Goal: Task Accomplishment & Management: Use online tool/utility

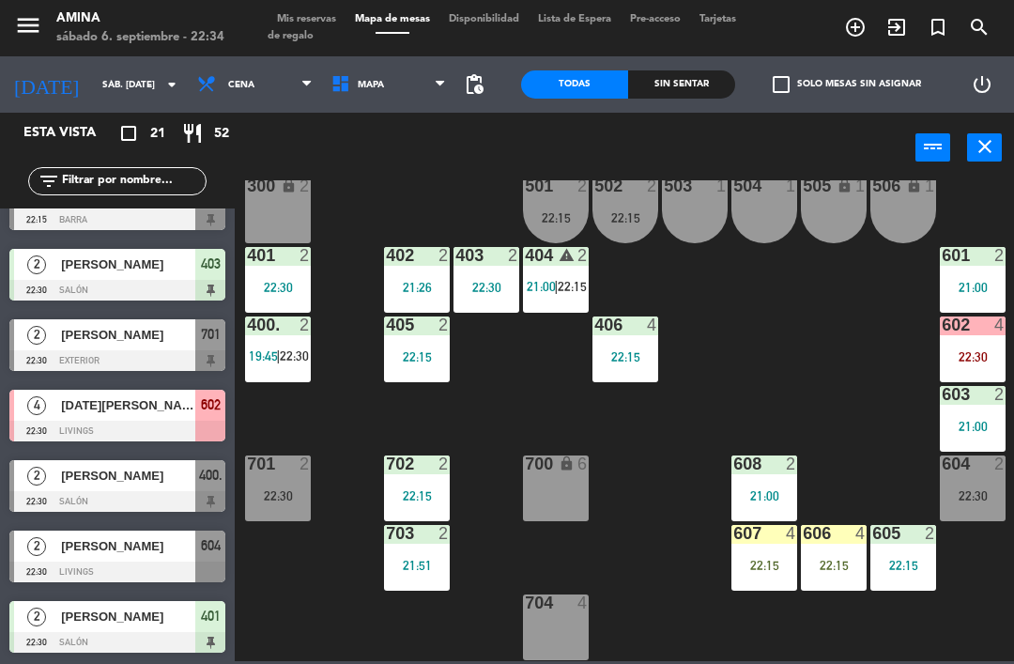
scroll to position [1025, 0]
click at [565, 263] on icon "warning" at bounding box center [566, 255] width 16 height 16
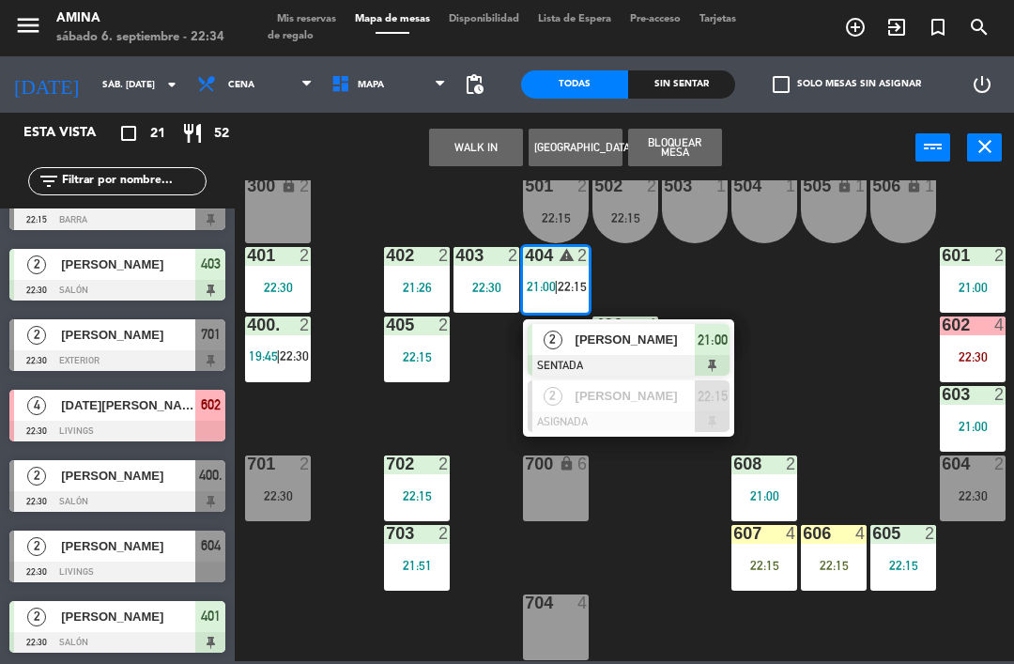
click at [656, 411] on div at bounding box center [628, 421] width 202 height 21
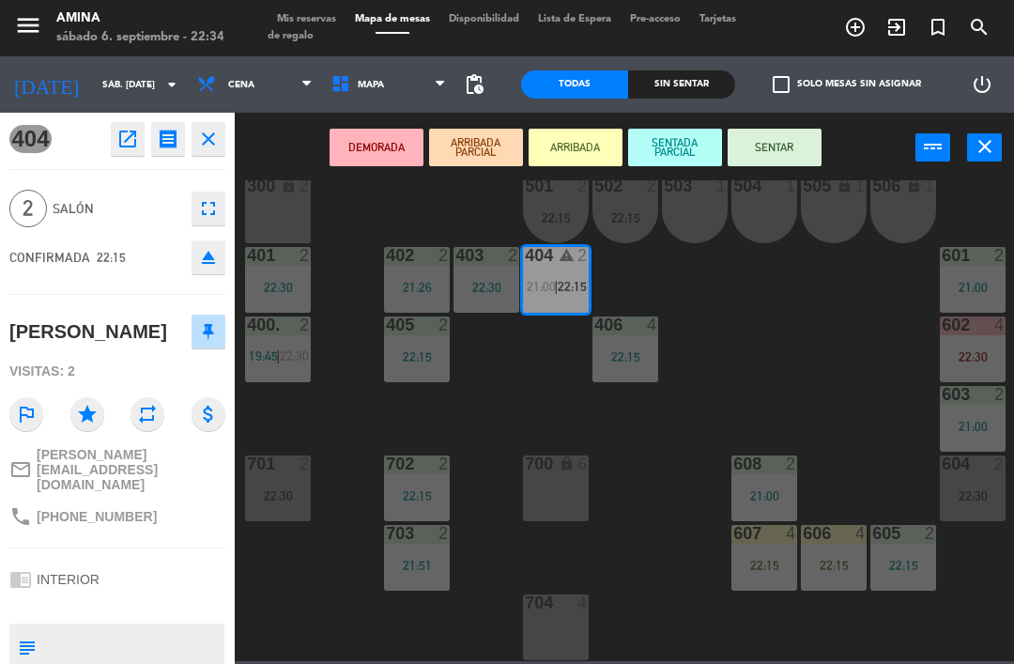
click at [692, 210] on div "503 1" at bounding box center [695, 210] width 66 height 66
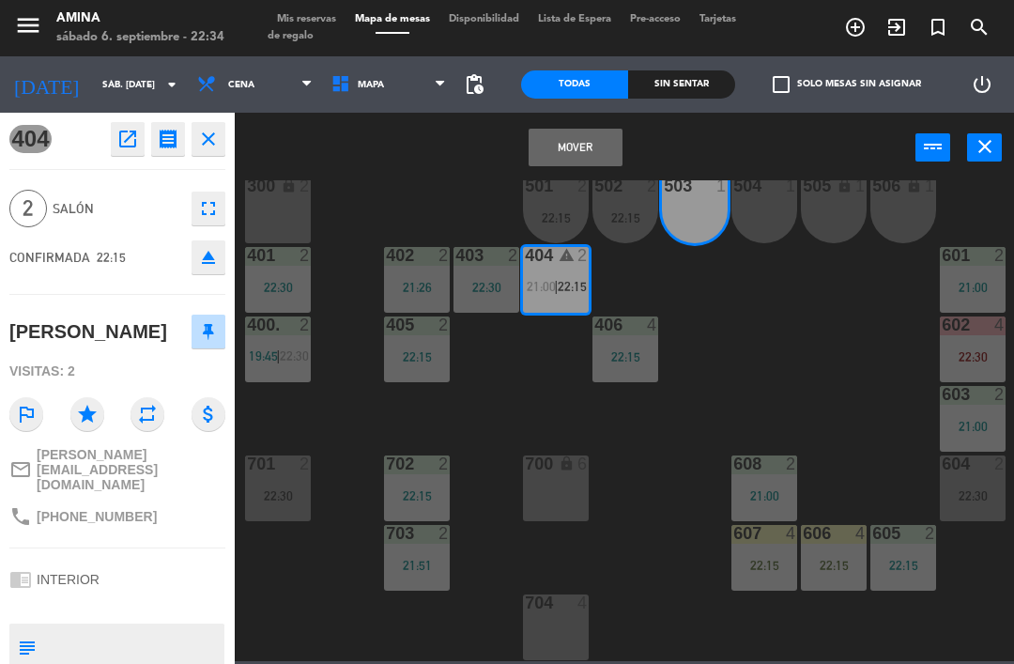
scroll to position [0, 0]
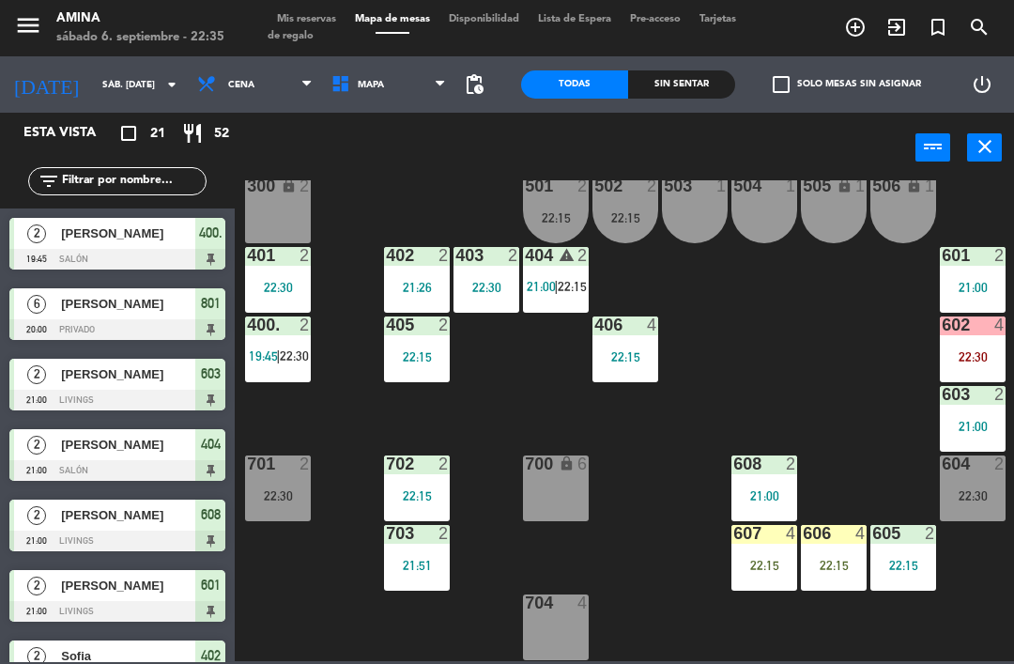
click at [302, 18] on span "Mis reservas" at bounding box center [306, 19] width 78 height 10
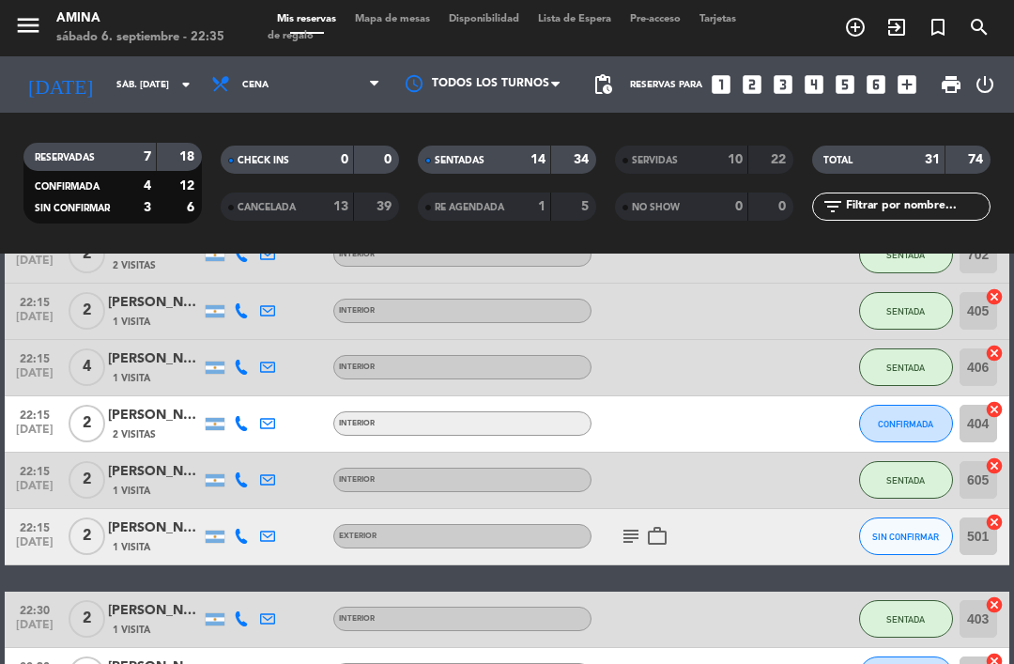
scroll to position [981, 0]
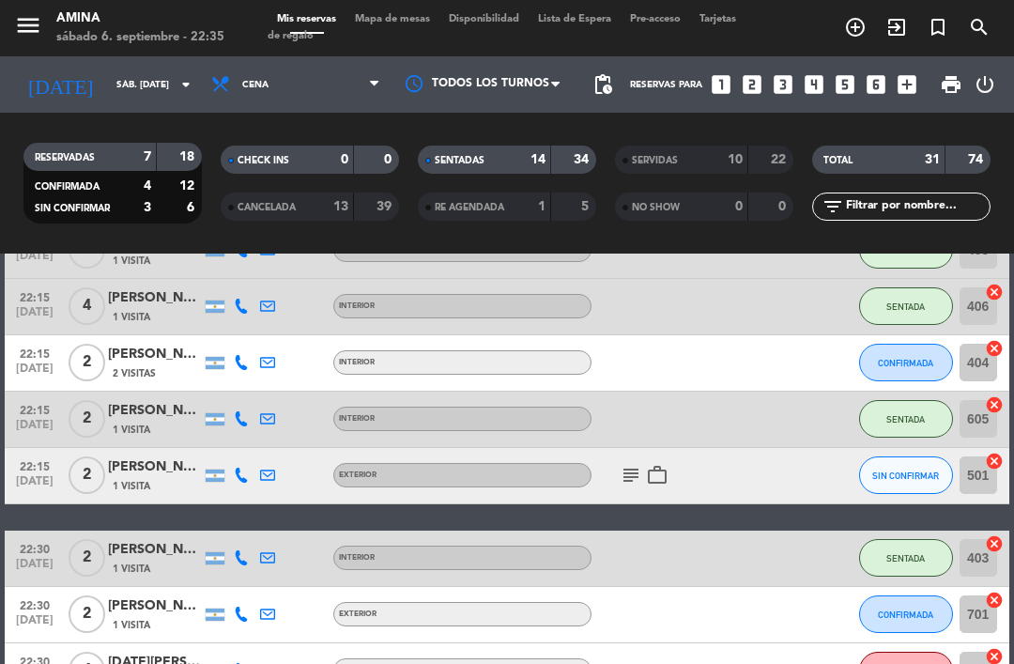
click at [45, 359] on span "22:15" at bounding box center [34, 353] width 47 height 22
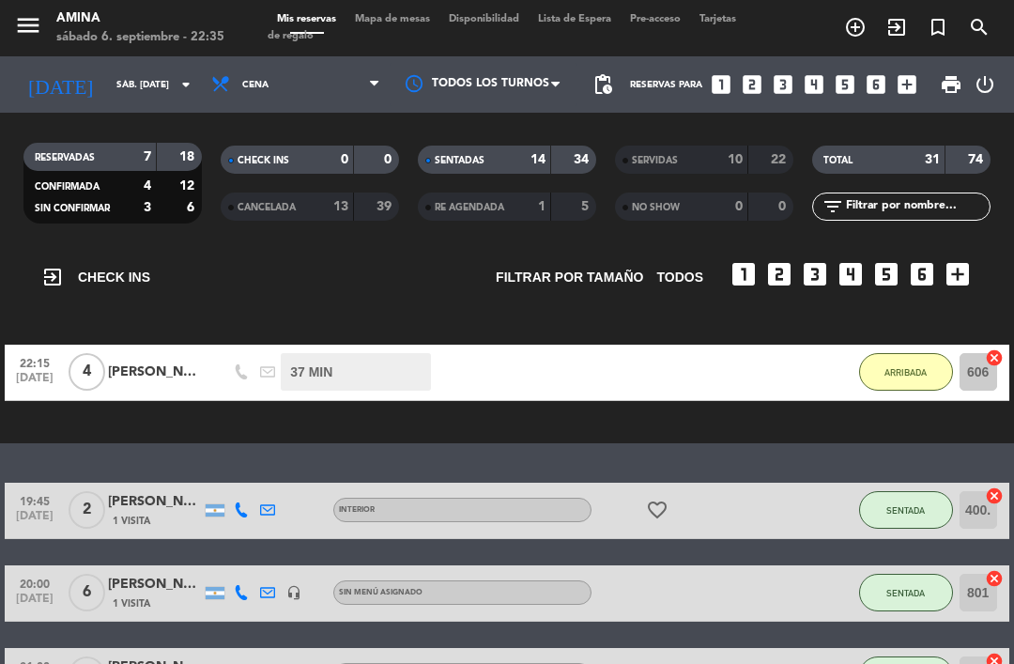
scroll to position [70, 0]
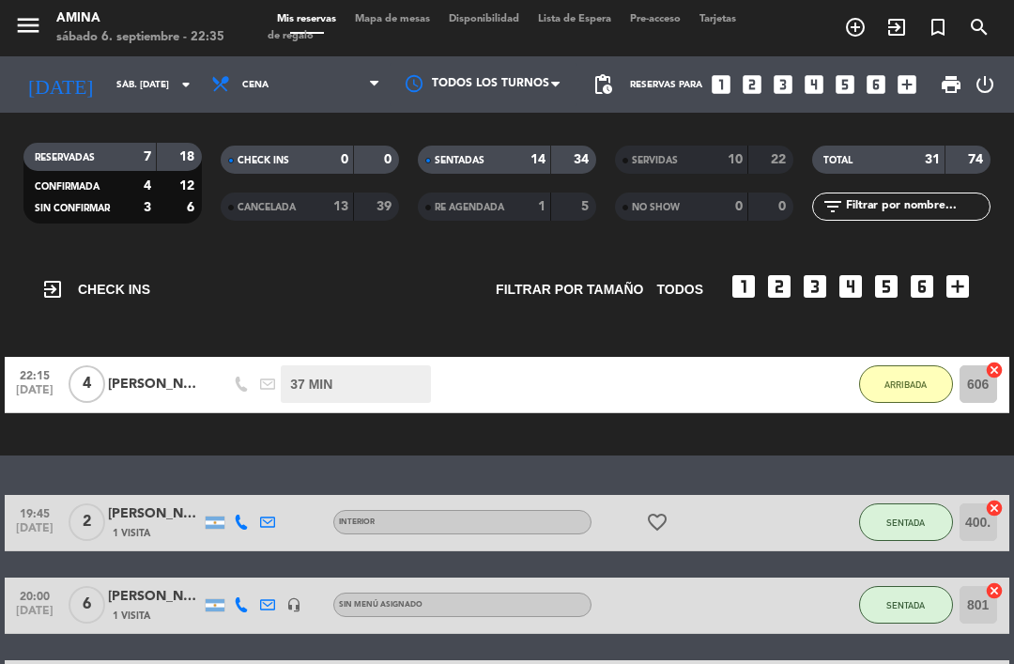
click at [400, 16] on span "Mapa de mesas" at bounding box center [392, 19] width 94 height 10
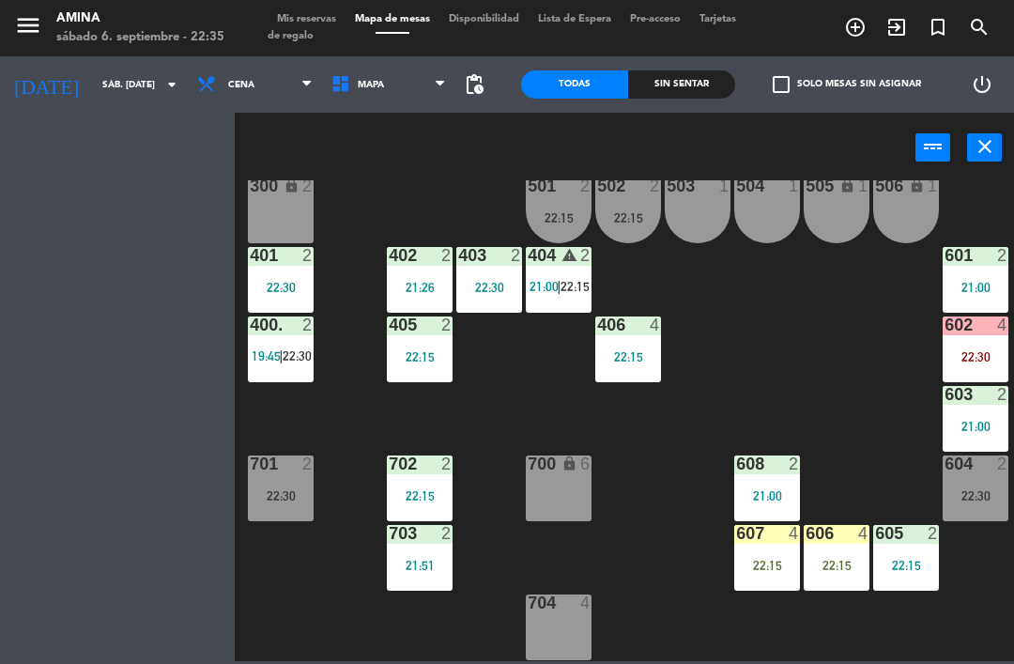
scroll to position [522, 0]
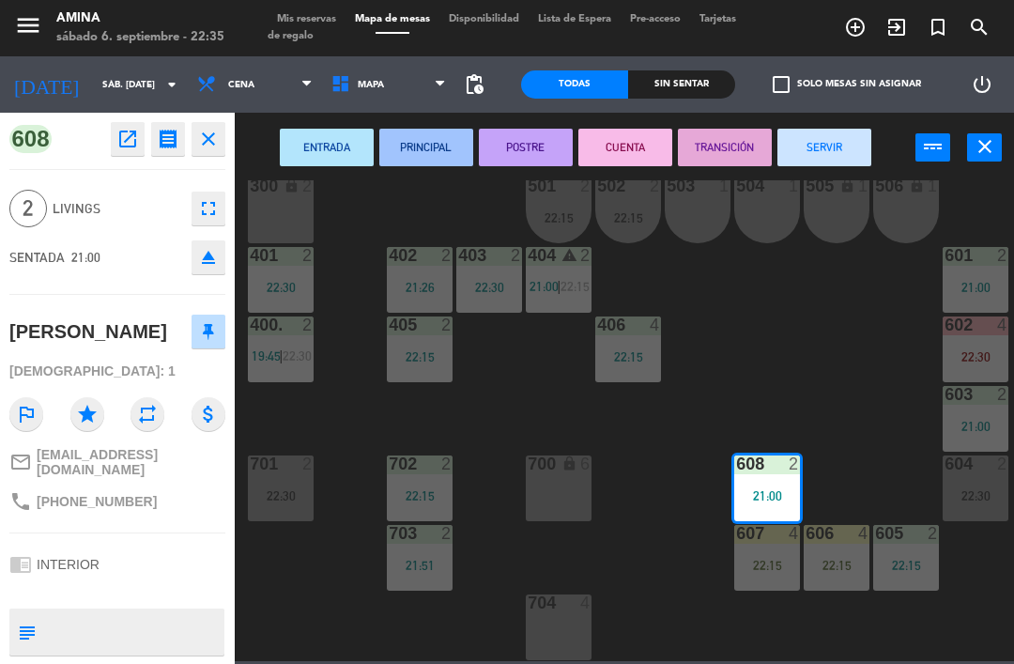
click at [570, 291] on span "22:15" at bounding box center [574, 286] width 29 height 15
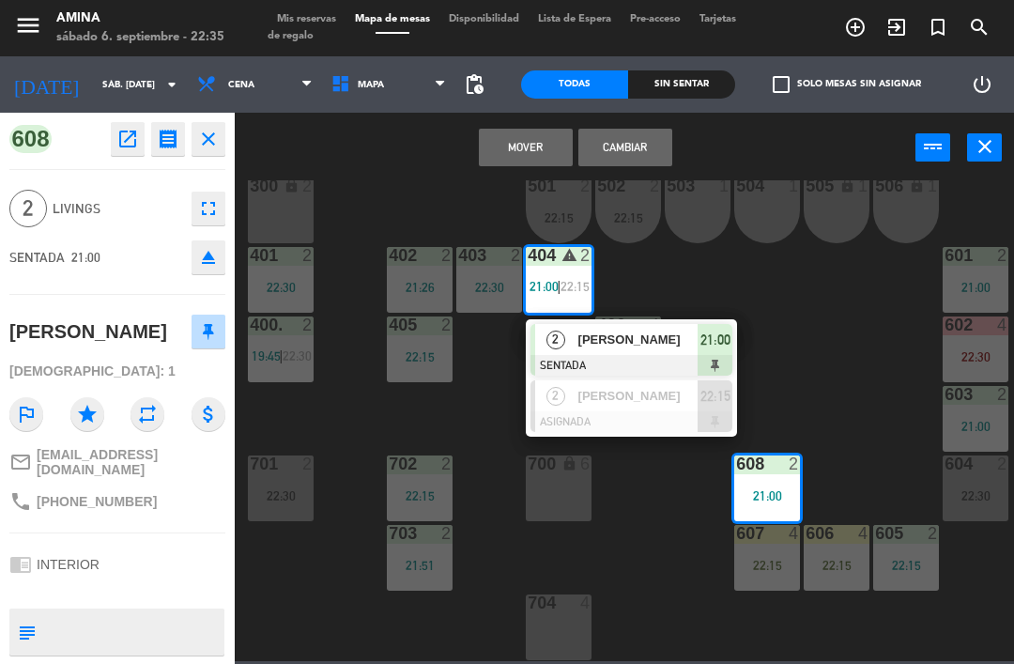
click at [630, 396] on span "[PERSON_NAME]" at bounding box center [638, 396] width 120 height 20
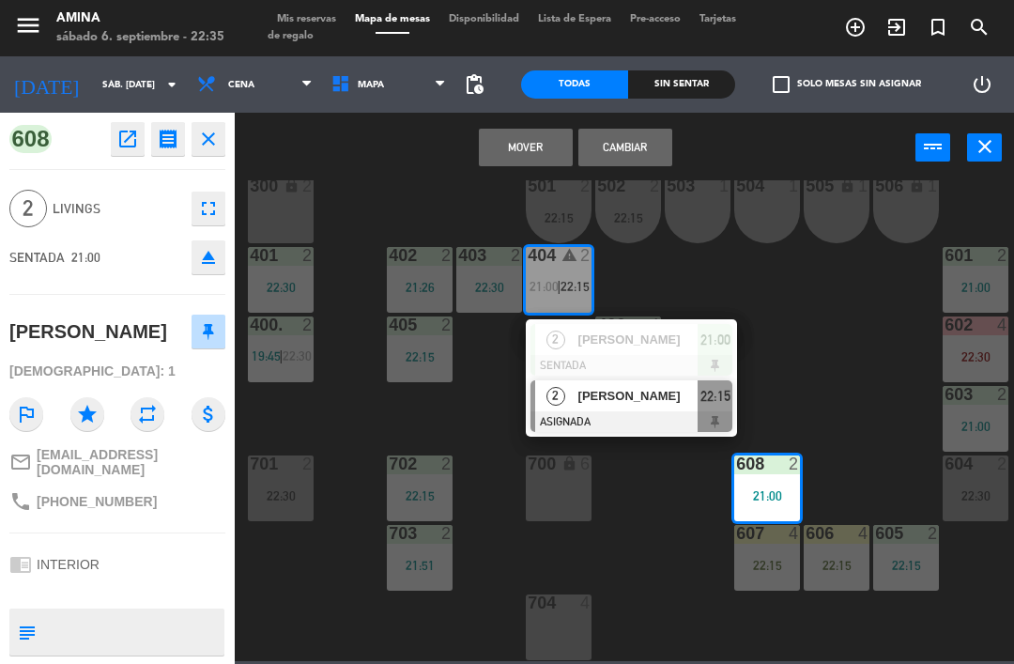
click at [769, 223] on div "504 1" at bounding box center [767, 210] width 66 height 66
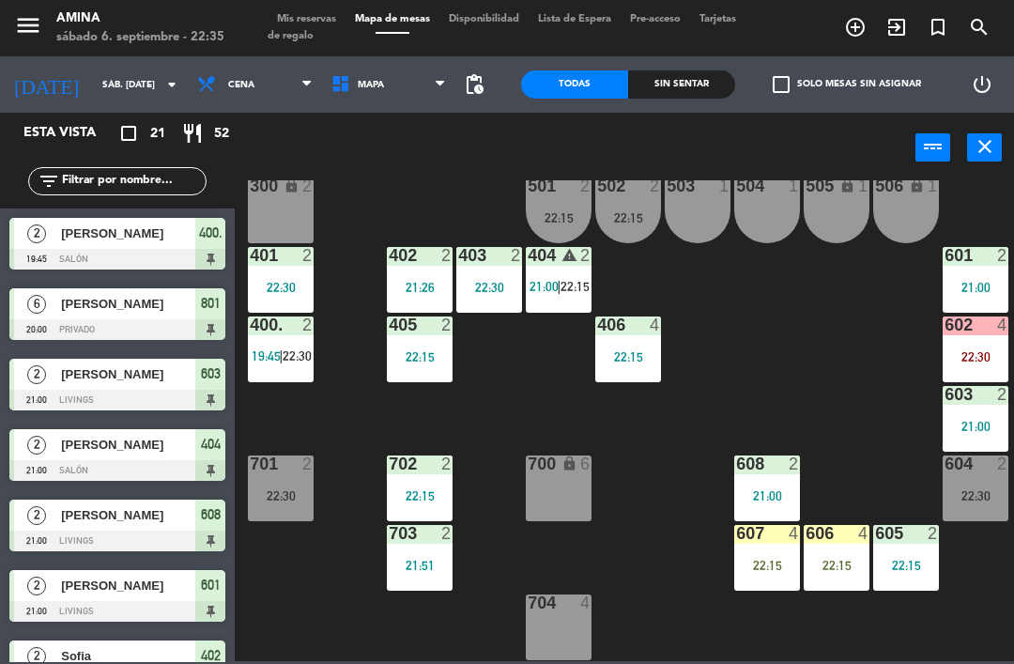
click at [569, 271] on div "404 warning 2 21:00 | 22:15" at bounding box center [559, 280] width 66 height 66
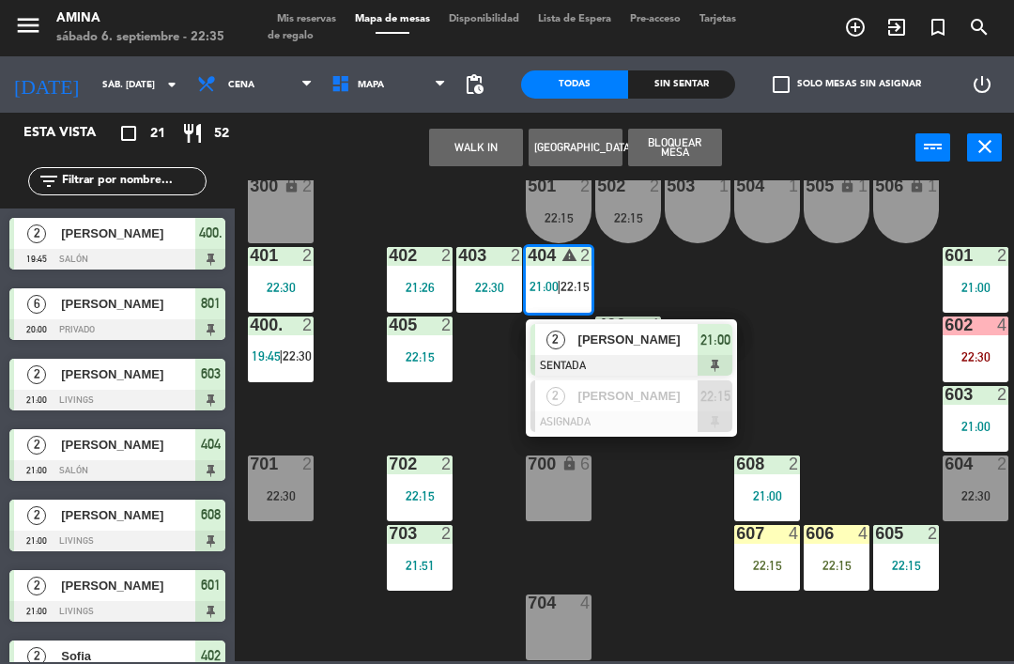
click at [627, 411] on div at bounding box center [631, 421] width 202 height 21
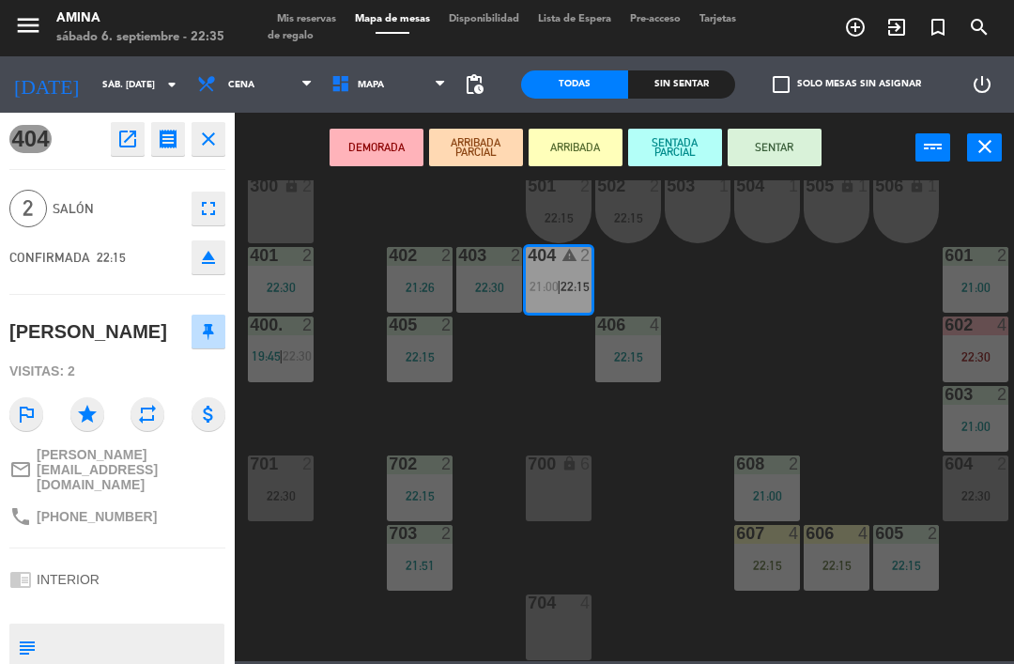
click at [697, 209] on div "503 1" at bounding box center [698, 210] width 66 height 66
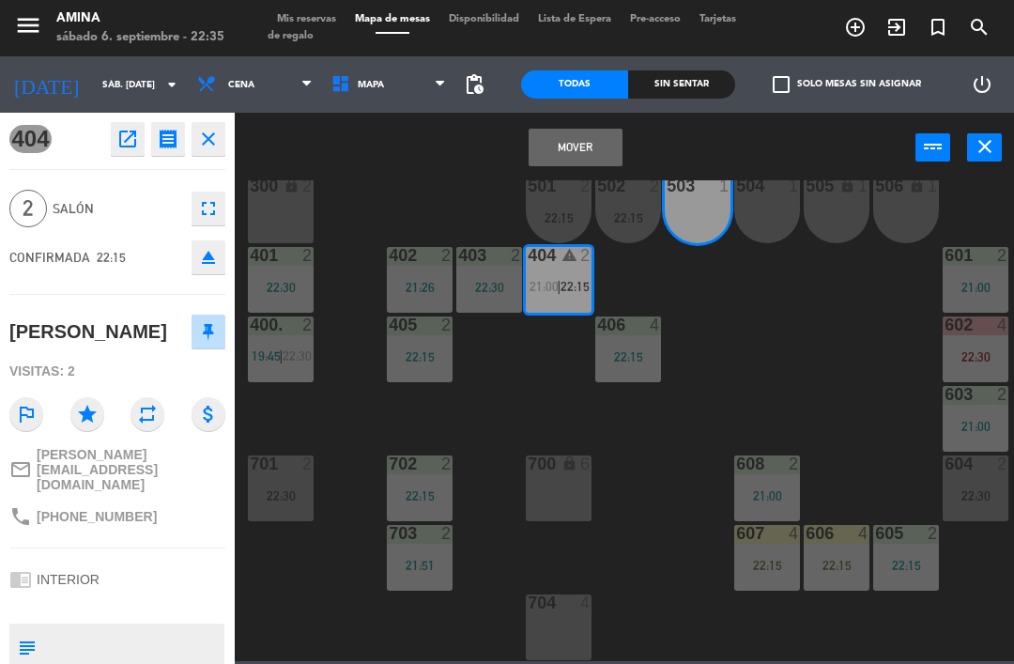
click at [771, 222] on div "504 1" at bounding box center [767, 210] width 66 height 66
click at [593, 145] on button "Mover y Unir" at bounding box center [575, 148] width 94 height 38
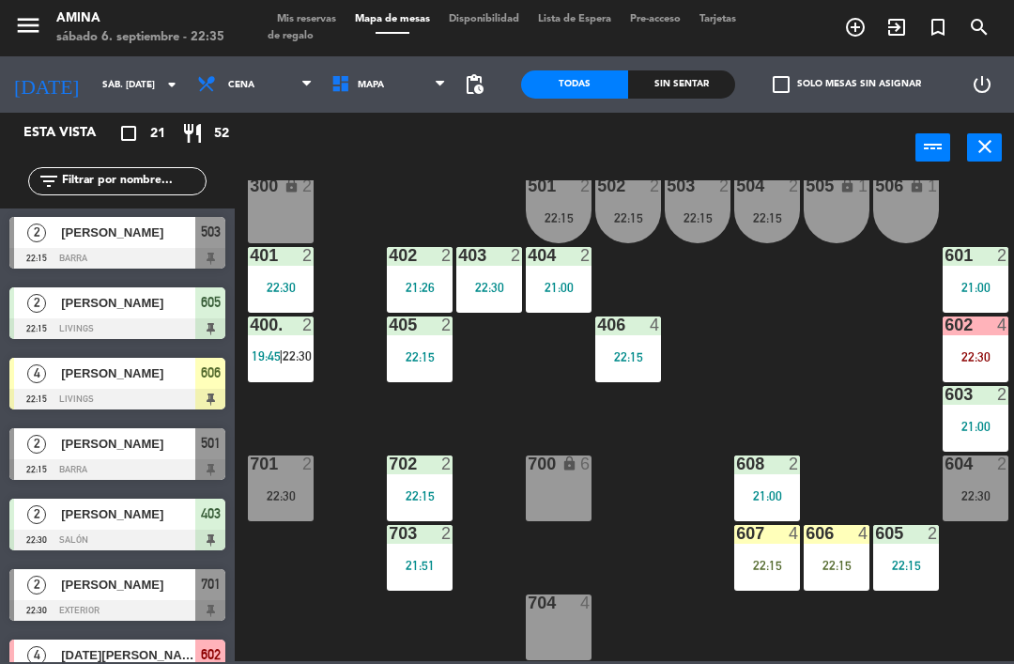
scroll to position [774, 0]
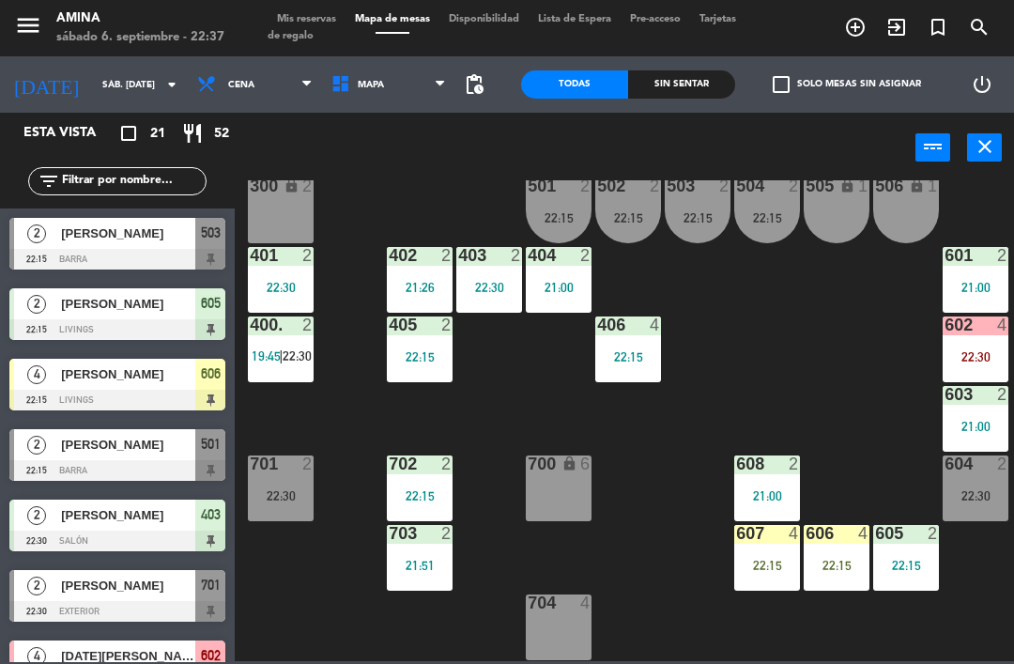
click at [539, 226] on div "501 2 22:15" at bounding box center [559, 210] width 66 height 66
click at [883, 314] on div "101 lock 6 102 lock 6 103 lock 6 301 lock 6 307 lock 2 302 lock 6 308 lock 2 20…" at bounding box center [629, 420] width 769 height 481
click at [554, 205] on div "501 2 22:15" at bounding box center [559, 210] width 66 height 66
click at [831, 314] on div "101 lock 6 102 lock 6 103 lock 6 301 lock 6 307 lock 2 302 lock 6 308 lock 2 20…" at bounding box center [629, 420] width 769 height 481
click at [289, 8] on div "menu [PERSON_NAME] 6. septiembre - 22:38 Mis reservas Mapa de mesas Disponibili…" at bounding box center [507, 28] width 1014 height 56
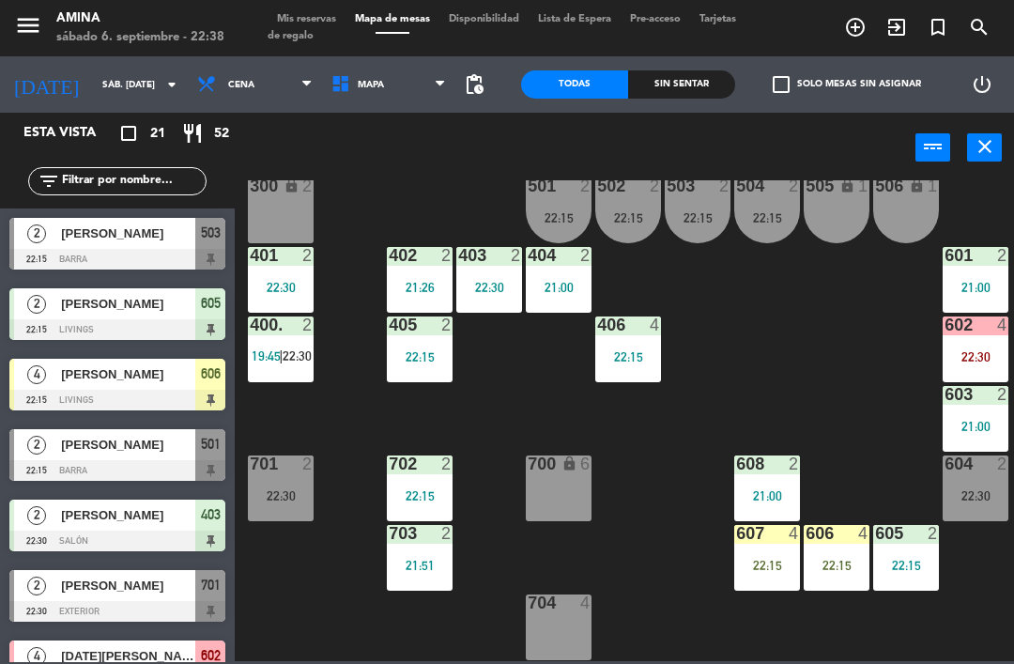
click at [344, 24] on span "Mis reservas" at bounding box center [306, 19] width 78 height 10
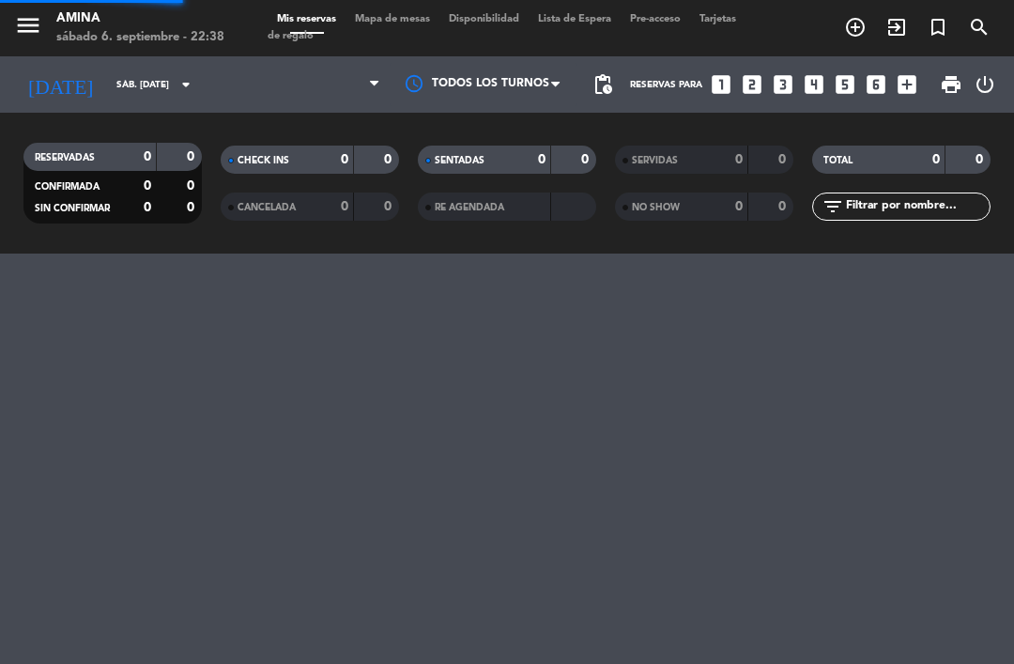
click at [291, 21] on span "Mis reservas" at bounding box center [306, 19] width 78 height 10
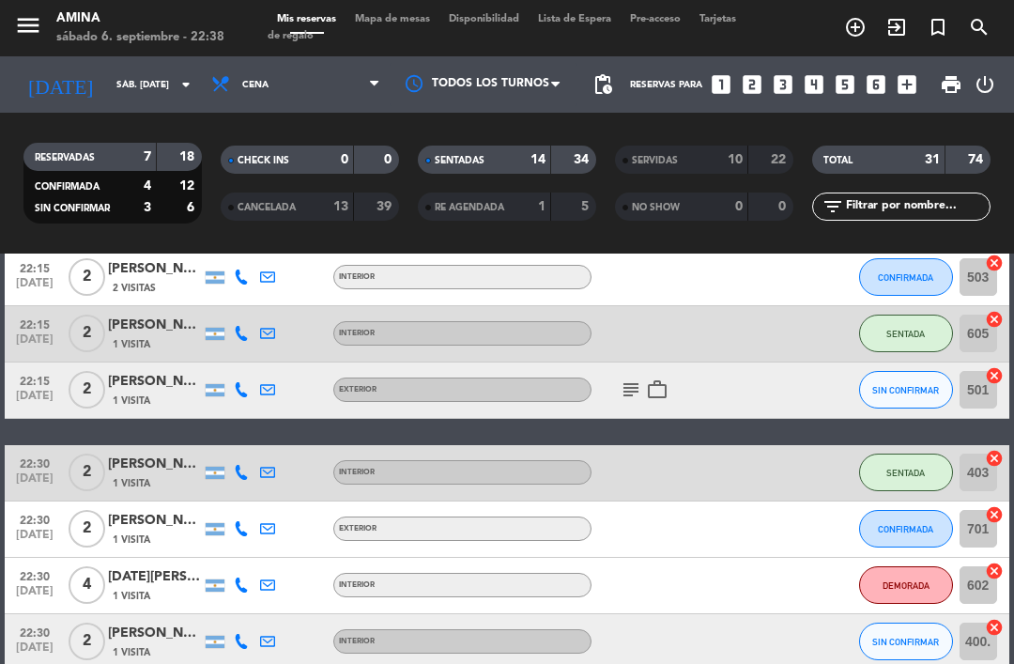
scroll to position [1068, 0]
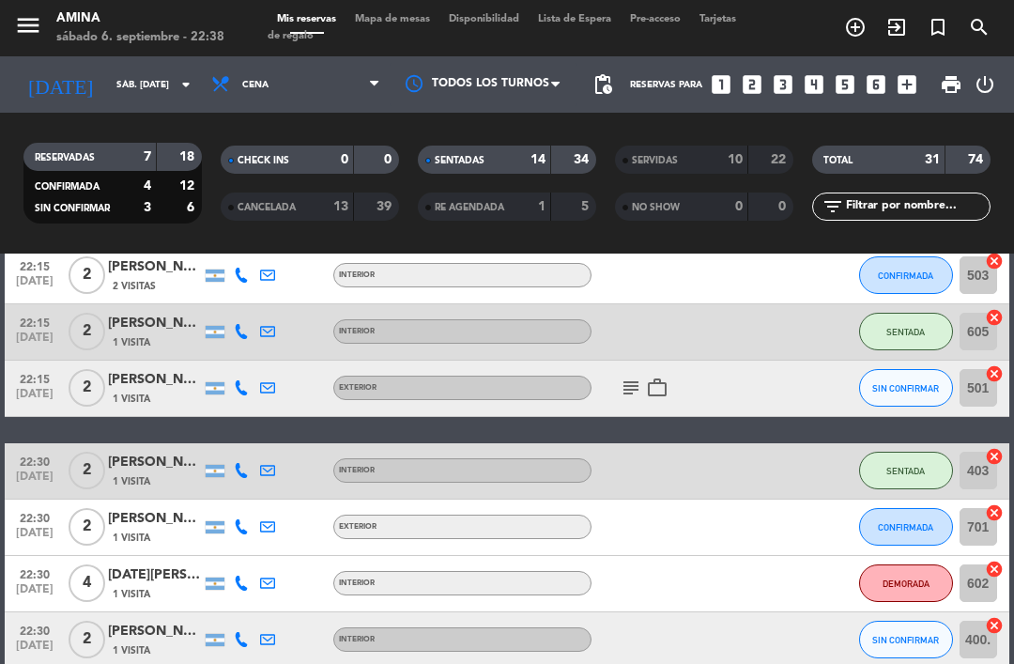
click at [619, 368] on div "subject work_outline" at bounding box center [670, 387] width 158 height 55
click at [634, 377] on icon "subject" at bounding box center [630, 387] width 23 height 23
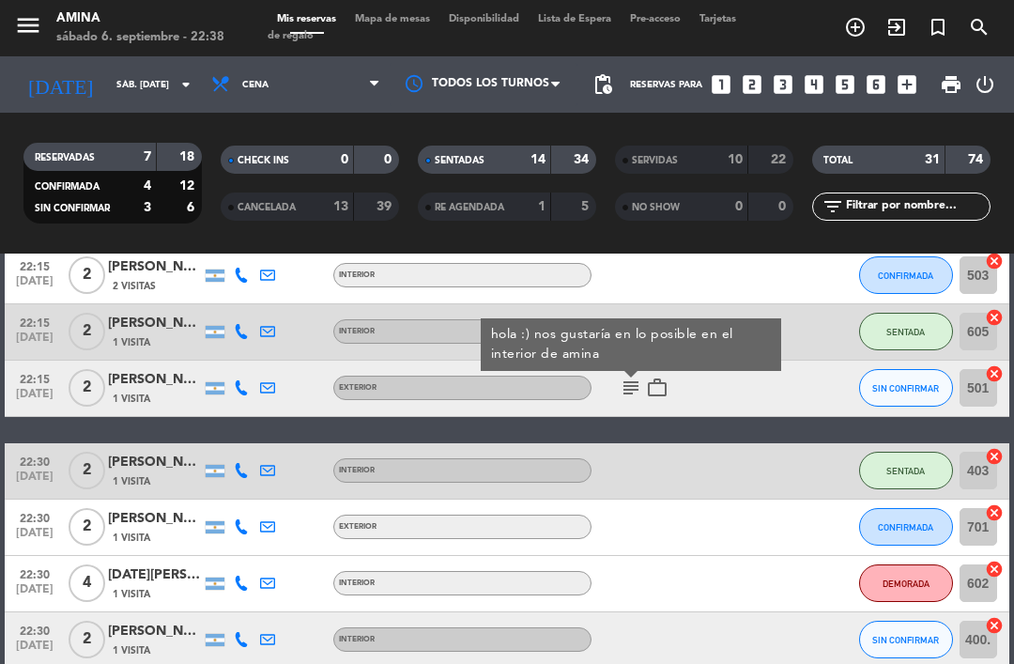
click at [742, 384] on div "subject hola :) nos gustaría en lo posible en el interior de [PERSON_NAME] work…" at bounding box center [670, 387] width 158 height 55
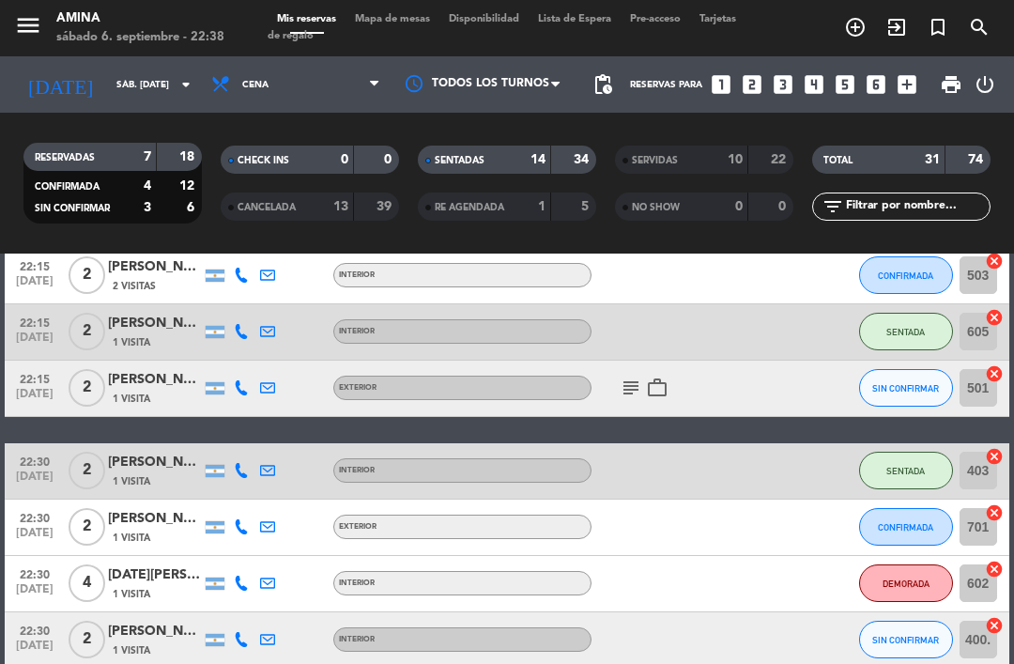
click at [898, 385] on span "SIN CONFIRMAR" at bounding box center [905, 388] width 67 height 10
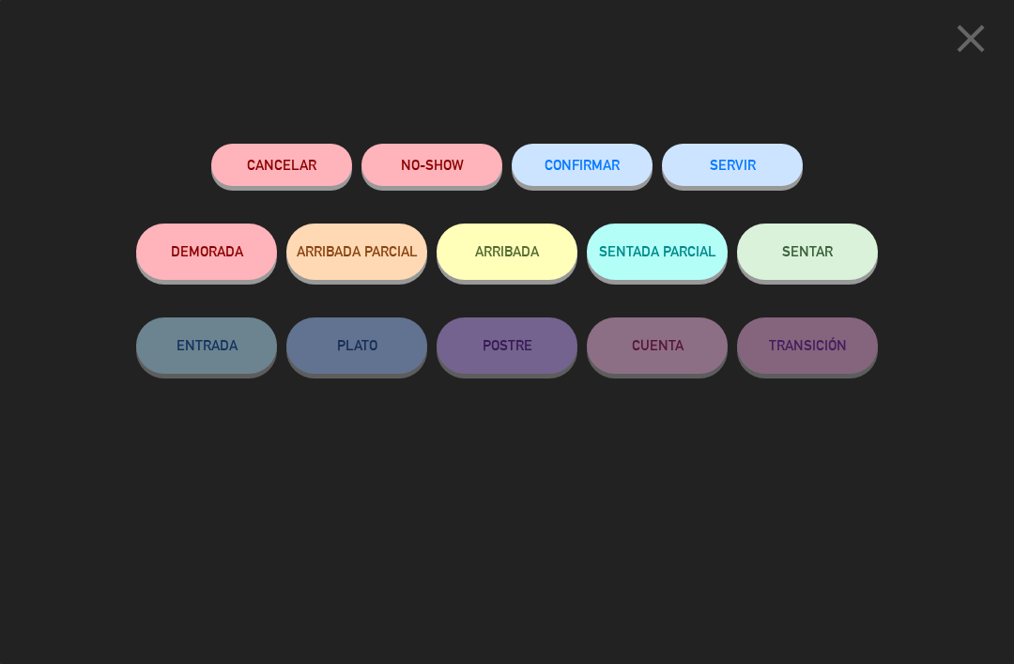
click at [447, 145] on button "NO-SHOW" at bounding box center [431, 165] width 141 height 42
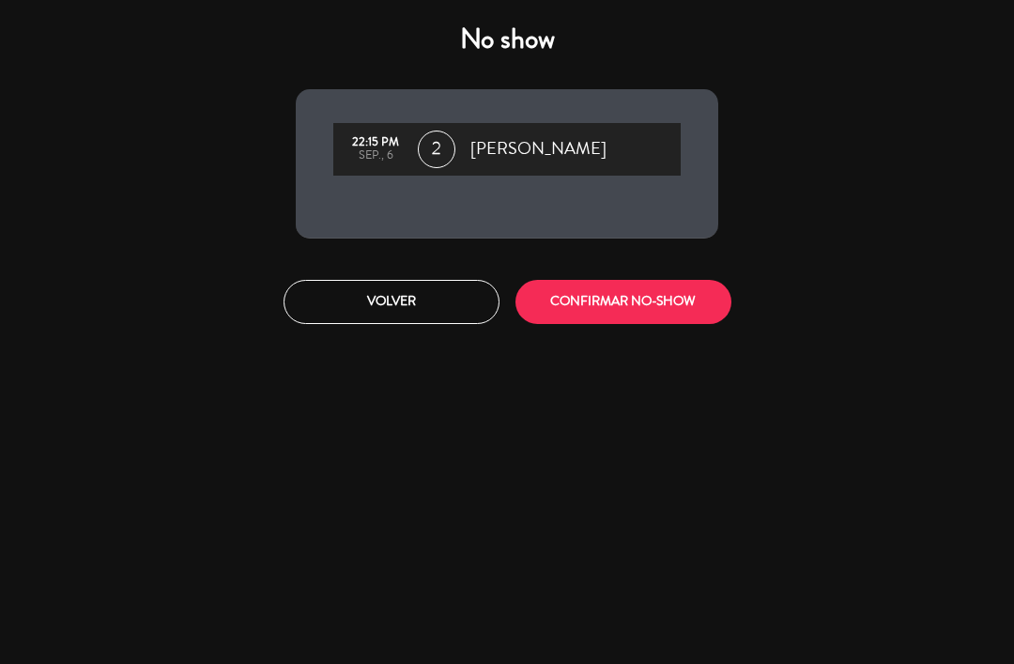
click at [661, 295] on button "CONFIRMAR NO-SHOW" at bounding box center [623, 302] width 216 height 44
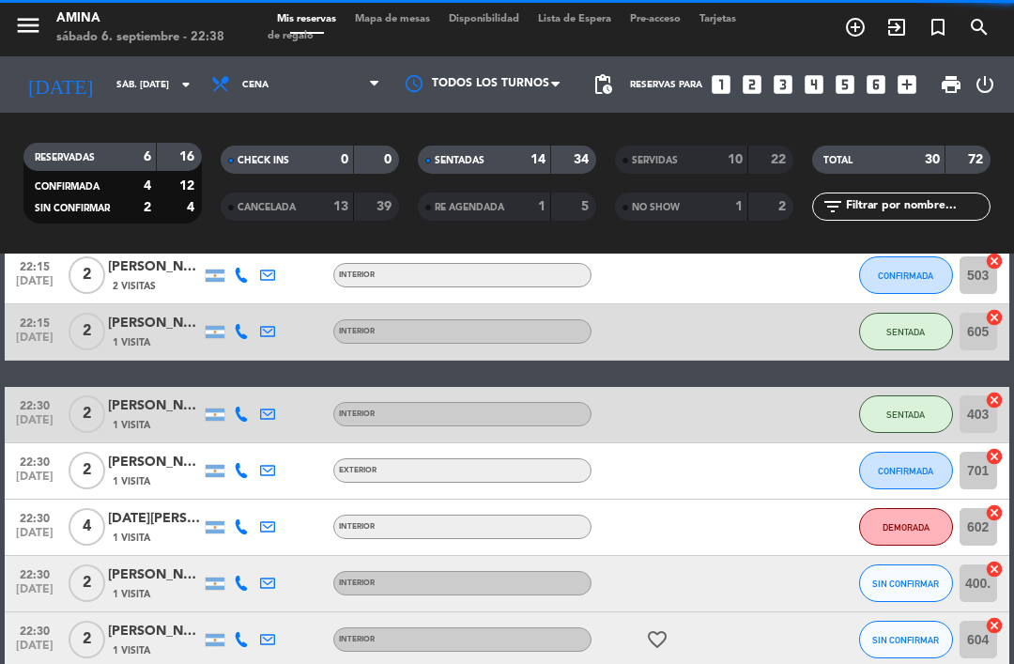
click at [390, 23] on span "Mapa de mesas" at bounding box center [392, 19] width 94 height 10
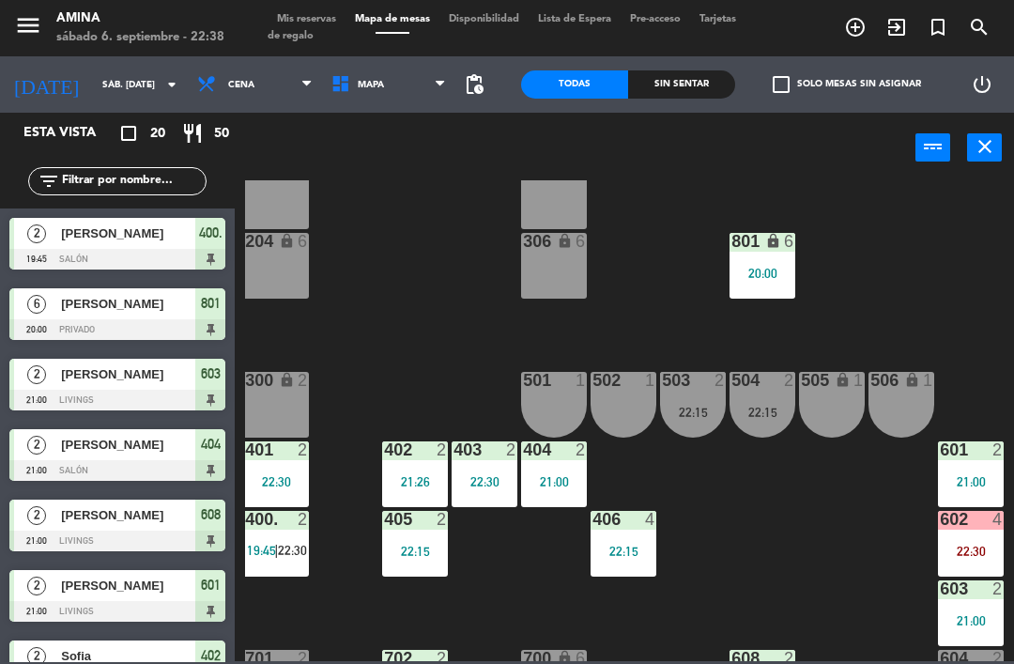
scroll to position [325, 5]
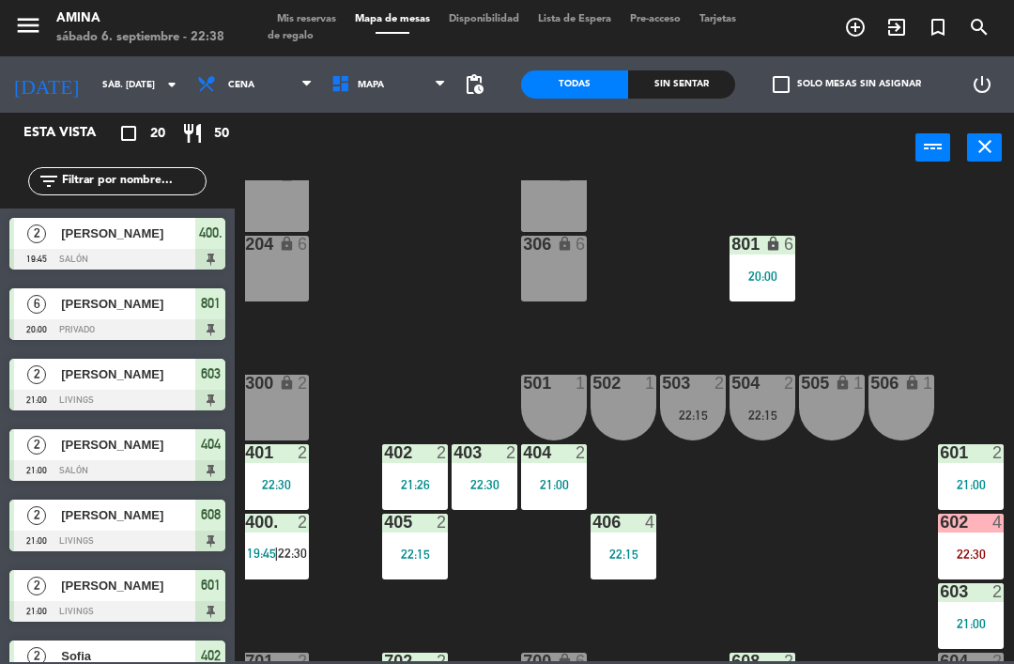
click at [633, 406] on div "502 1" at bounding box center [623, 407] width 66 height 66
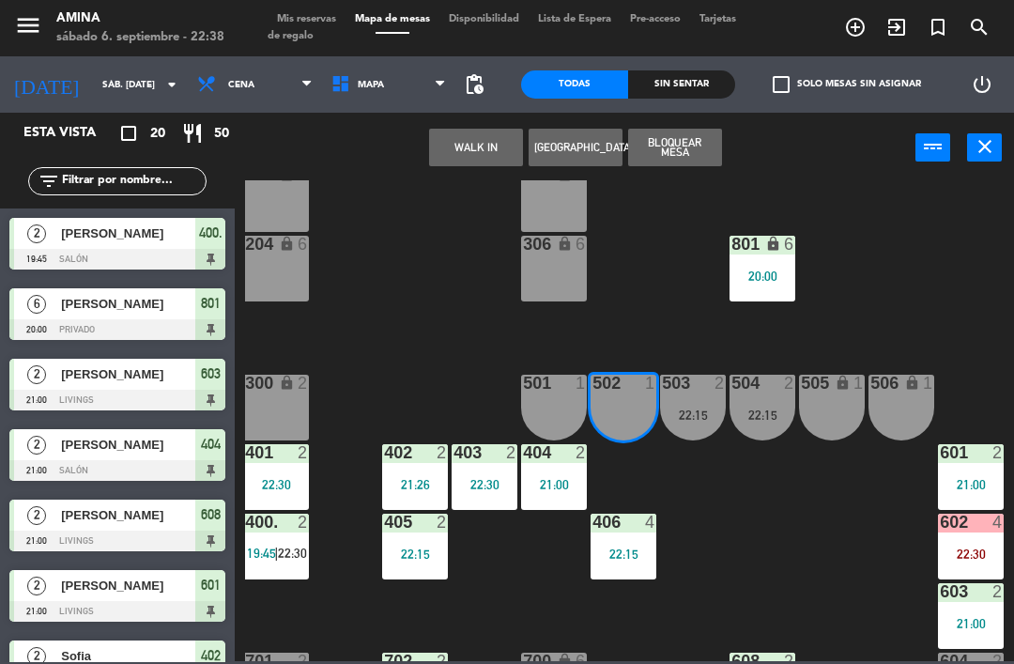
click at [562, 390] on div at bounding box center [554, 382] width 31 height 17
click at [456, 139] on button "WALK IN" at bounding box center [476, 148] width 94 height 38
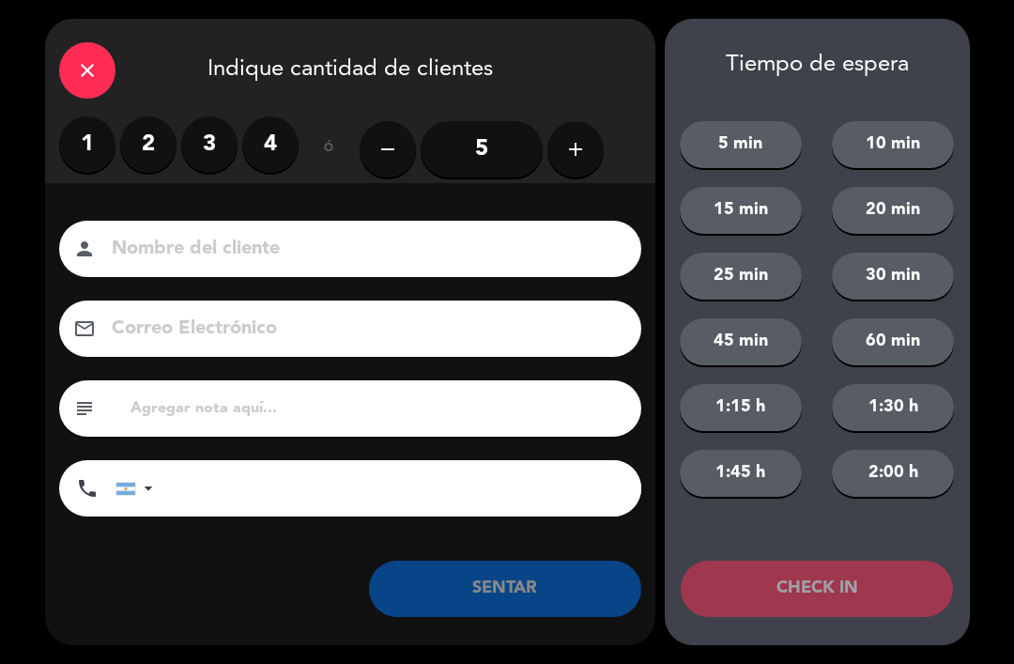
click at [151, 141] on label "2" at bounding box center [148, 144] width 56 height 56
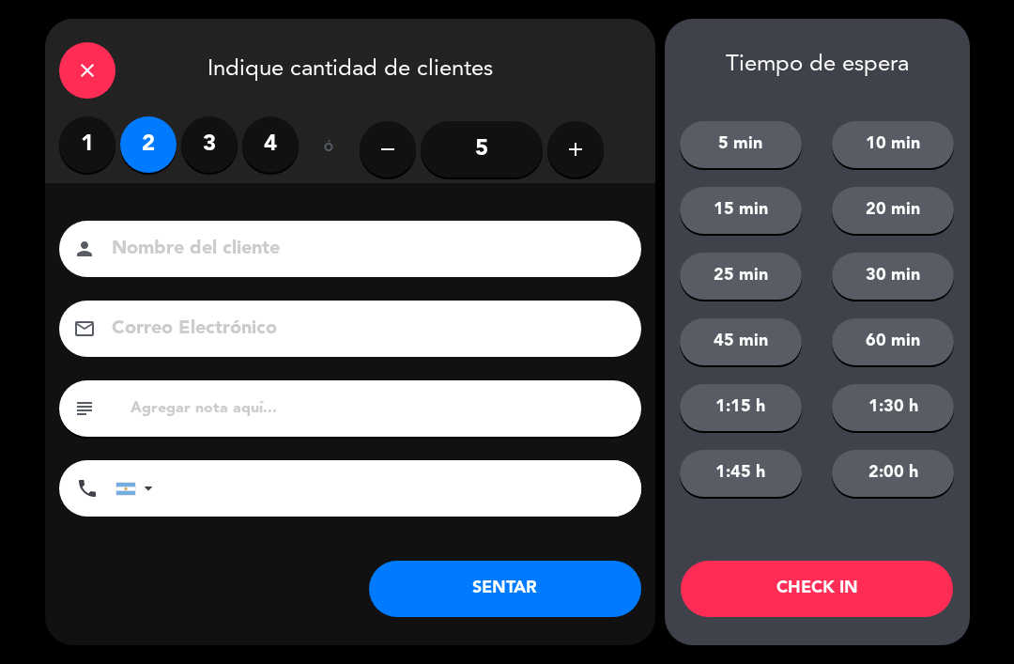
click at [245, 259] on input at bounding box center [363, 249] width 507 height 33
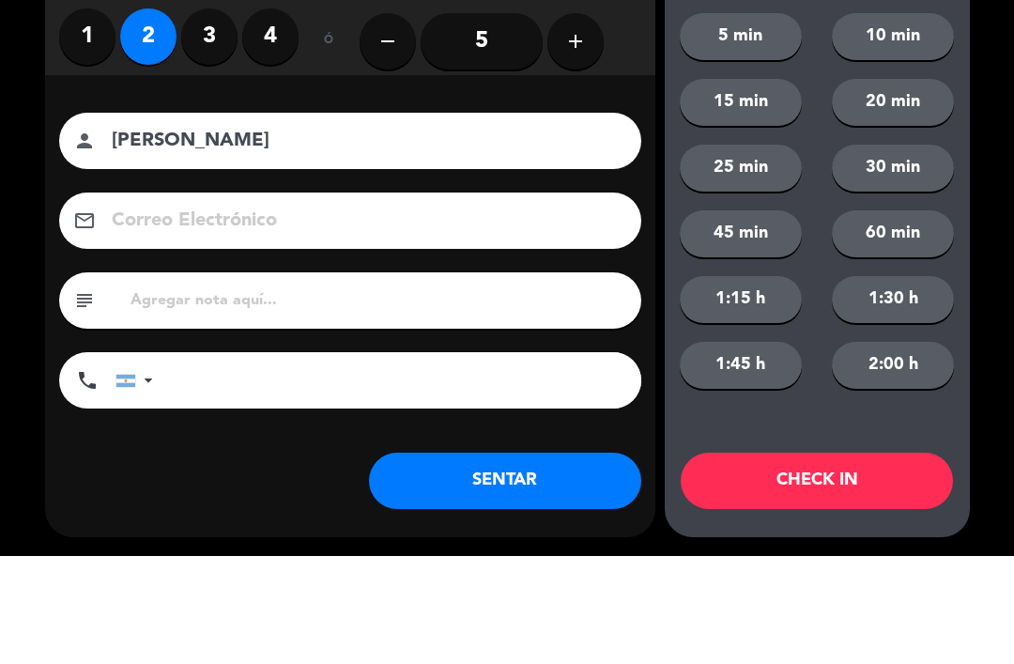
type input "[PERSON_NAME]"
click at [648, 183] on div "Nombre del cliente person [PERSON_NAME] Electrónico email subject phone [GEOGRA…" at bounding box center [350, 399] width 610 height 433
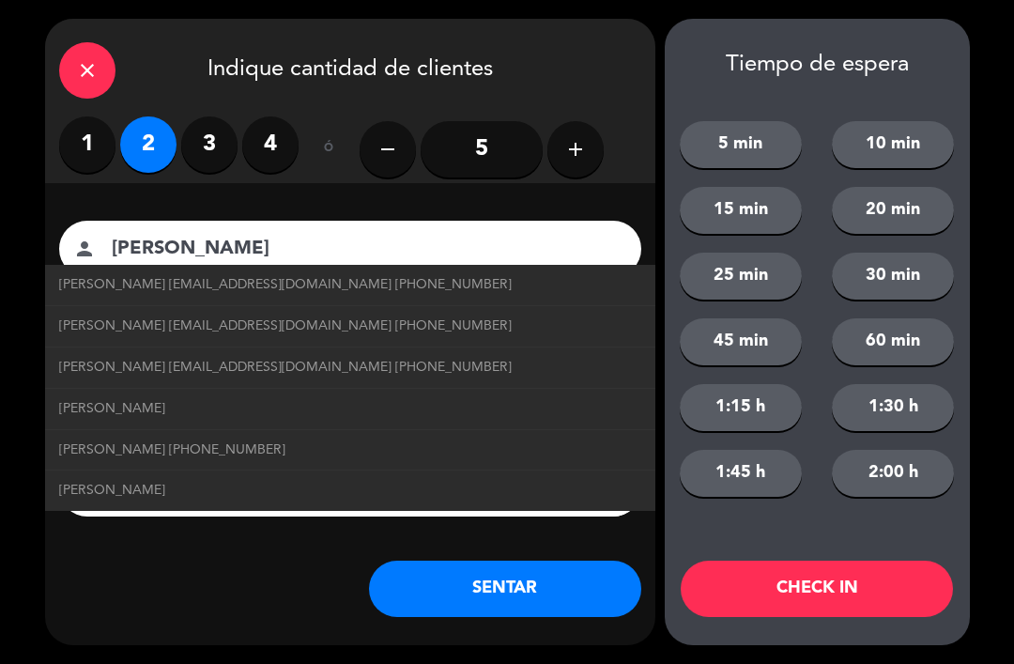
click at [500, 600] on button "SENTAR" at bounding box center [505, 588] width 272 height 56
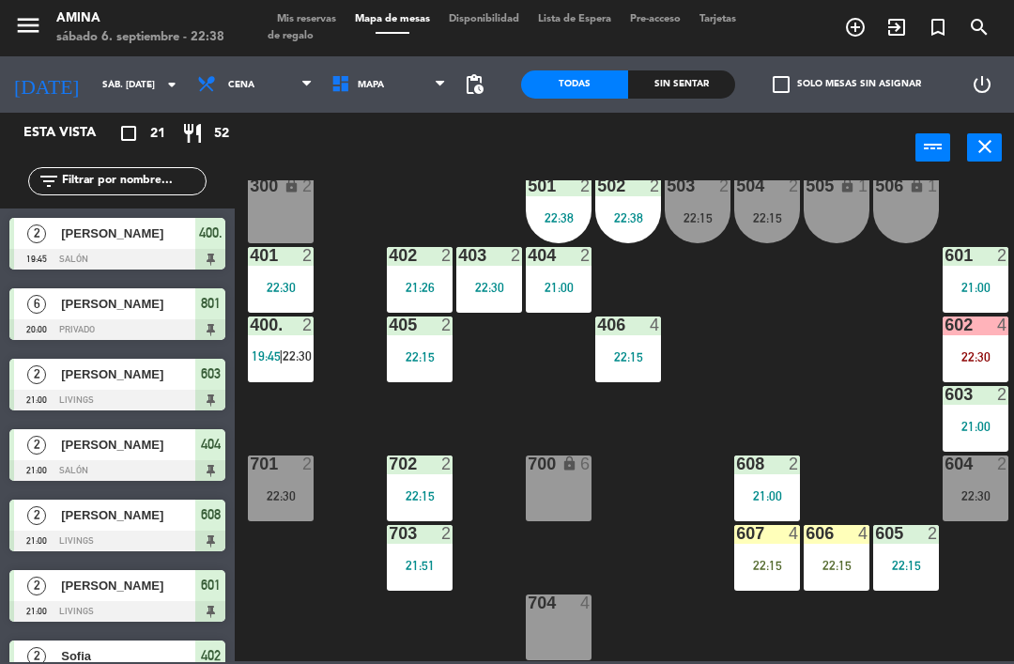
scroll to position [522, 0]
click at [311, 15] on span "Mis reservas" at bounding box center [306, 19] width 78 height 10
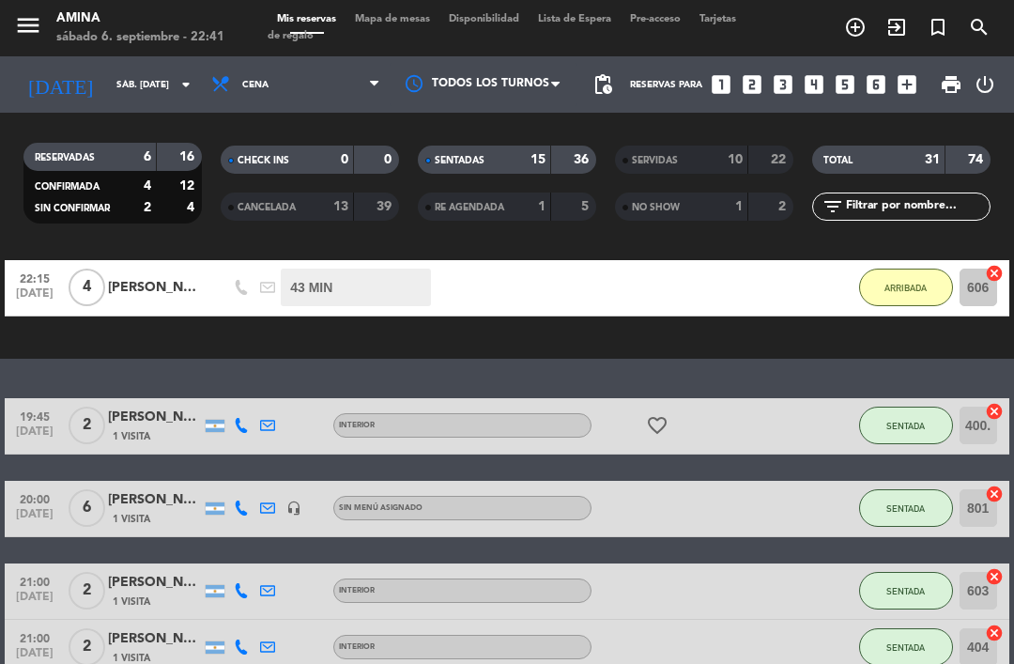
scroll to position [169, 0]
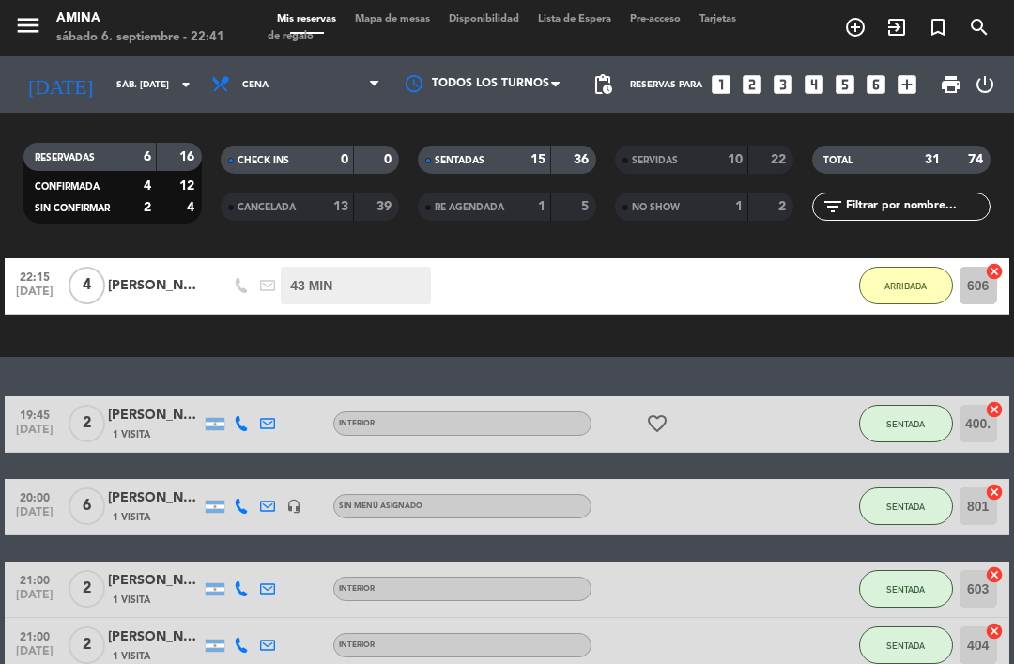
click at [909, 291] on button "ARRIBADA" at bounding box center [906, 286] width 94 height 38
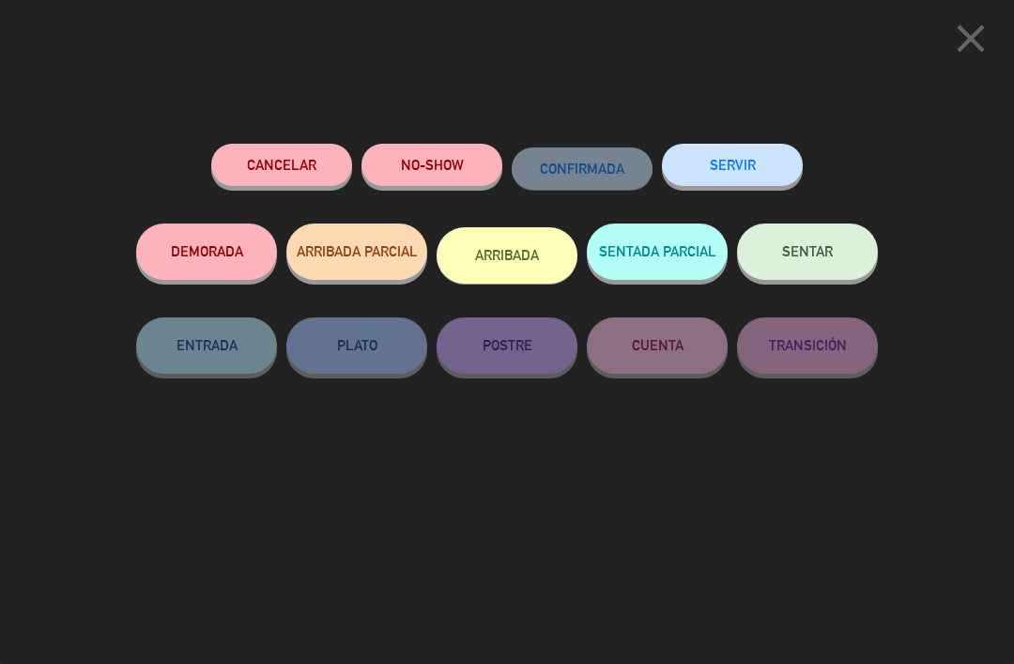
click at [813, 239] on button "SENTAR" at bounding box center [807, 251] width 141 height 56
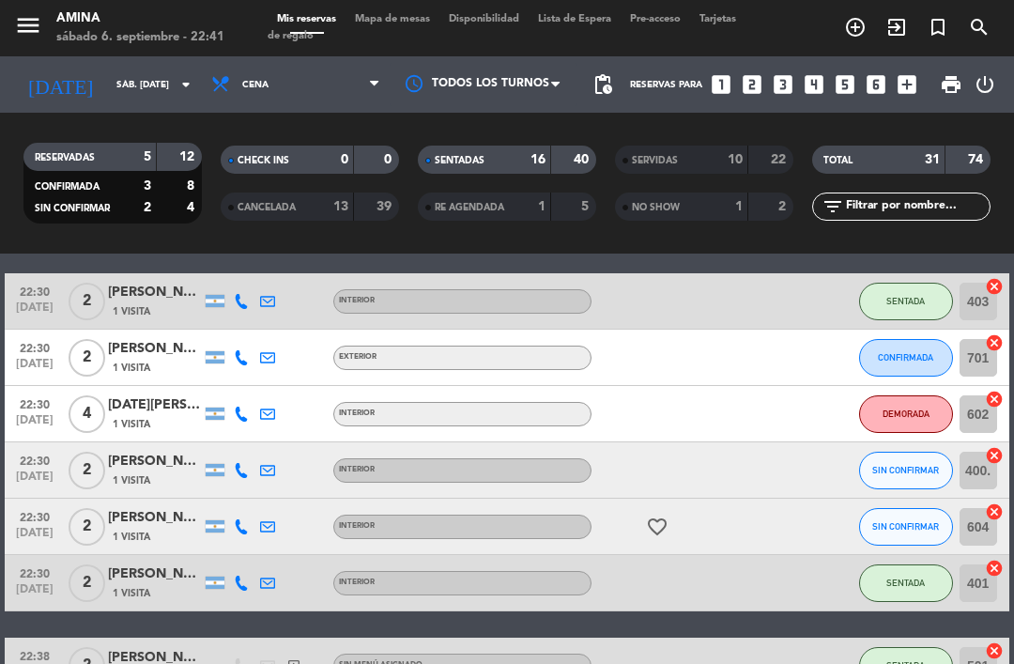
scroll to position [1003, 0]
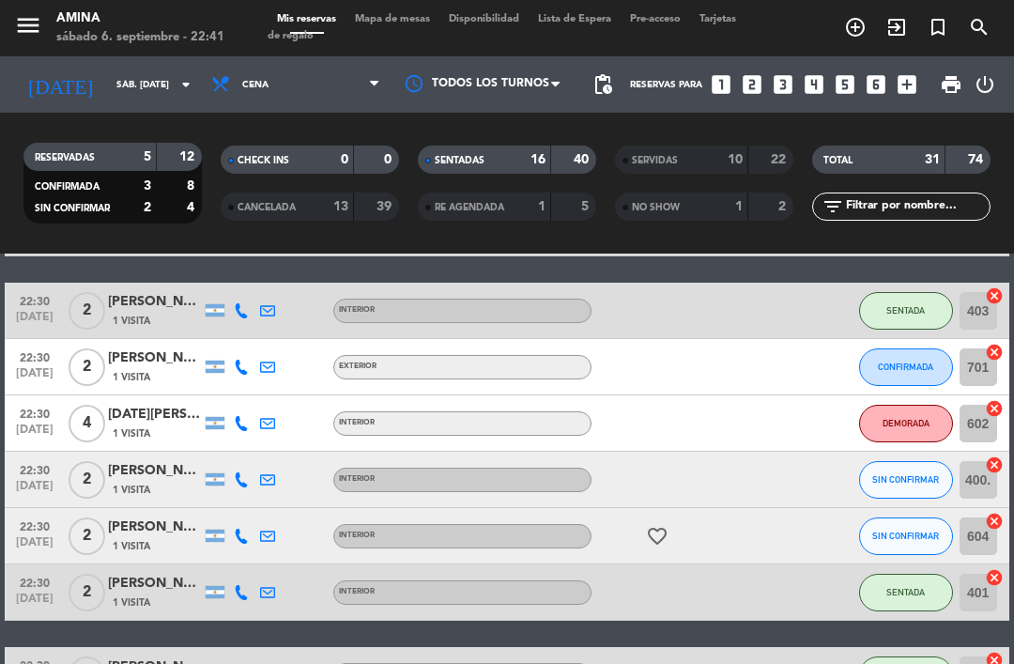
click at [663, 541] on icon "favorite_border" at bounding box center [657, 536] width 23 height 23
click at [778, 529] on div at bounding box center [774, 535] width 51 height 55
click at [403, 17] on span "Mapa de mesas" at bounding box center [392, 19] width 94 height 10
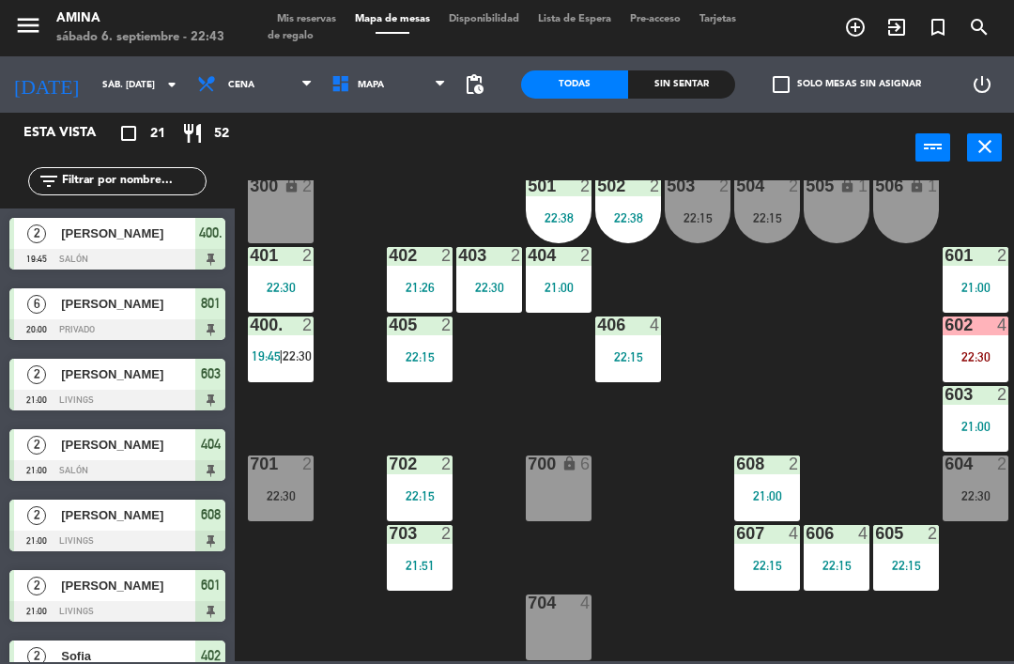
scroll to position [522, 0]
click at [773, 561] on div "22:15" at bounding box center [767, 564] width 66 height 13
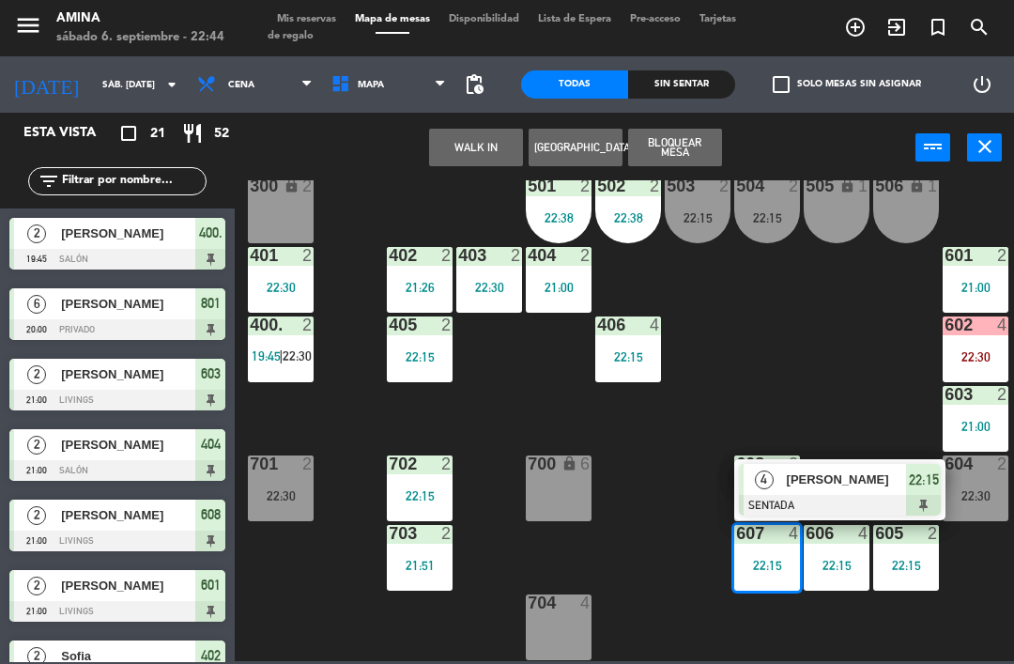
click at [827, 570] on div "22:15" at bounding box center [836, 564] width 66 height 13
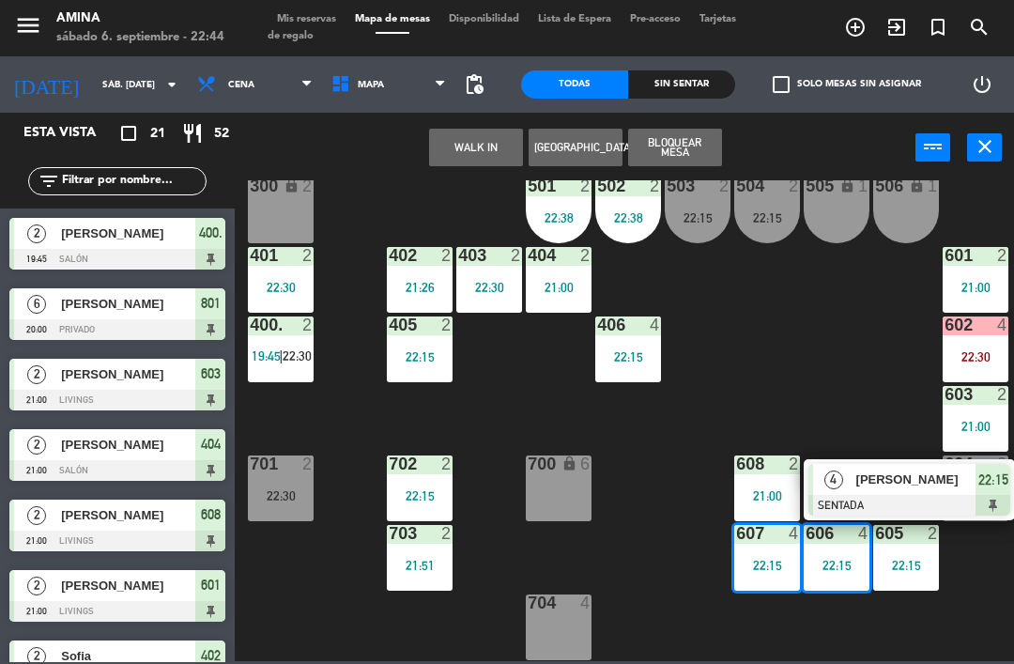
click at [872, 486] on span "[PERSON_NAME]" at bounding box center [916, 479] width 120 height 20
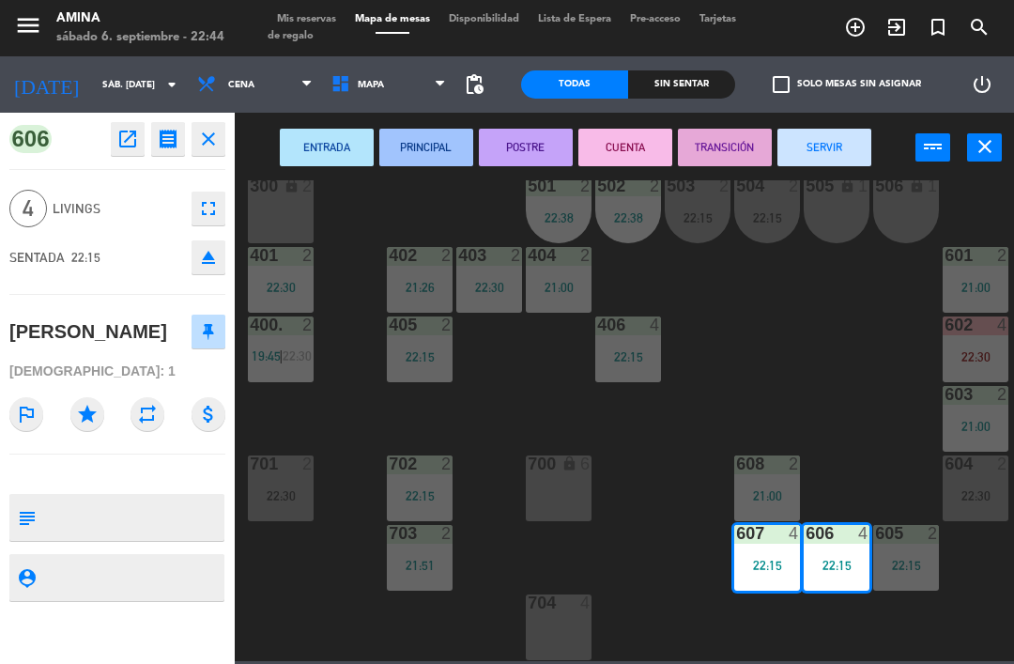
click at [974, 350] on div "22:30" at bounding box center [975, 356] width 66 height 13
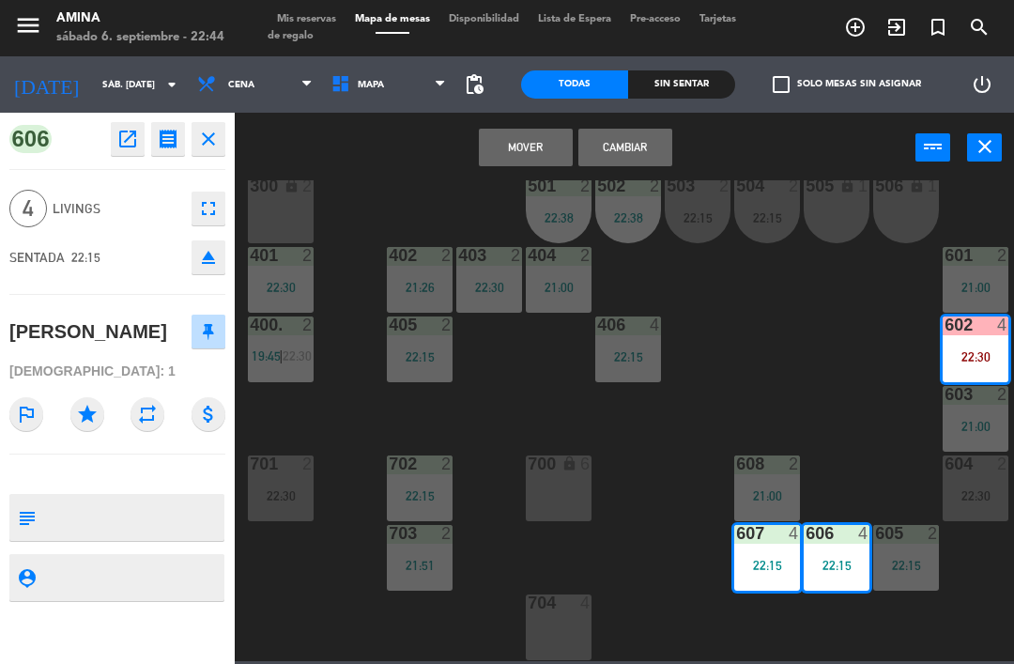
click at [654, 159] on button "Cambiar" at bounding box center [625, 148] width 94 height 38
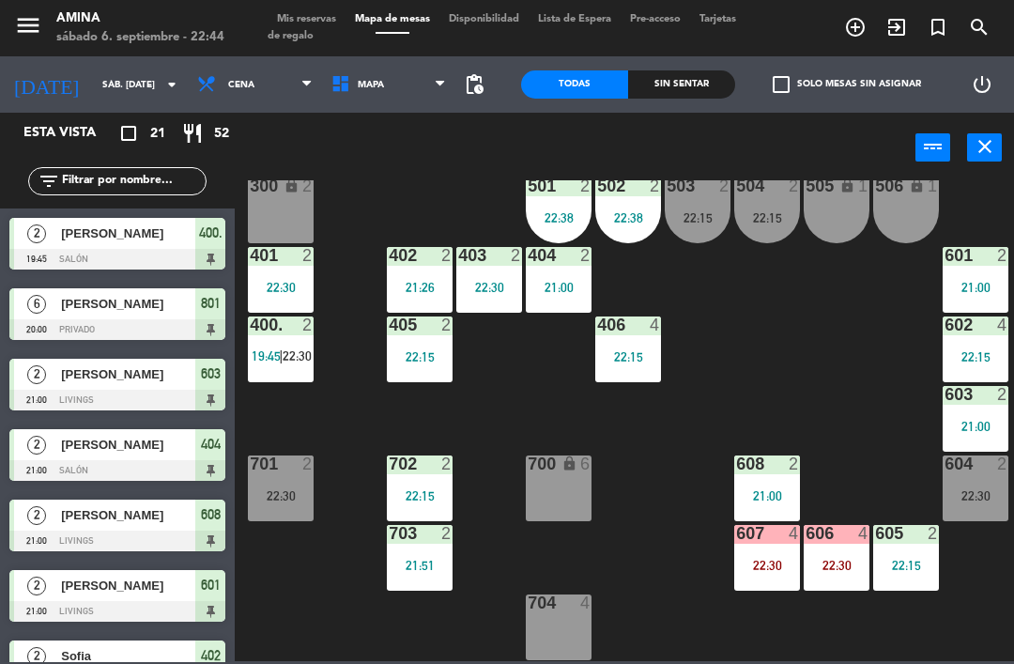
scroll to position [0, 0]
click at [974, 485] on div "604 2 22:30" at bounding box center [975, 488] width 66 height 66
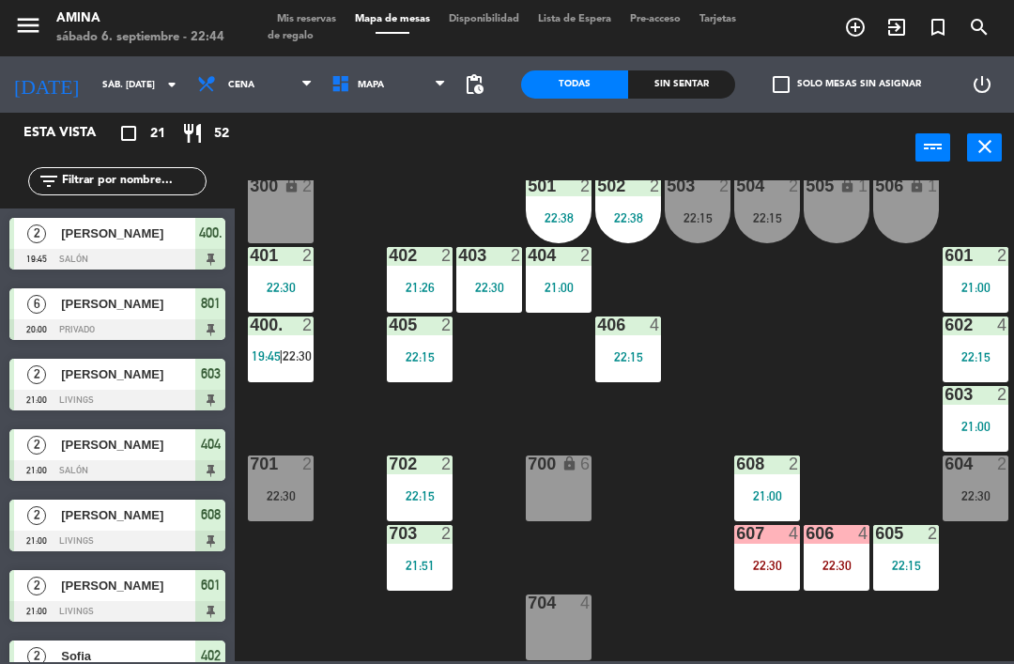
scroll to position [314, 0]
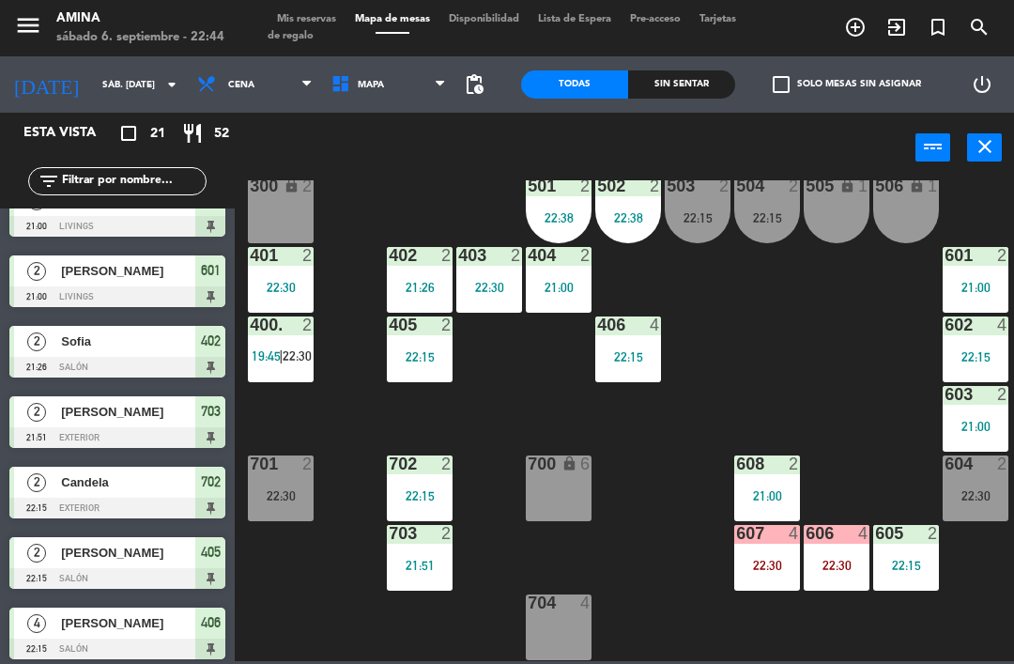
click at [963, 489] on div "22:30" at bounding box center [975, 495] width 66 height 13
click at [858, 460] on div "101 lock 6 102 lock 6 103 lock 6 301 lock 6 307 lock 2 302 lock 6 308 lock 2 20…" at bounding box center [629, 420] width 769 height 481
click at [692, 212] on div "22:15" at bounding box center [698, 217] width 66 height 13
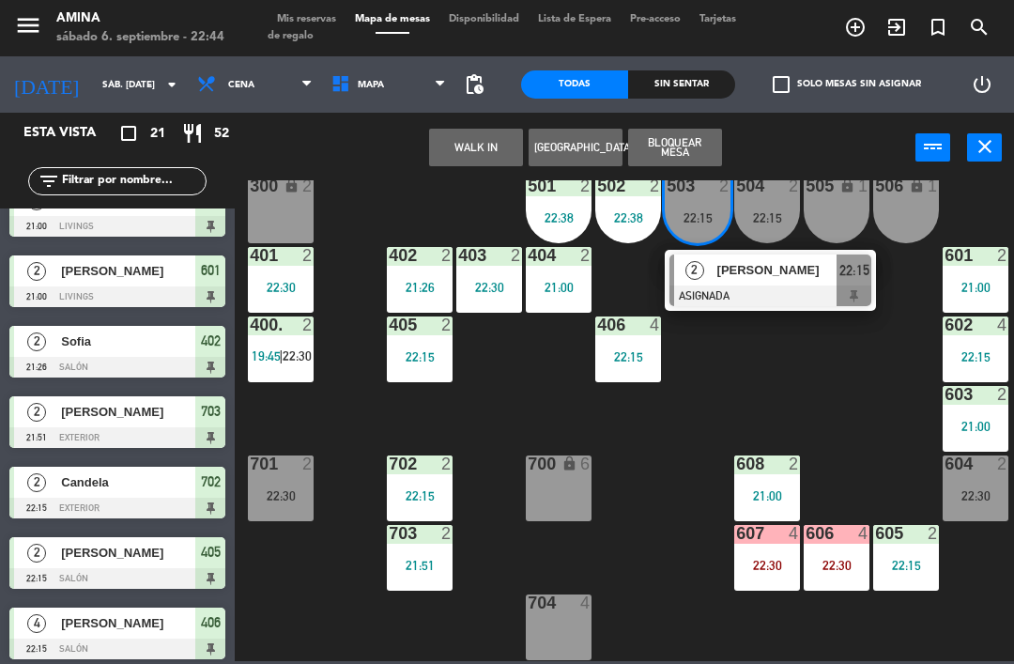
click at [807, 283] on div "[PERSON_NAME]" at bounding box center [776, 269] width 122 height 31
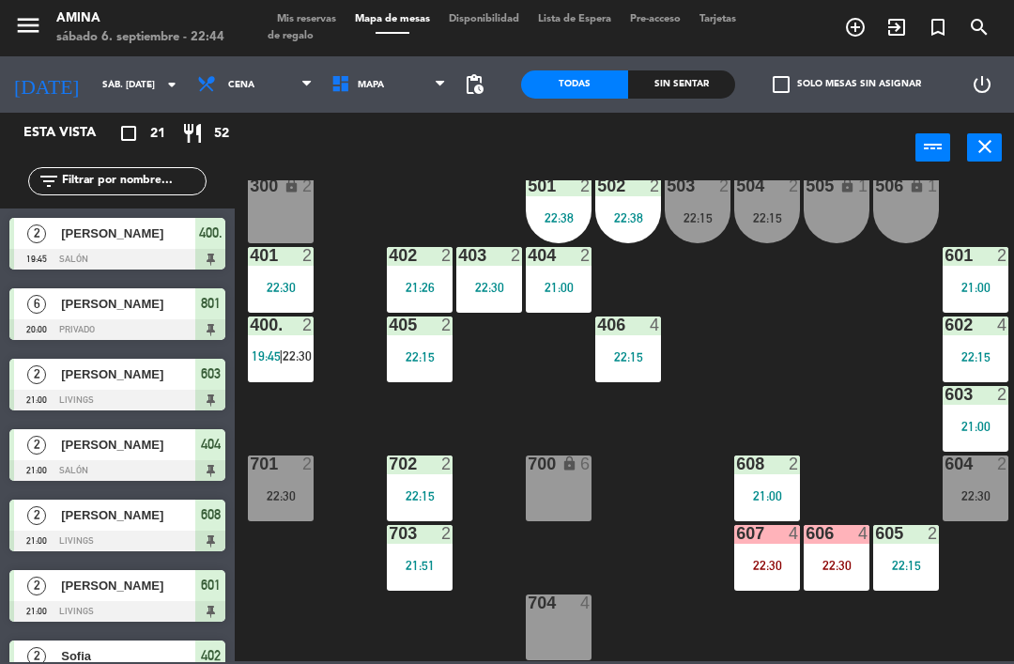
scroll to position [0, 0]
click at [305, 16] on span "Mis reservas" at bounding box center [306, 19] width 78 height 10
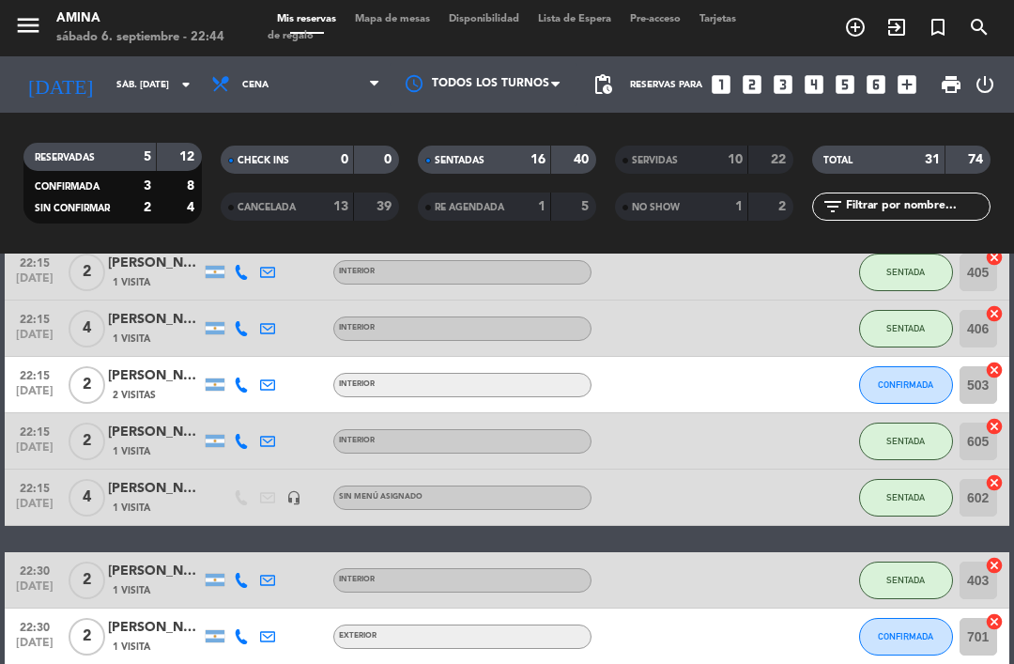
scroll to position [736, 0]
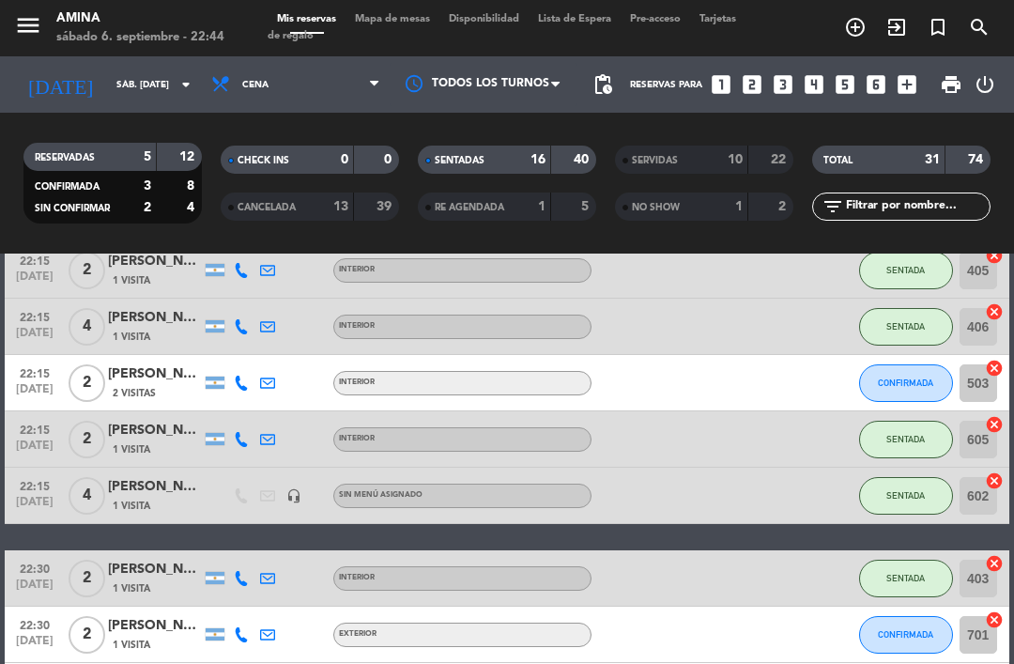
click at [902, 382] on span "CONFIRMADA" at bounding box center [905, 382] width 55 height 10
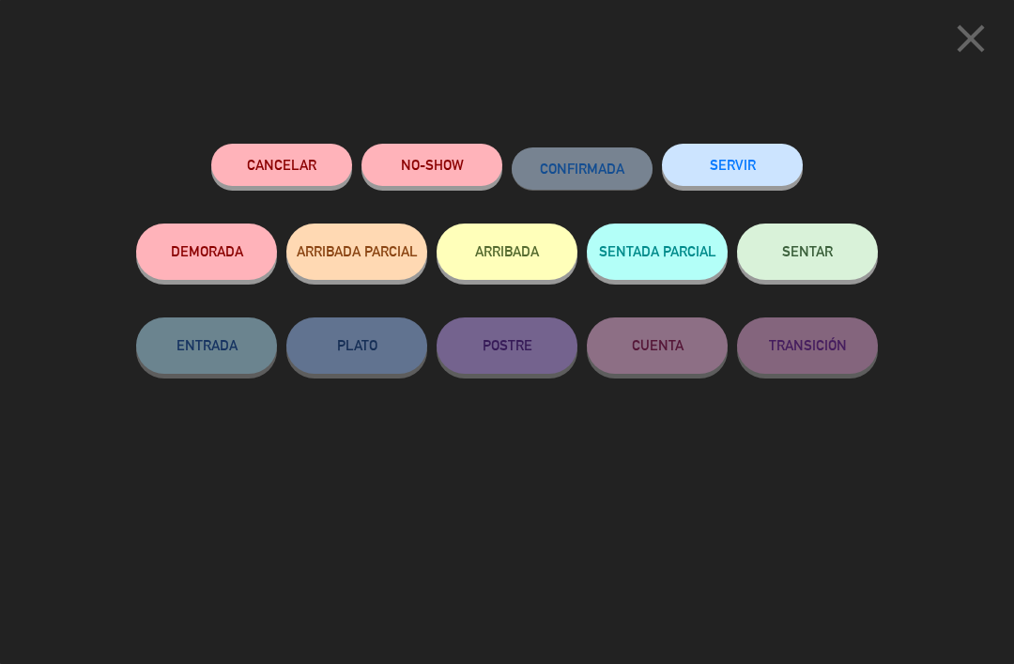
click at [463, 163] on button "NO-SHOW" at bounding box center [431, 165] width 141 height 42
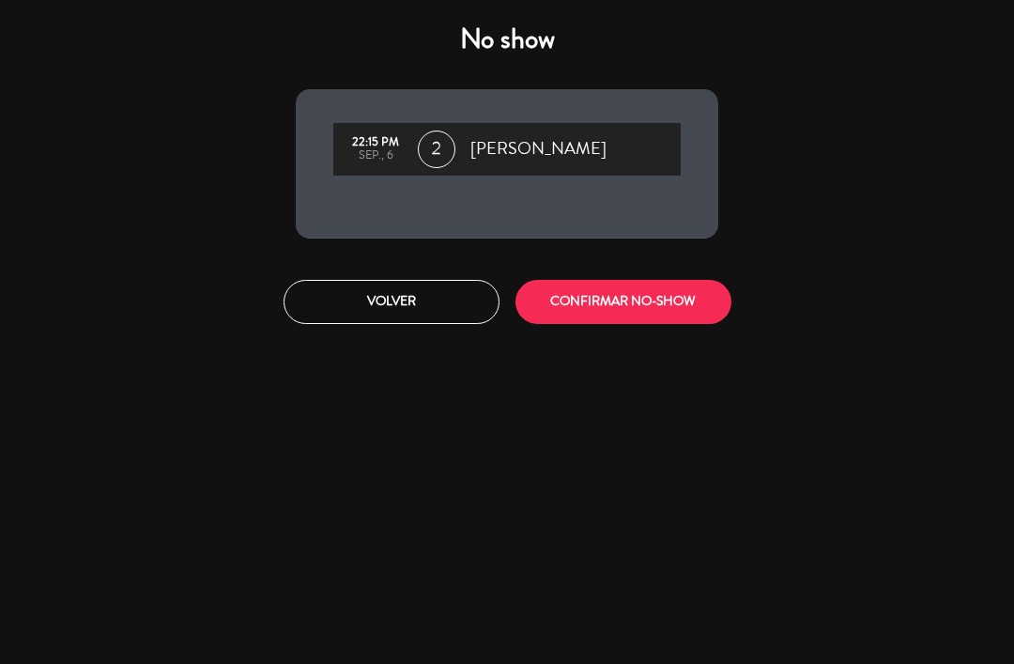
click at [669, 290] on button "CONFIRMAR NO-SHOW" at bounding box center [623, 302] width 216 height 44
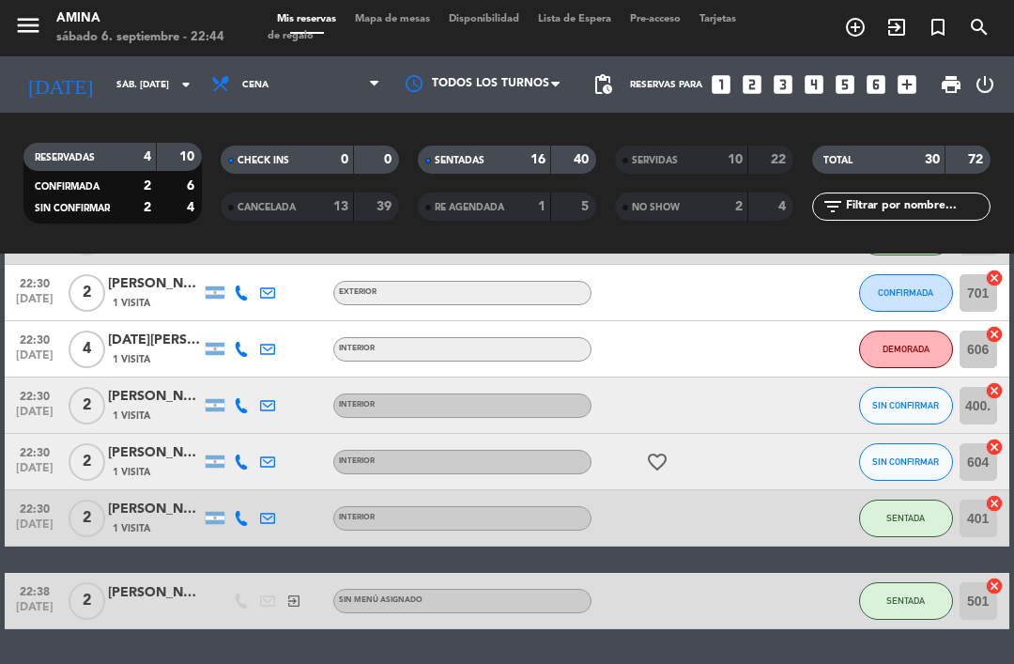
scroll to position [1020, 0]
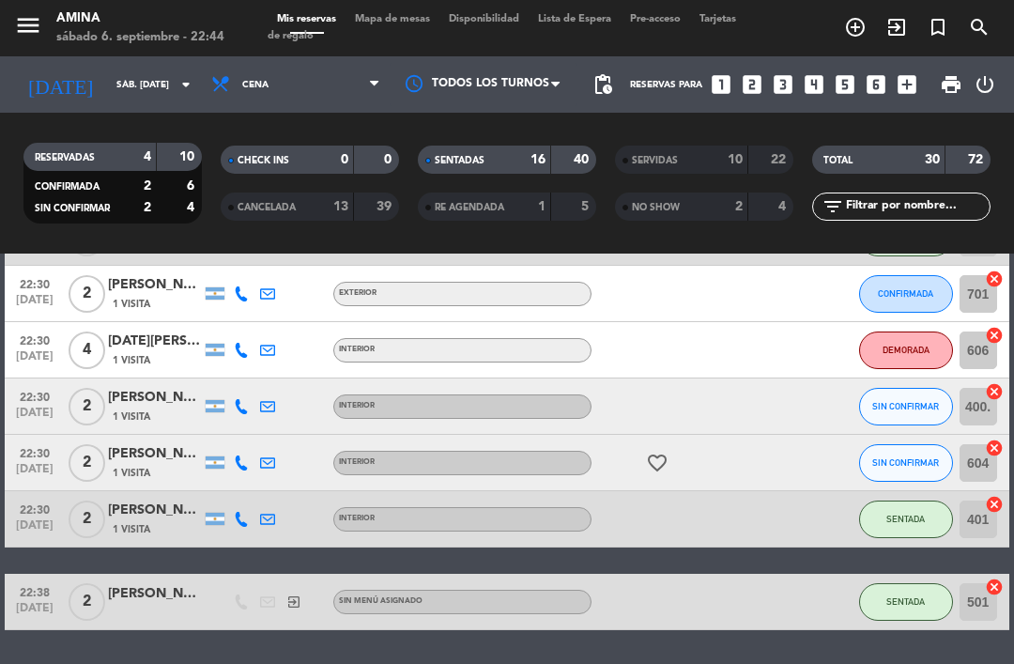
click at [395, 24] on span "Mapa de mesas" at bounding box center [392, 19] width 94 height 10
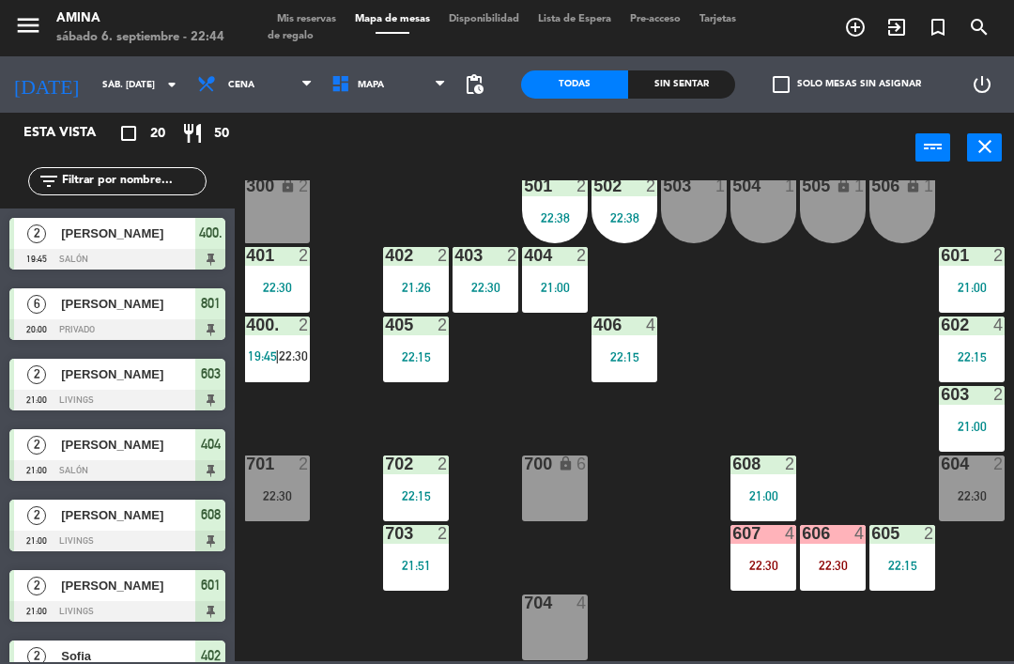
scroll to position [522, 4]
click at [952, 502] on div "604 2 22:30" at bounding box center [972, 488] width 66 height 66
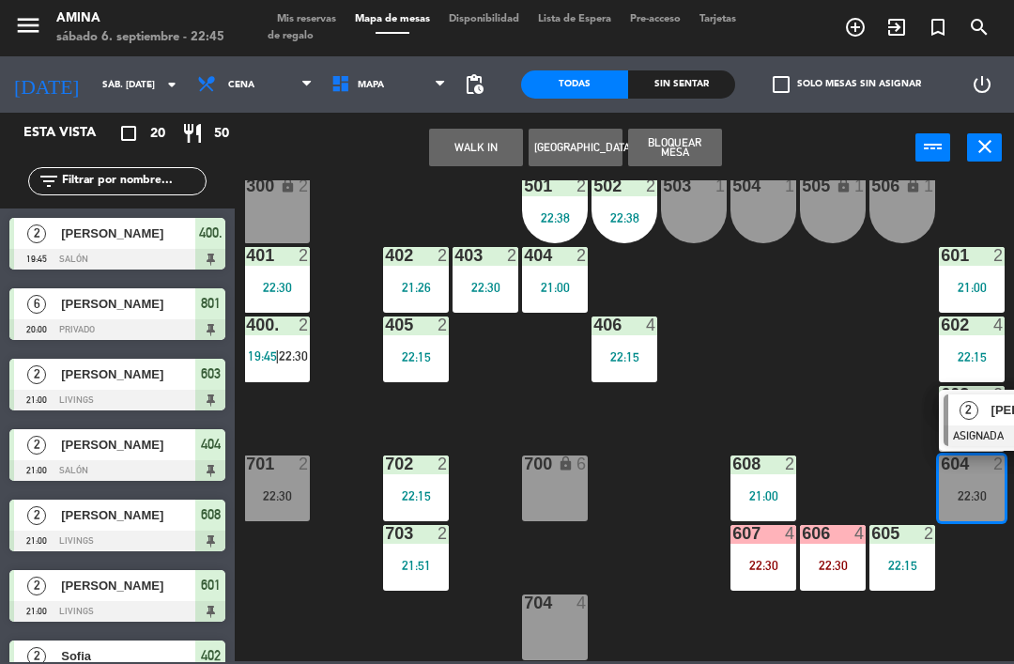
click at [976, 410] on span "2" at bounding box center [968, 410] width 19 height 19
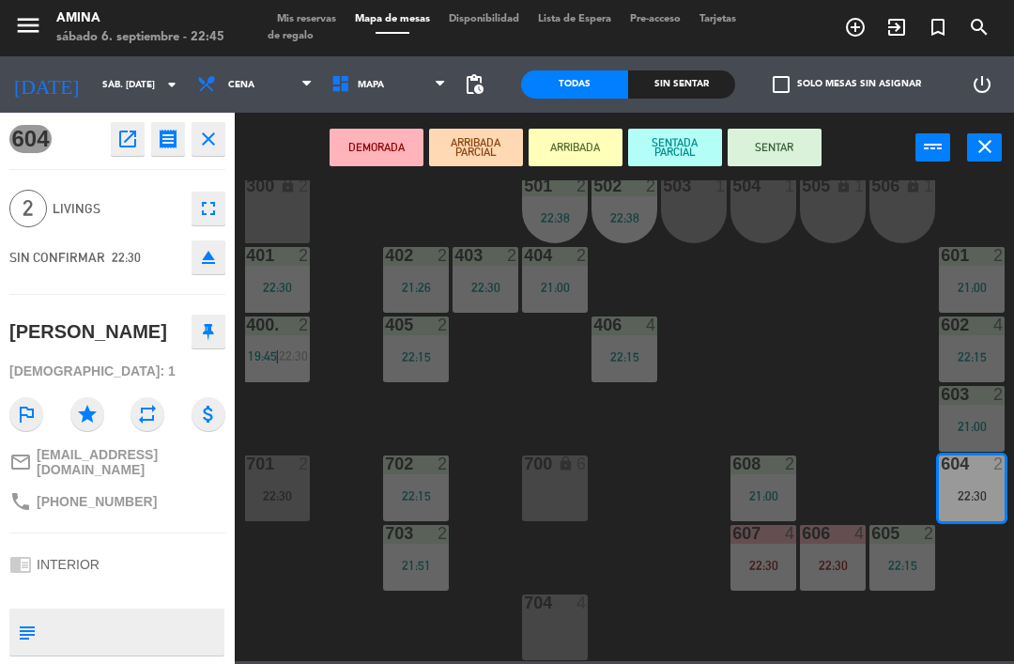
click at [687, 226] on div "503 1" at bounding box center [694, 210] width 66 height 66
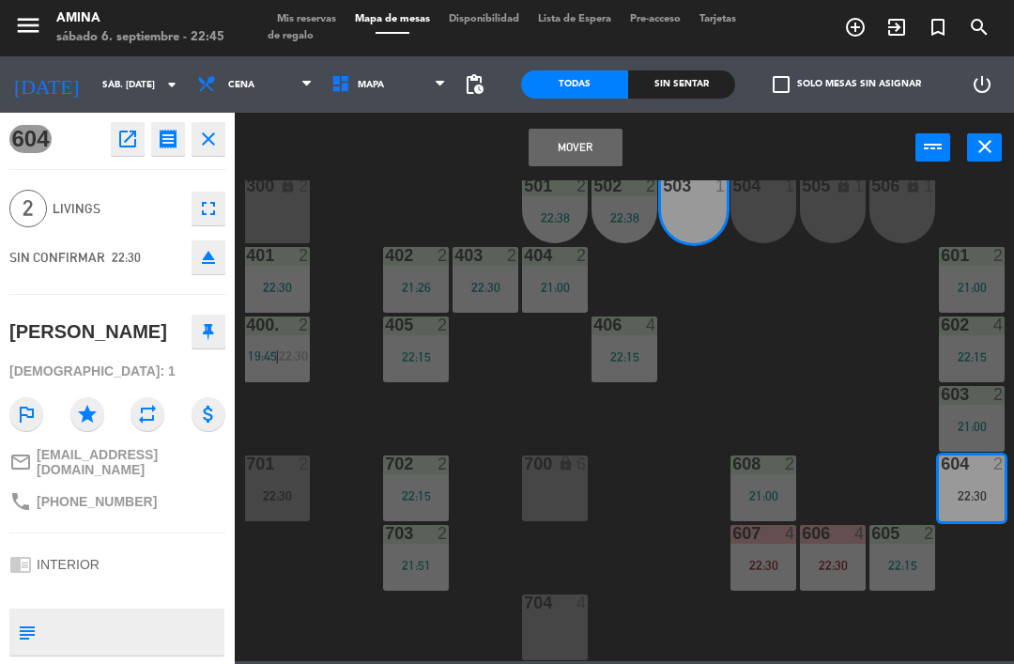
click at [755, 210] on div "504 1" at bounding box center [763, 210] width 66 height 66
click at [563, 143] on button "Mover y Unir" at bounding box center [575, 148] width 94 height 38
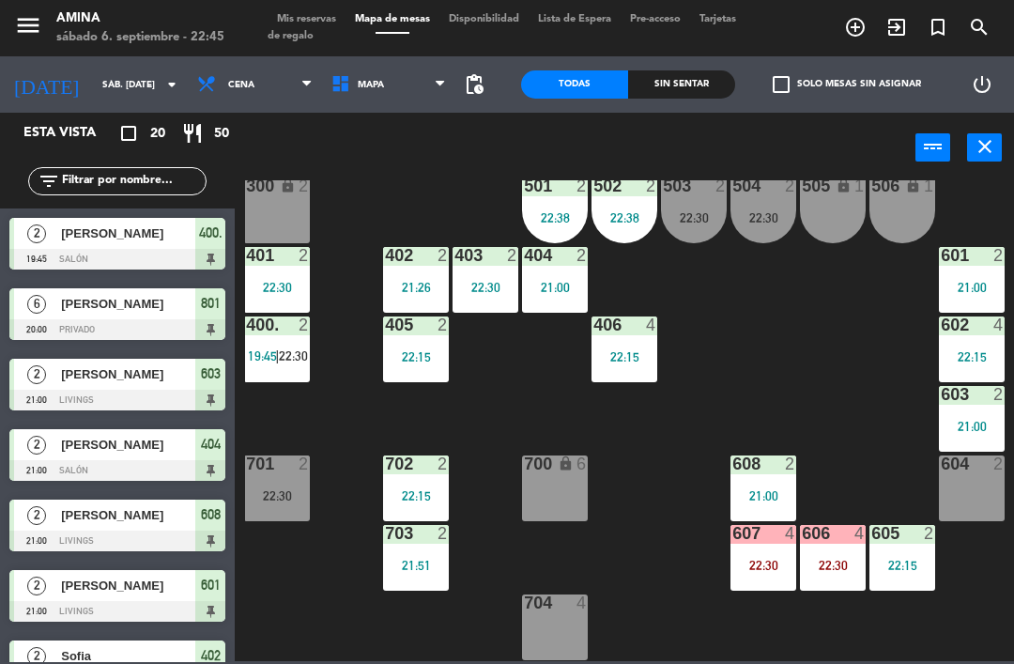
scroll to position [0, 0]
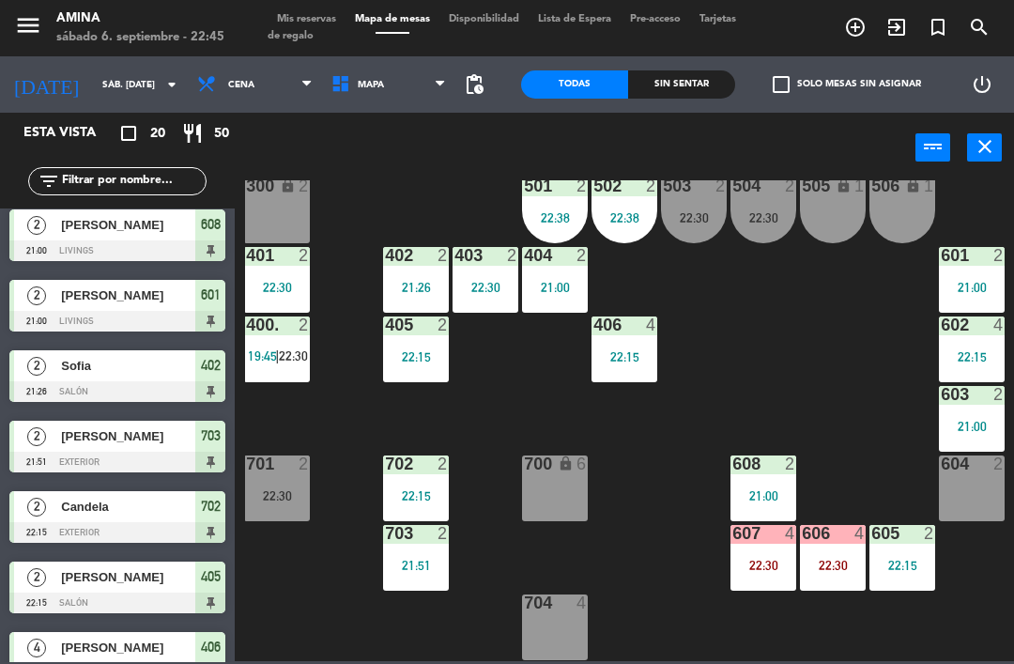
click at [972, 495] on div "604 2" at bounding box center [972, 488] width 66 height 66
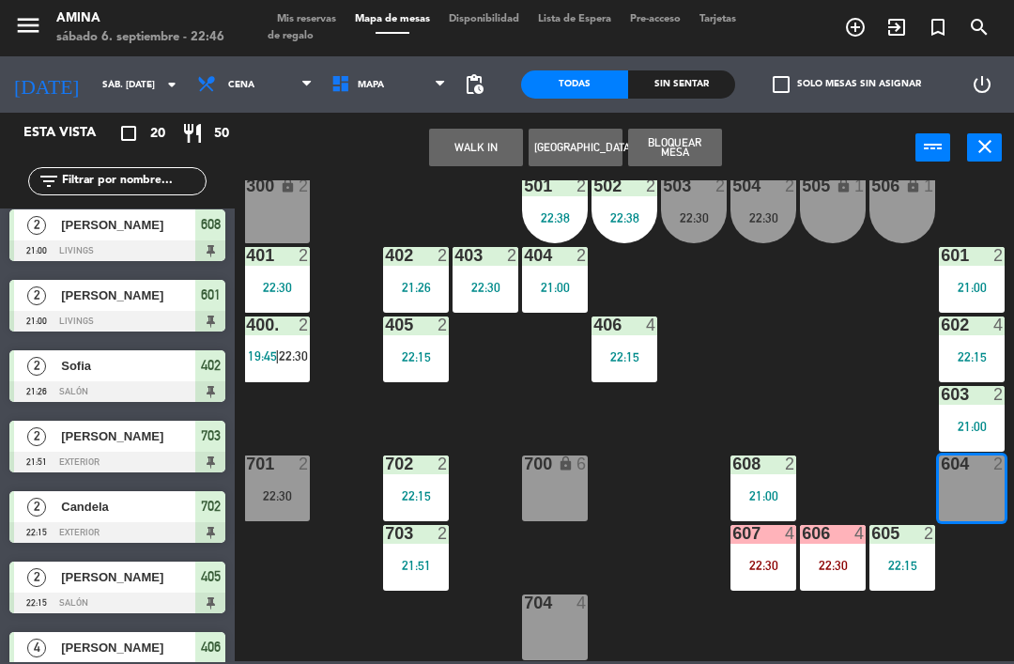
click at [480, 153] on button "WALK IN" at bounding box center [476, 148] width 94 height 38
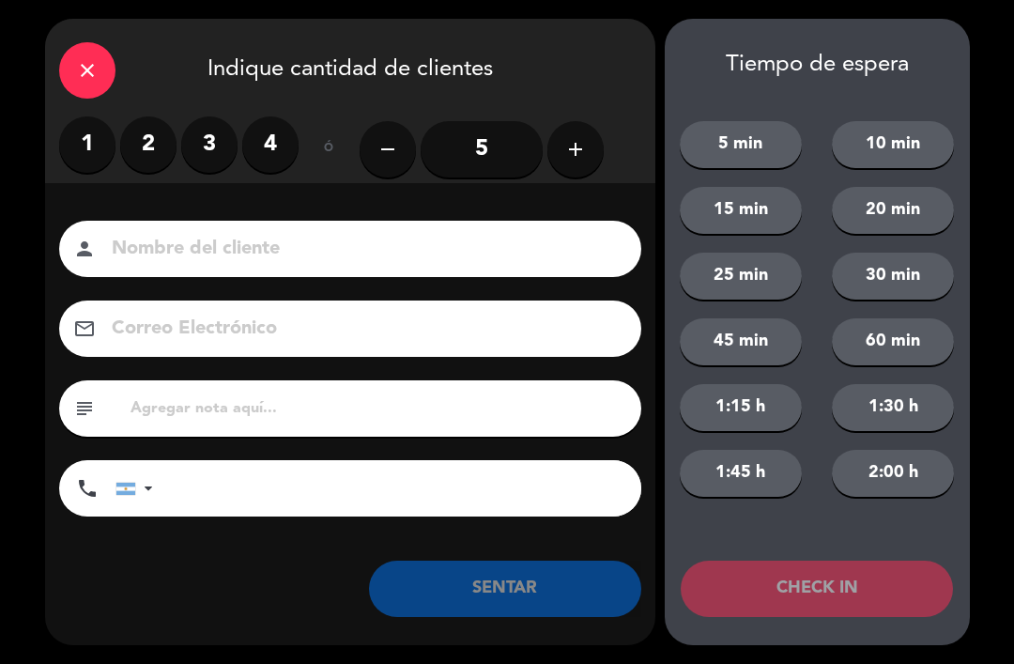
click at [145, 151] on label "2" at bounding box center [148, 144] width 56 height 56
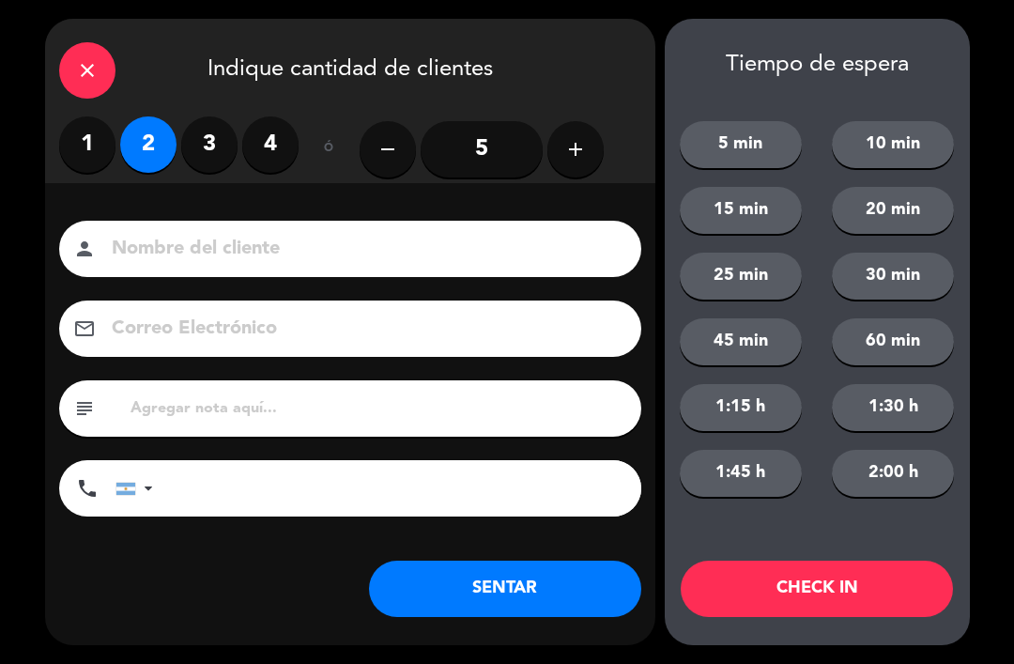
click at [380, 244] on input at bounding box center [363, 249] width 507 height 33
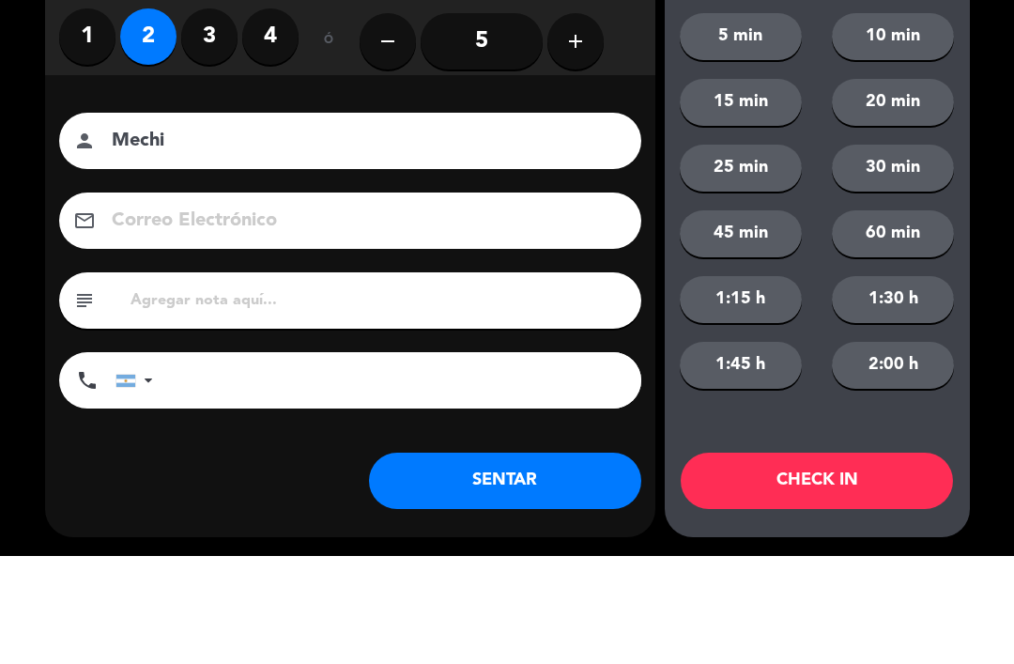
type input "Mechi"
click at [639, 183] on div "Nombre del cliente person Mechi Correo Electrónico email subject phone [GEOGRAP…" at bounding box center [350, 399] width 610 height 433
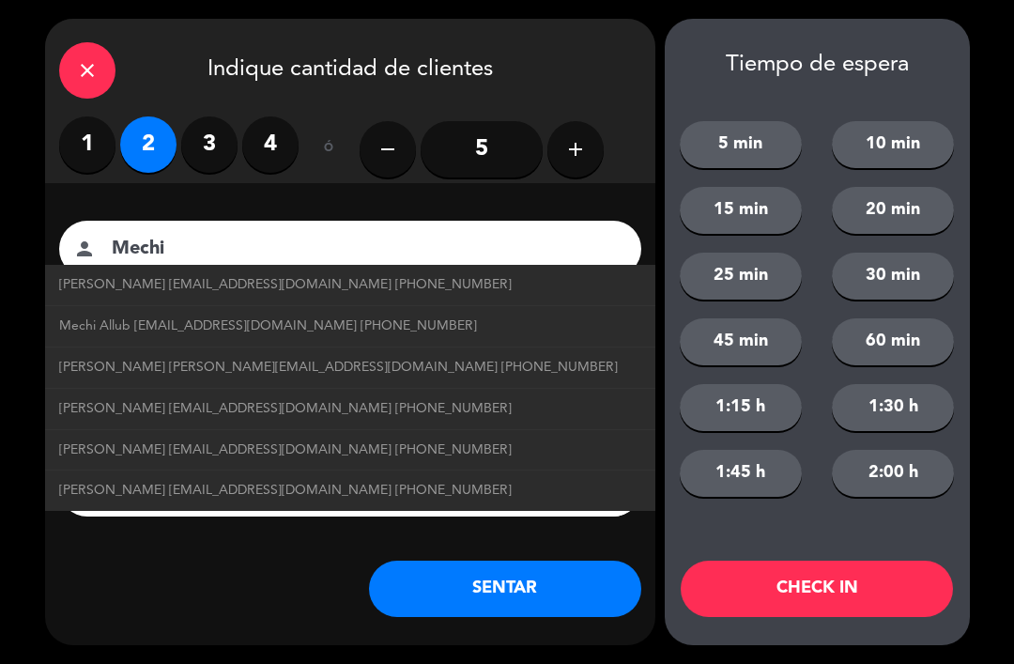
click at [524, 594] on button "SENTAR" at bounding box center [505, 588] width 272 height 56
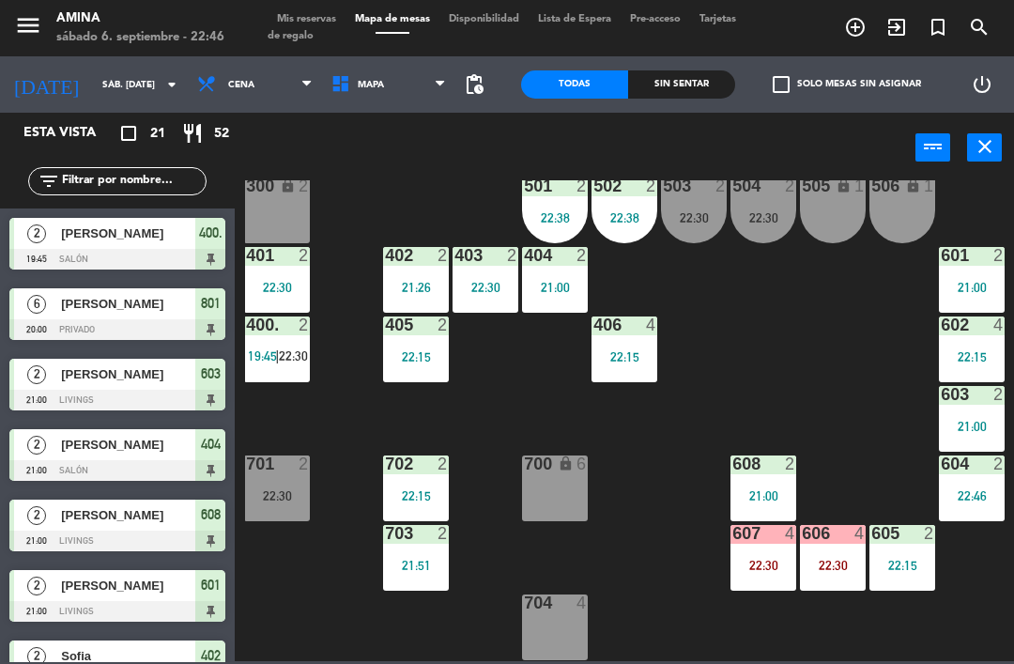
click at [449, 474] on div "702 2" at bounding box center [416, 464] width 66 height 19
click at [512, 412] on div "101 lock 6 102 lock 6 103 lock 6 301 lock 6 307 lock 2 302 lock 6 308 lock 2 20…" at bounding box center [629, 420] width 769 height 481
click at [286, 367] on div "400. 2 19:45 | 22:30" at bounding box center [277, 349] width 66 height 66
click at [651, 447] on div "101 lock 6 102 lock 6 103 lock 6 301 lock 6 307 lock 2 302 lock 6 308 lock 2 20…" at bounding box center [629, 420] width 769 height 481
click at [116, 93] on input "sáb. [DATE]" at bounding box center [157, 84] width 129 height 29
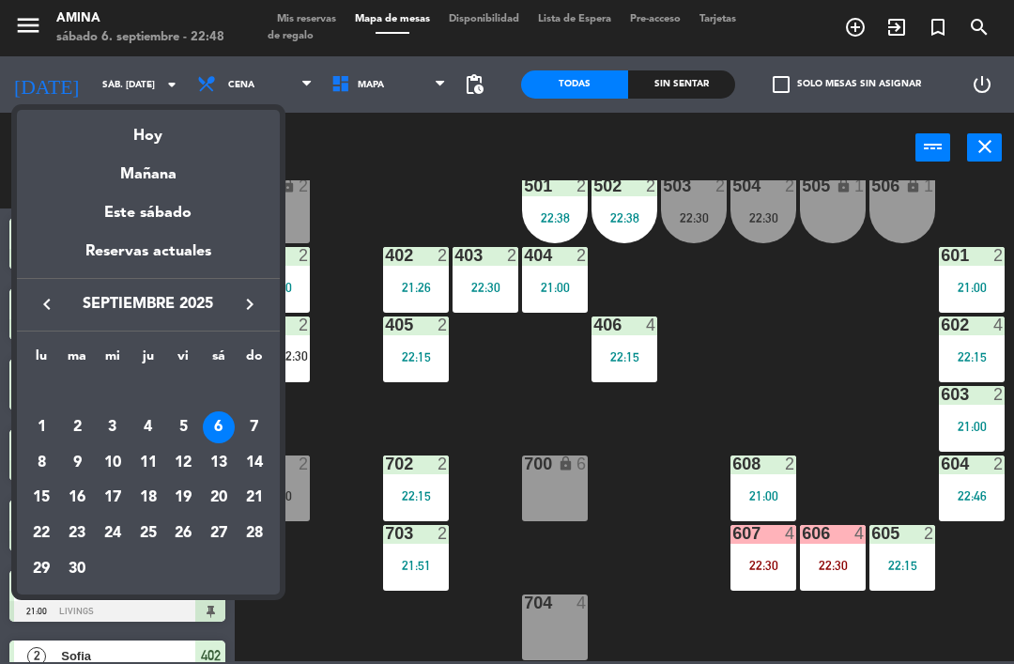
click at [111, 459] on div "10" at bounding box center [113, 463] width 32 height 32
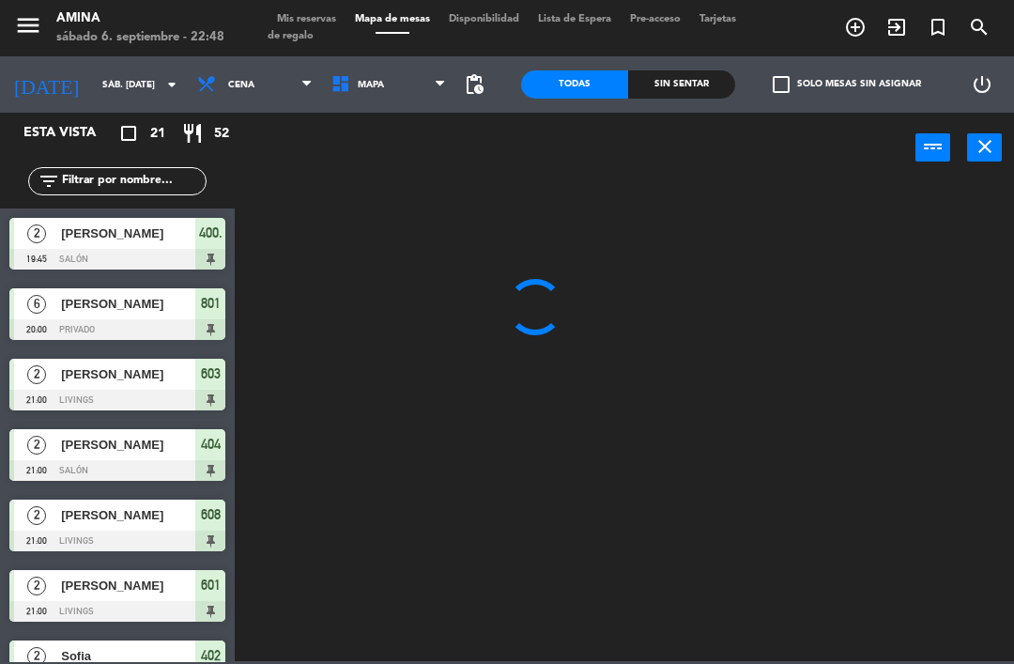
type input "mié. [DATE]"
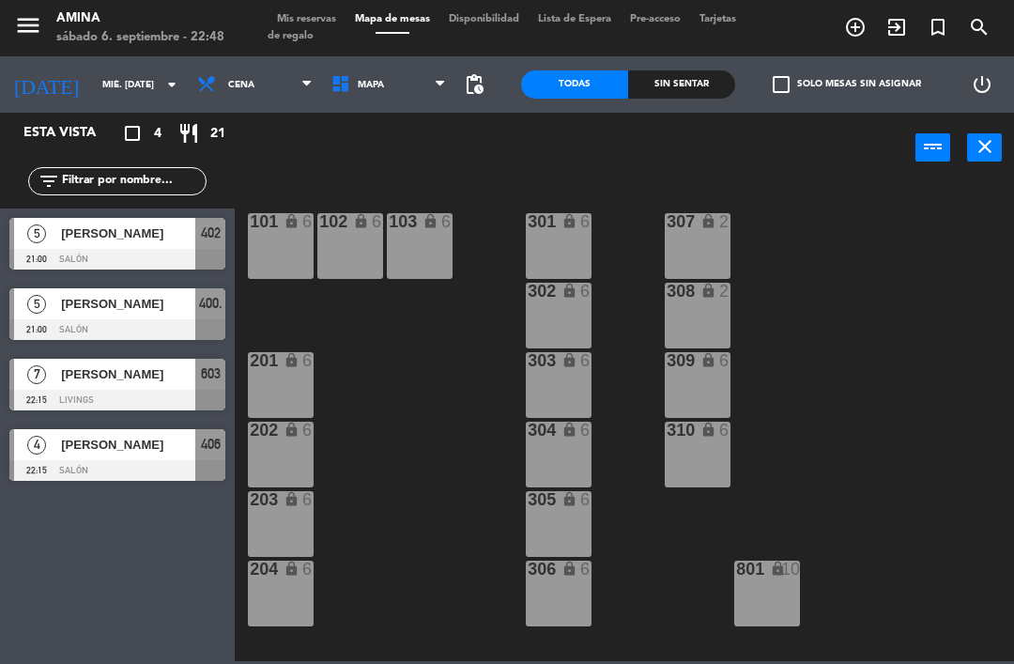
click at [84, 387] on div "[PERSON_NAME]" at bounding box center [127, 374] width 136 height 31
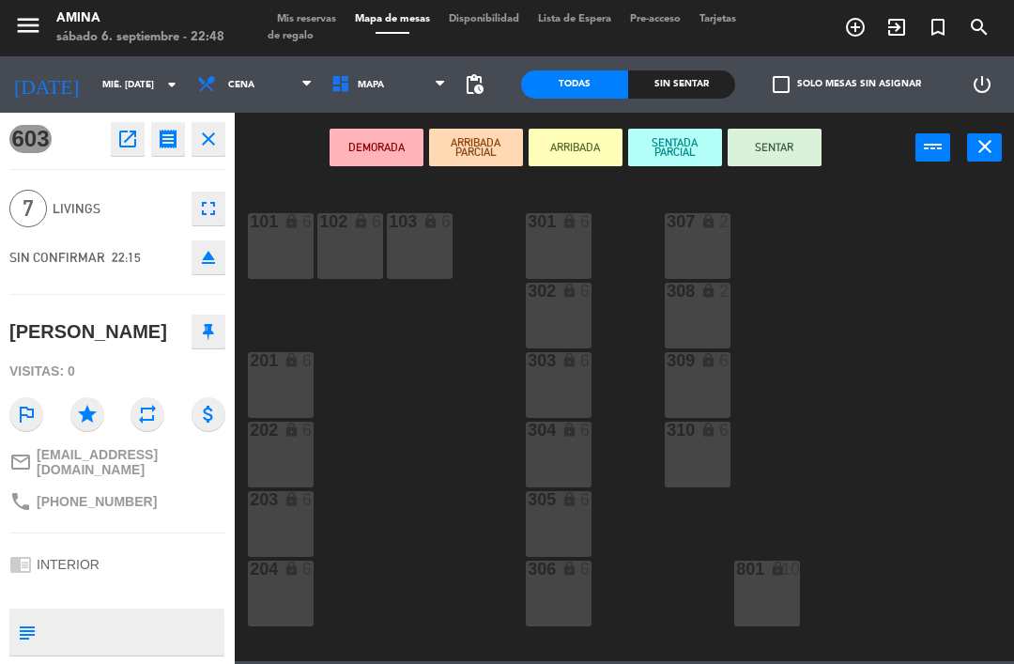
click at [199, 214] on icon "fullscreen" at bounding box center [208, 208] width 23 height 23
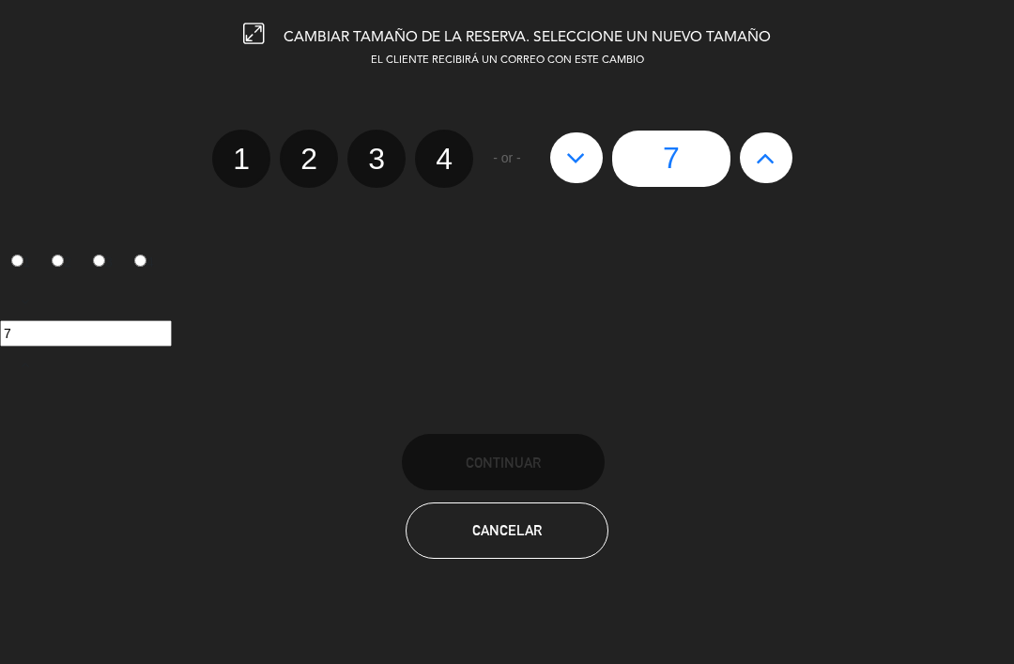
click at [753, 151] on button at bounding box center [766, 157] width 53 height 51
type input "8"
click at [740, 167] on button at bounding box center [766, 157] width 53 height 51
type input "9"
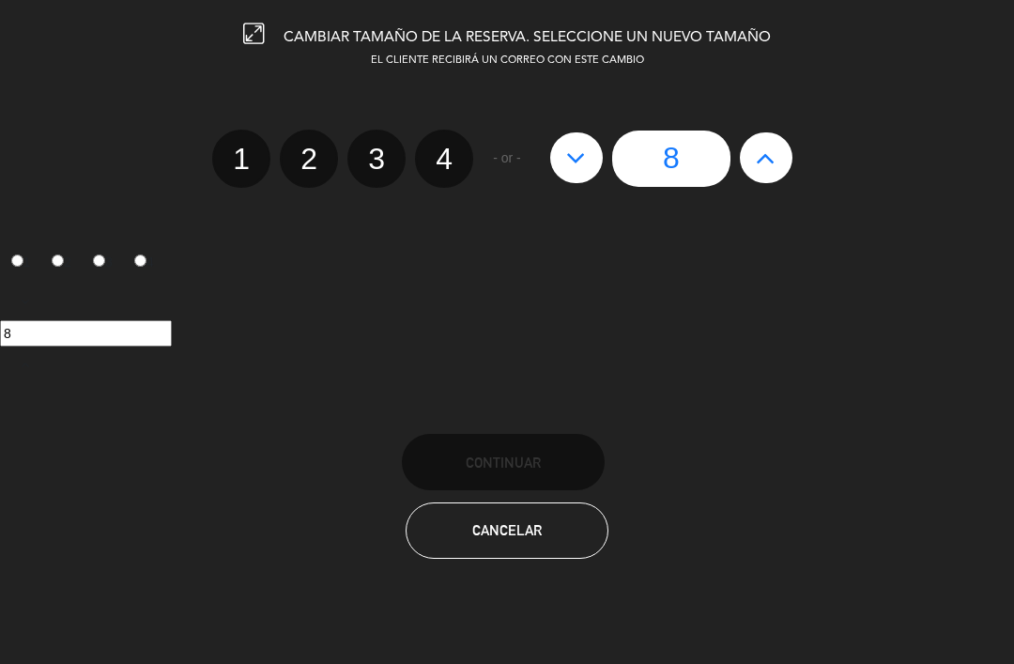
type input "9"
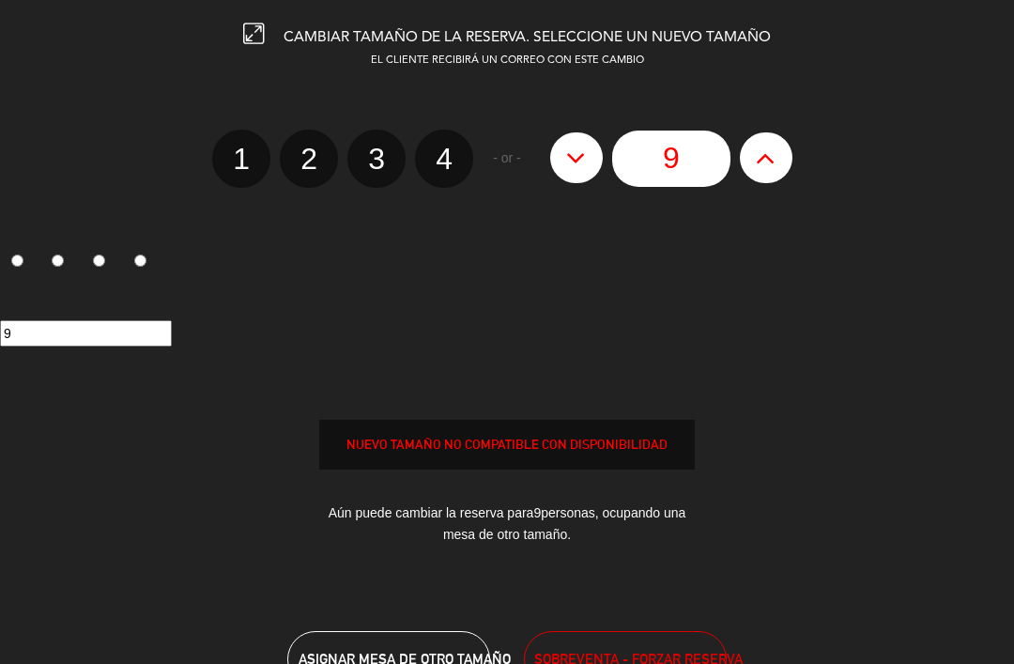
click at [762, 160] on icon at bounding box center [766, 158] width 20 height 30
type input "10"
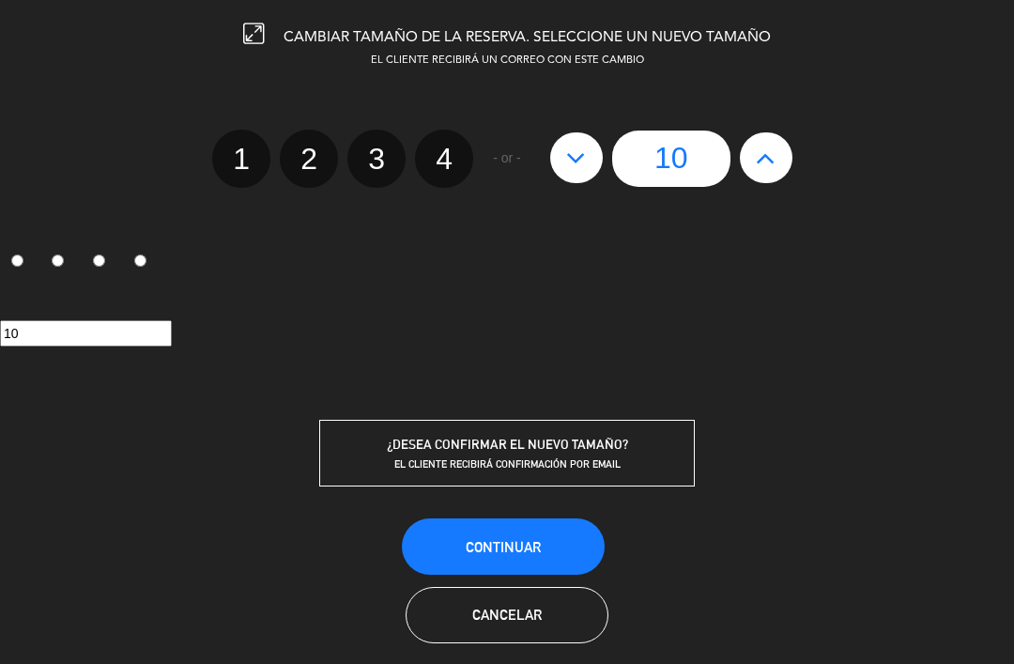
click at [513, 539] on span "Continuar" at bounding box center [503, 547] width 75 height 16
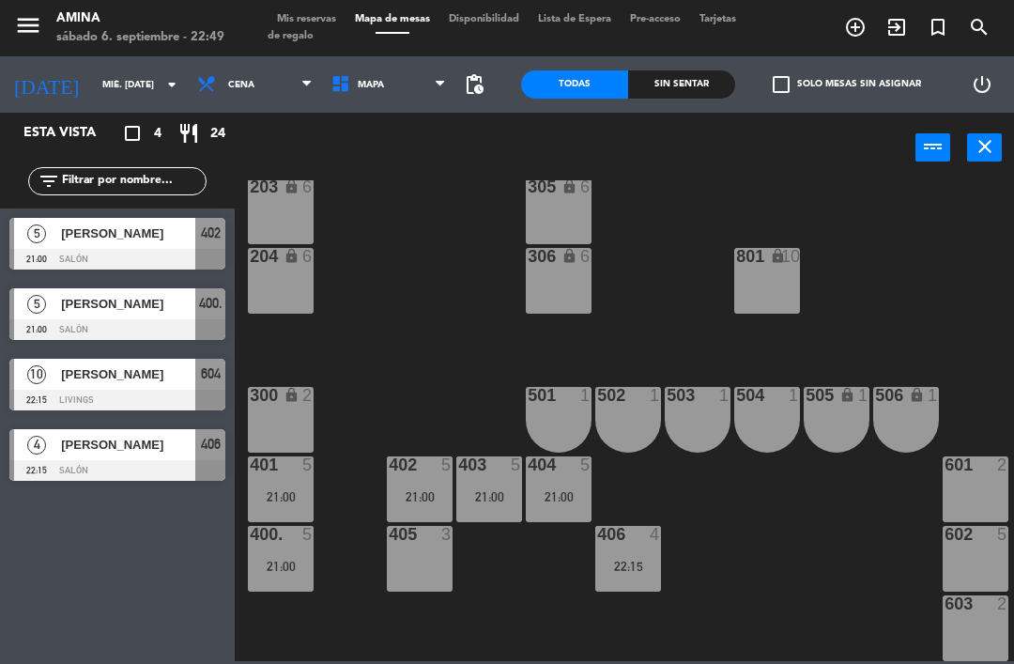
scroll to position [313, 0]
click at [93, 75] on input "mié. [DATE]" at bounding box center [157, 84] width 129 height 29
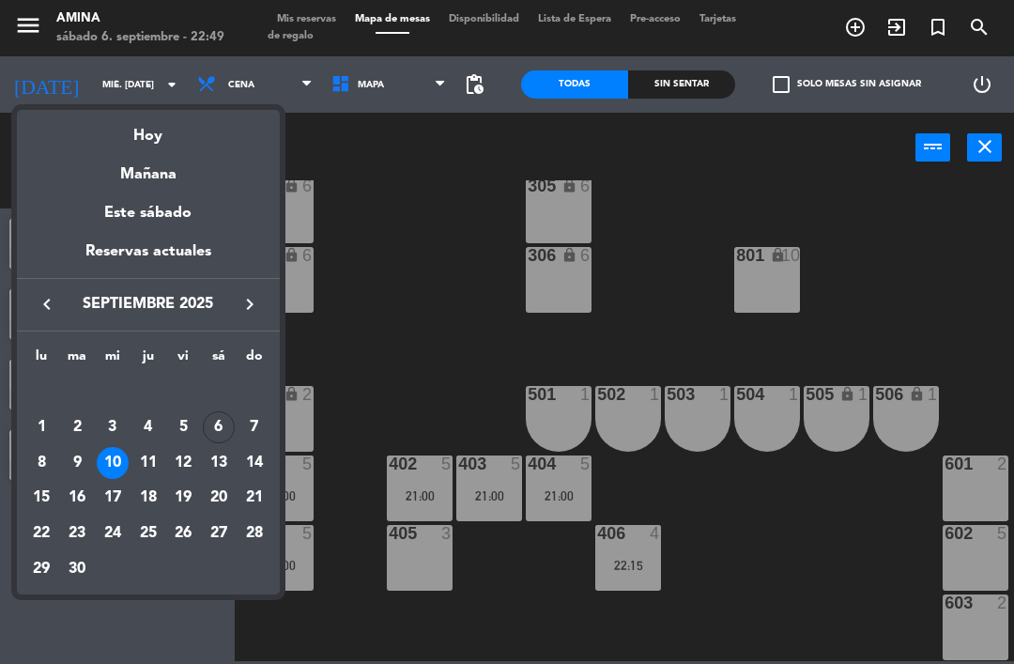
click at [229, 428] on div "6" at bounding box center [219, 427] width 32 height 32
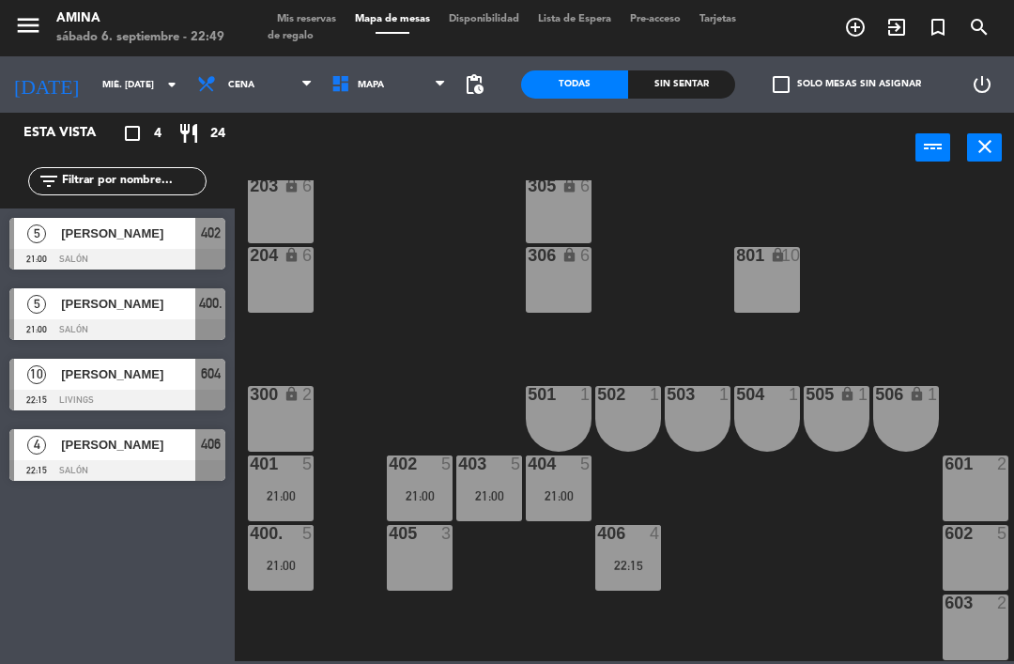
type input "sáb. [DATE]"
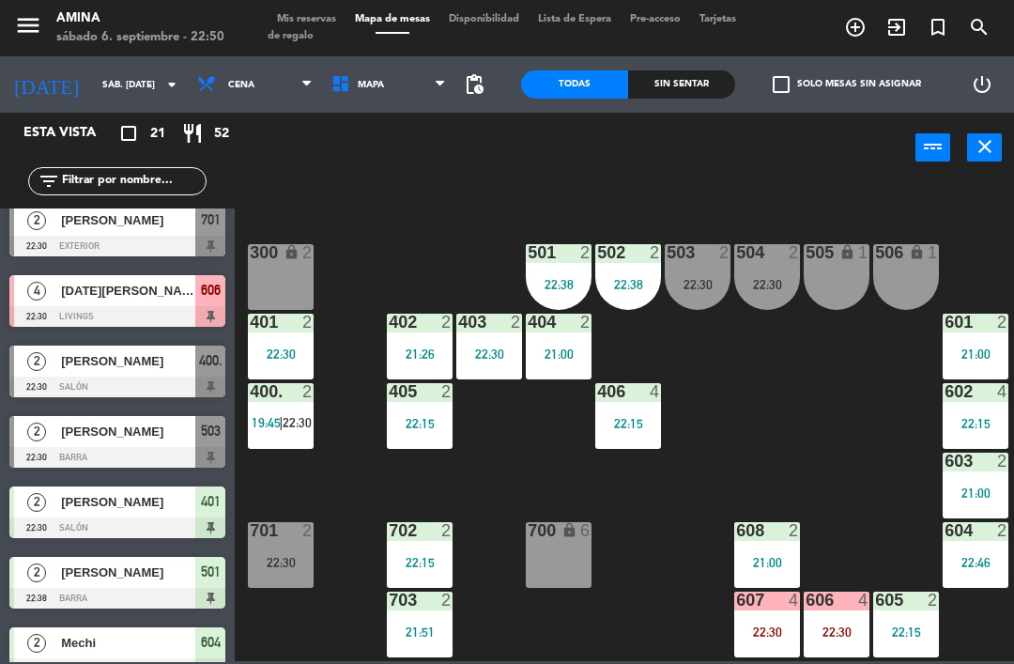
scroll to position [472, 0]
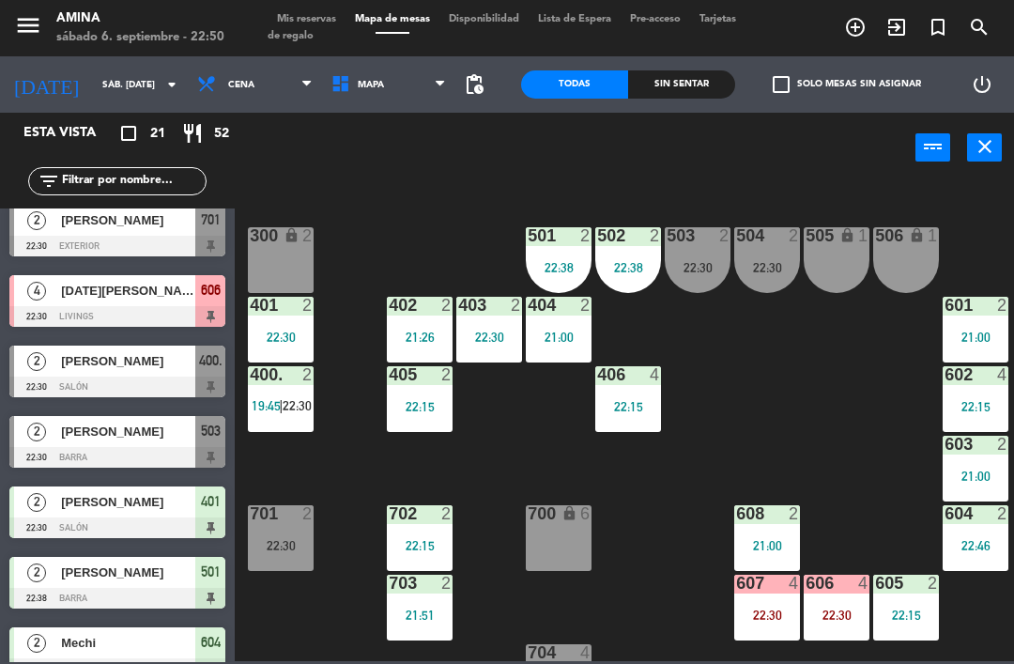
click at [306, 411] on span "22:30" at bounding box center [297, 405] width 29 height 15
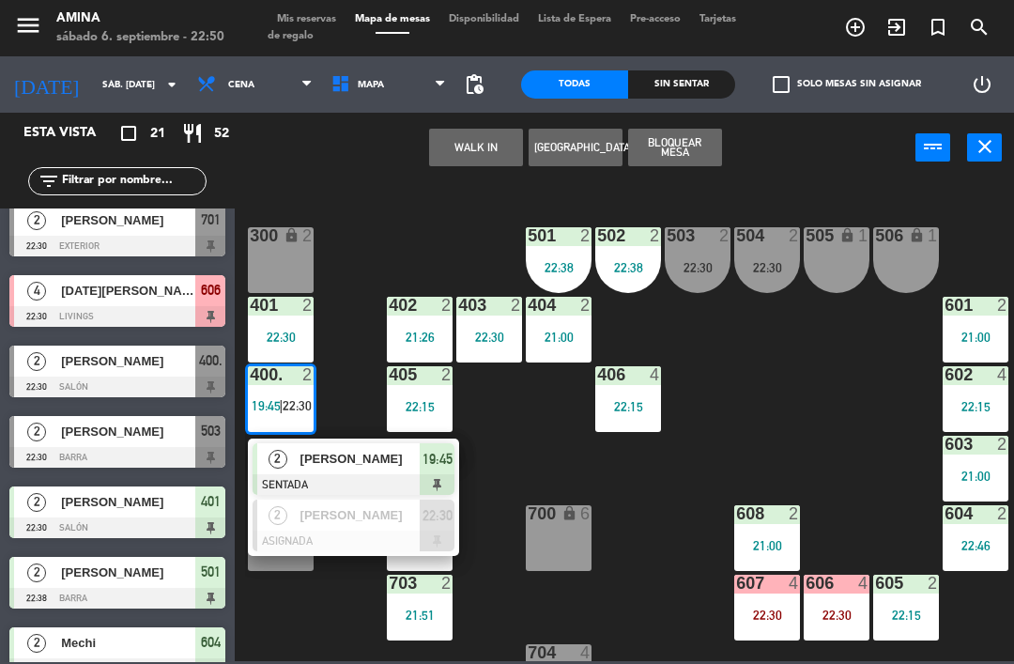
click at [375, 448] on div "[PERSON_NAME]" at bounding box center [359, 458] width 122 height 31
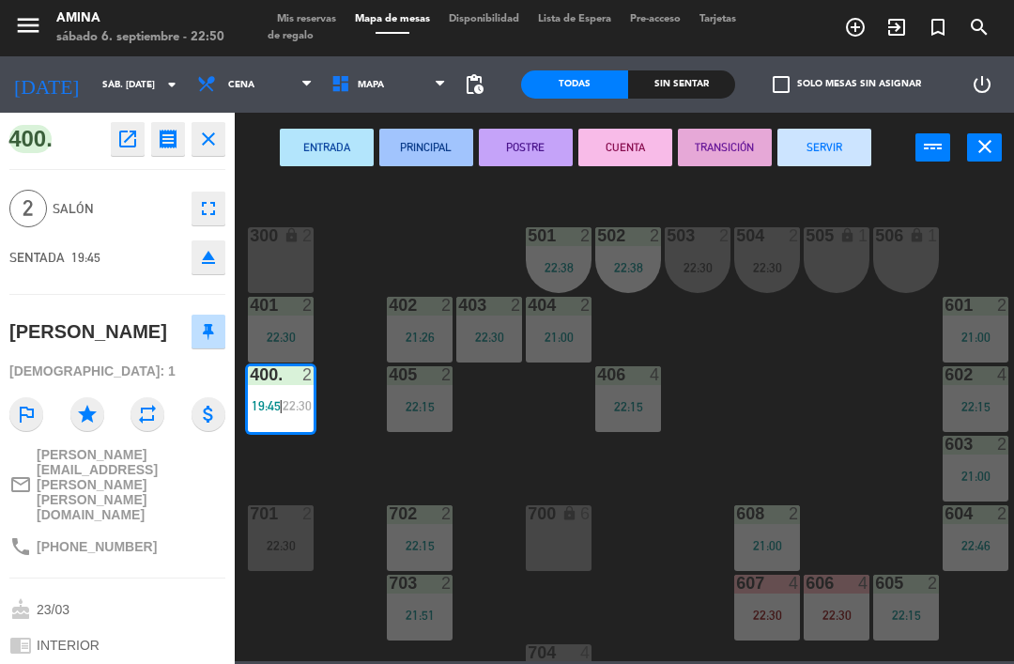
click at [831, 136] on button "SERVIR" at bounding box center [824, 148] width 94 height 38
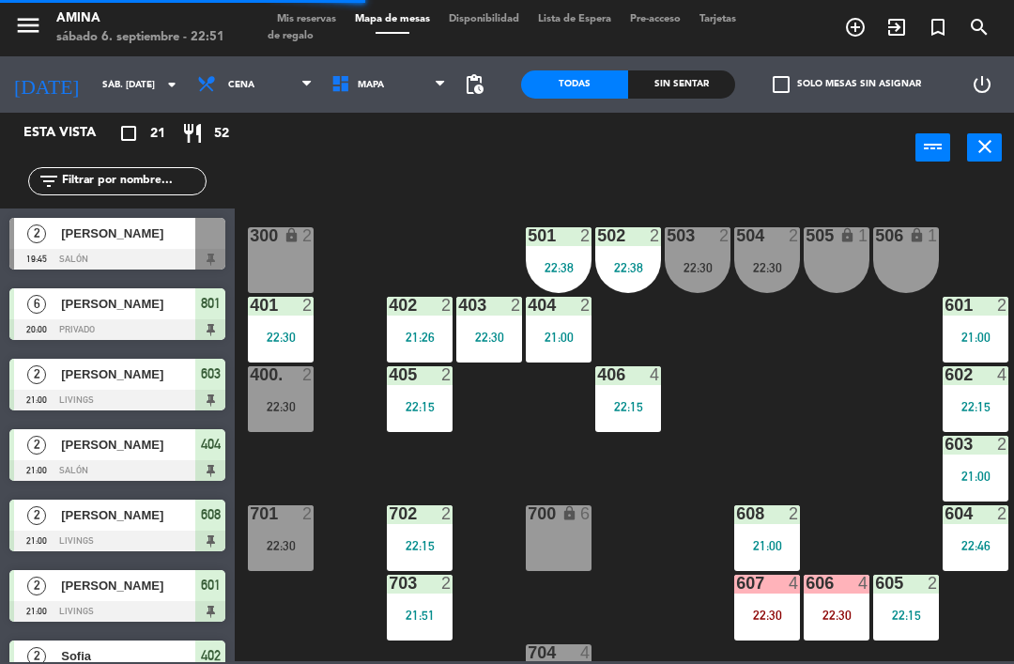
click at [280, 408] on div "22:30" at bounding box center [281, 406] width 66 height 13
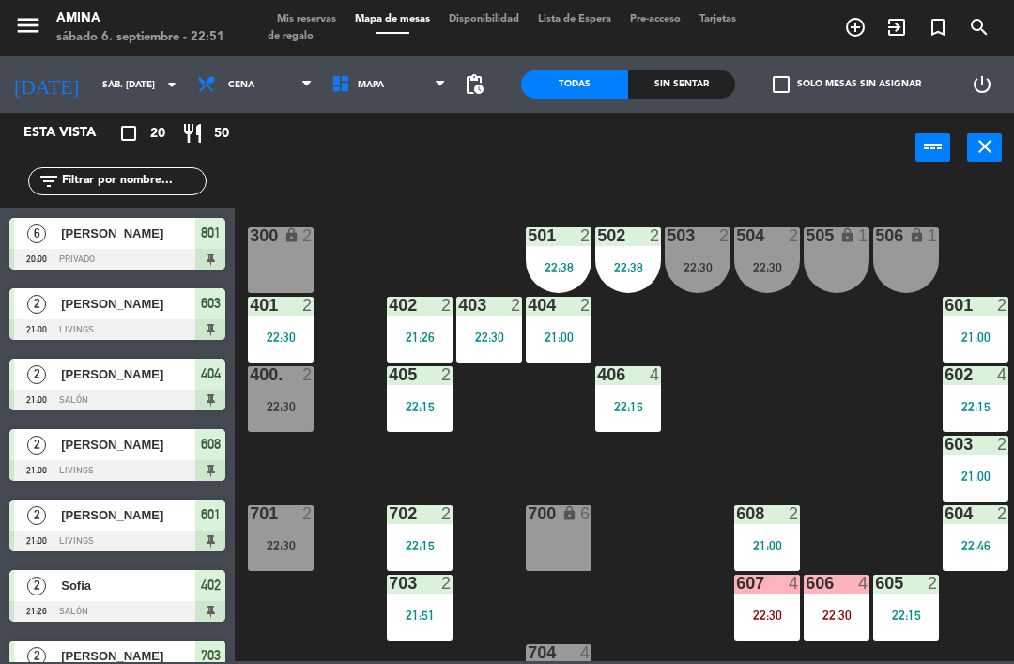
click at [861, 404] on div "101 lock 6 102 lock 6 103 lock 6 301 lock 6 307 lock 2 302 lock 6 308 lock 2 20…" at bounding box center [629, 420] width 769 height 481
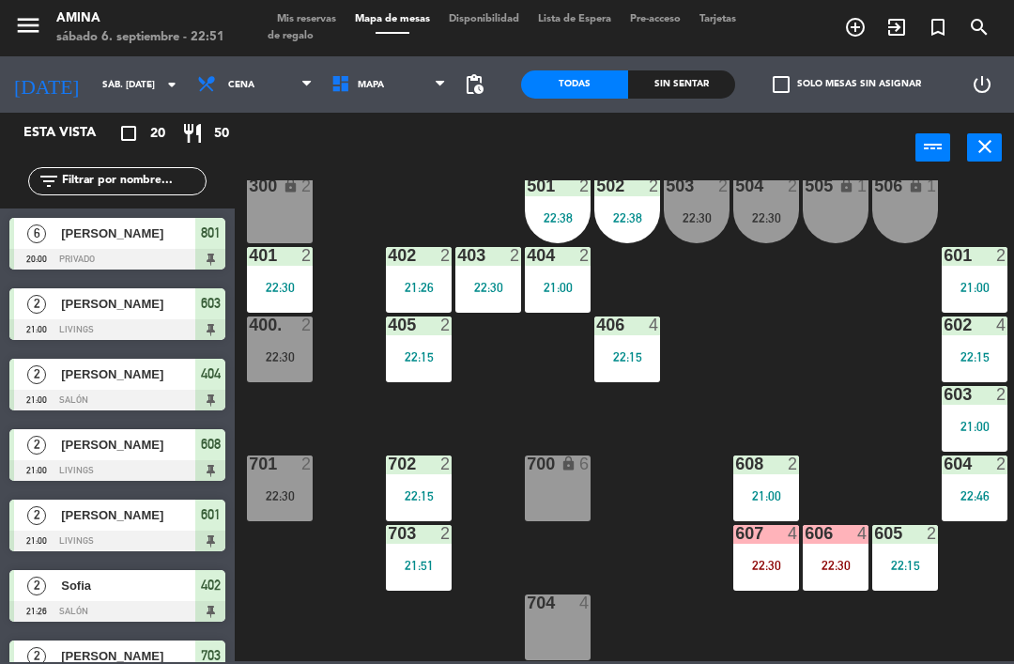
scroll to position [522, 2]
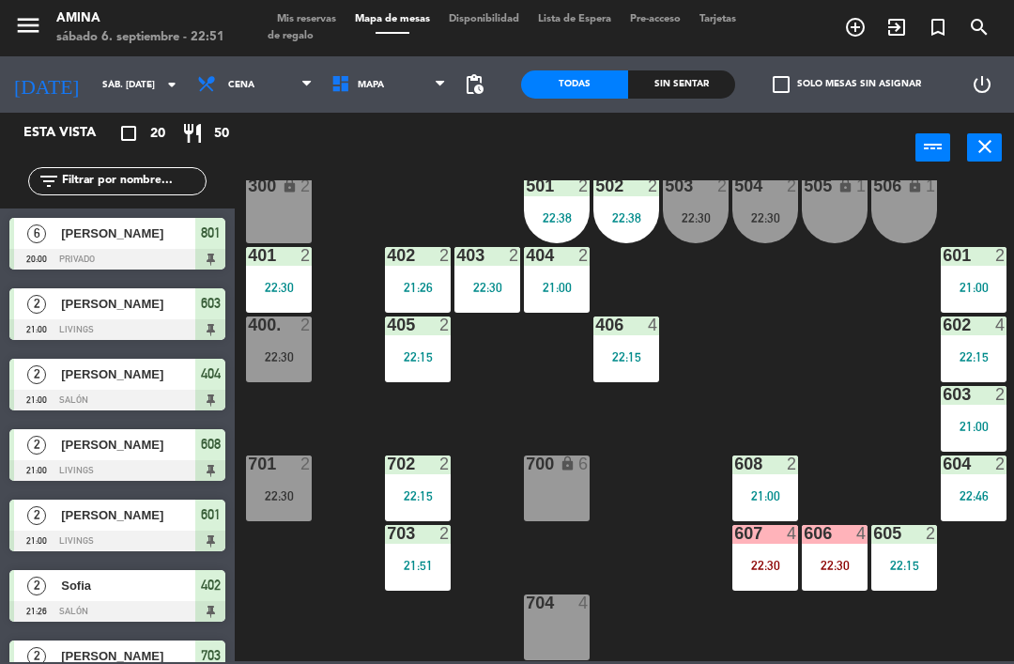
click at [311, 14] on span "Mis reservas" at bounding box center [306, 19] width 78 height 10
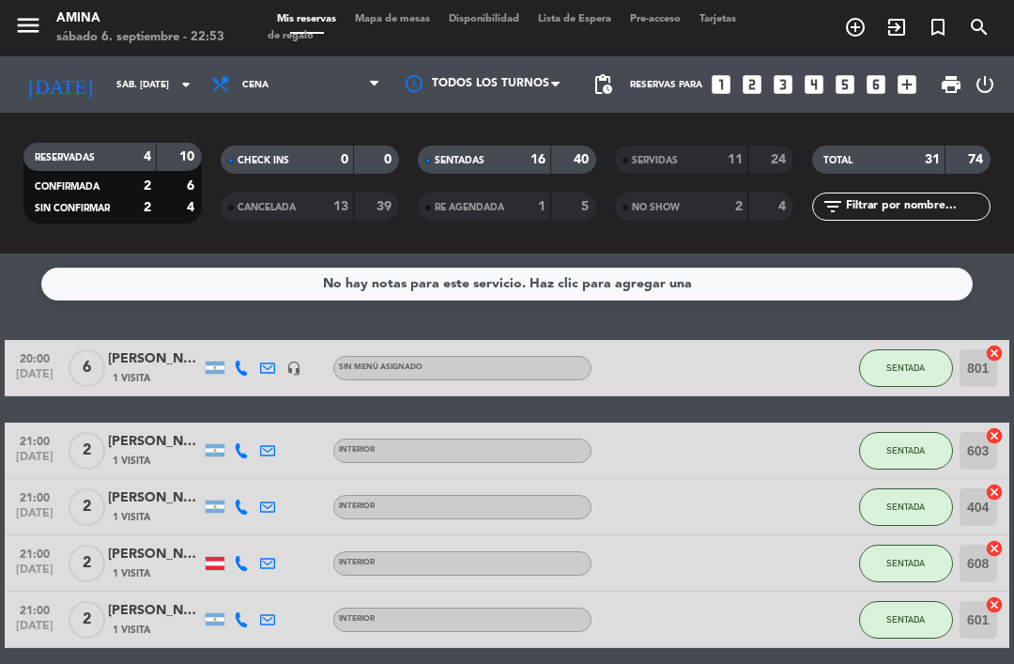
click at [372, 29] on span "Tarjetas de regalo" at bounding box center [501, 27] width 468 height 27
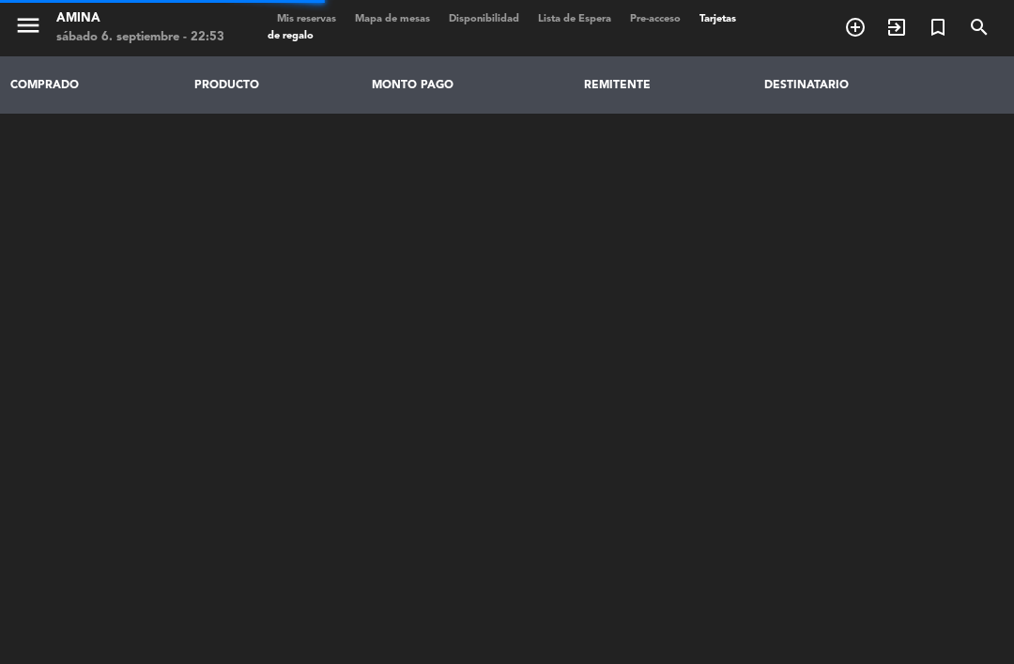
click at [384, 24] on span "Mapa de mesas" at bounding box center [392, 19] width 94 height 10
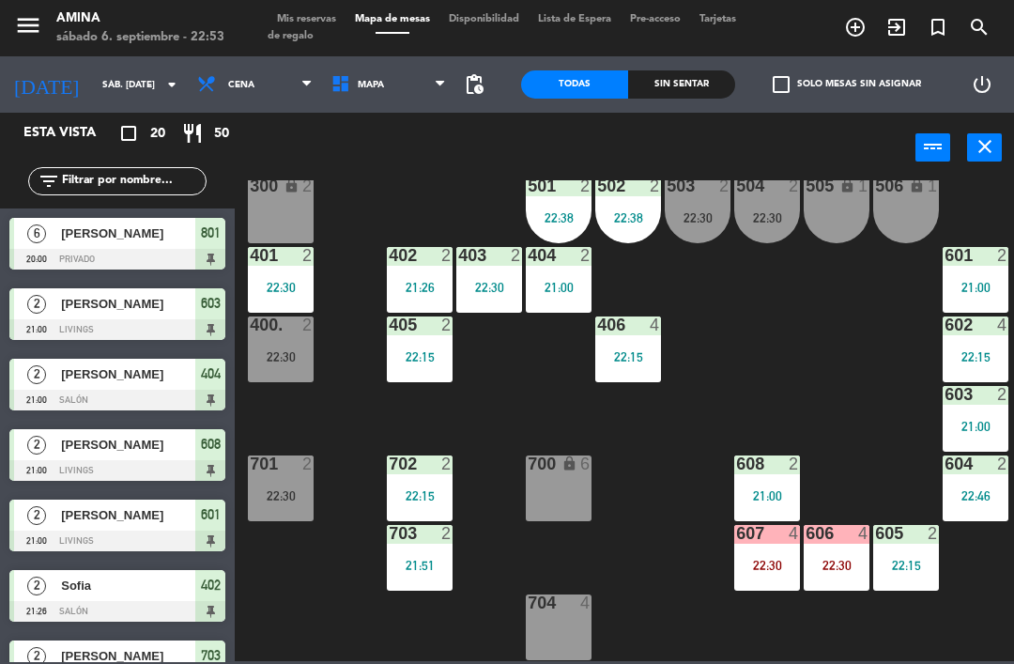
scroll to position [522, 0]
click at [761, 544] on div "607 4 22:30" at bounding box center [767, 558] width 66 height 66
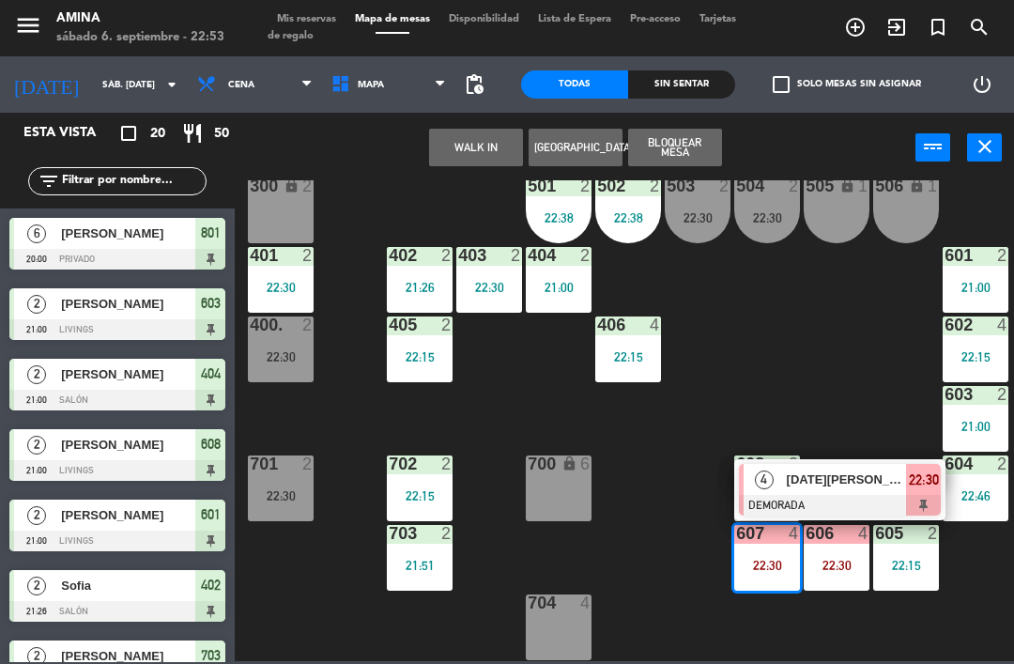
click at [835, 478] on span "[DATE][PERSON_NAME]" at bounding box center [847, 479] width 120 height 20
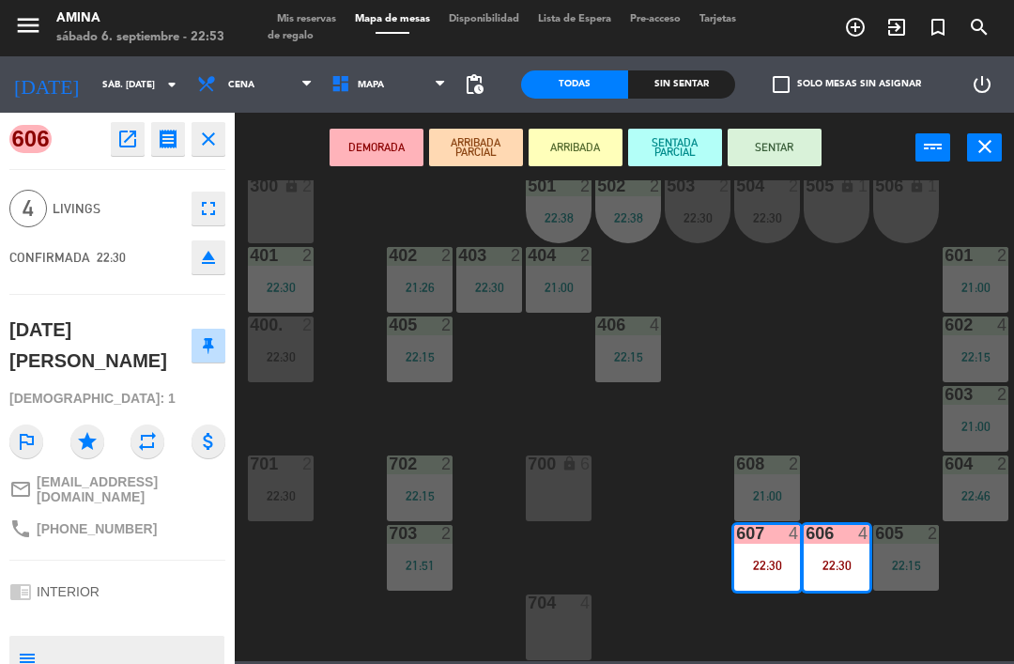
click at [207, 209] on icon "fullscreen" at bounding box center [208, 208] width 23 height 23
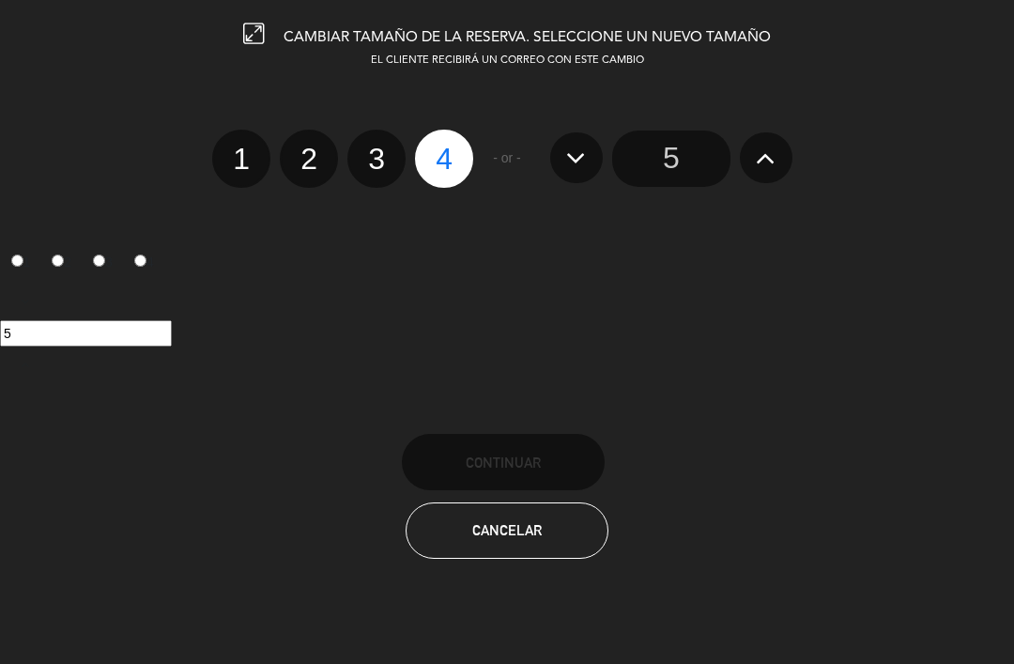
click at [374, 159] on label "3" at bounding box center [376, 159] width 58 height 58
click at [374, 148] on input "3" at bounding box center [374, 142] width 12 height 12
radio input "true"
radio input "false"
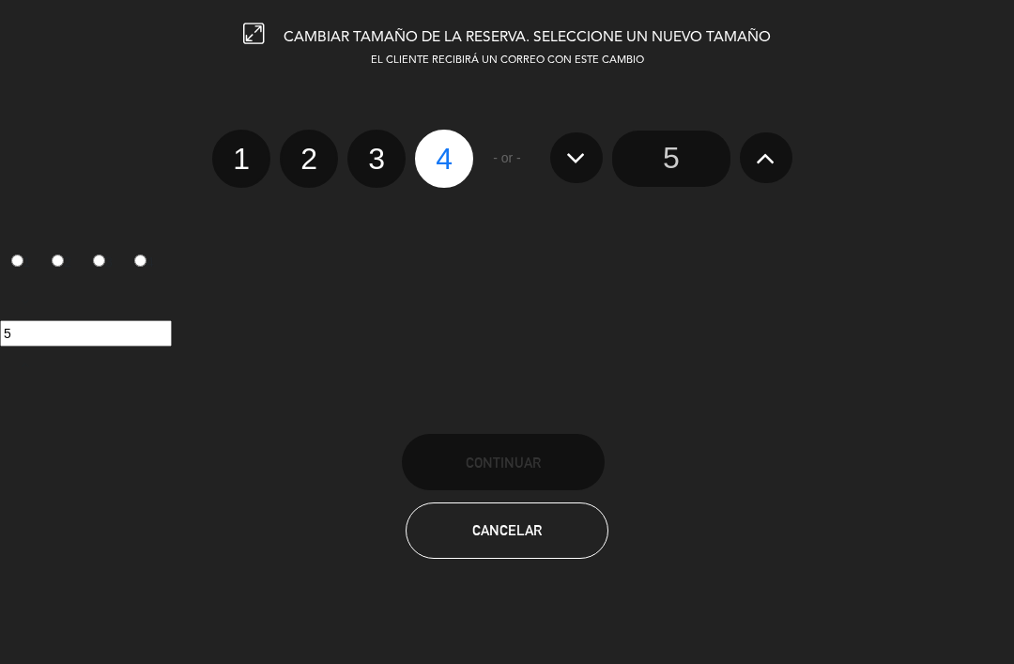
radio input "false"
radio input "true"
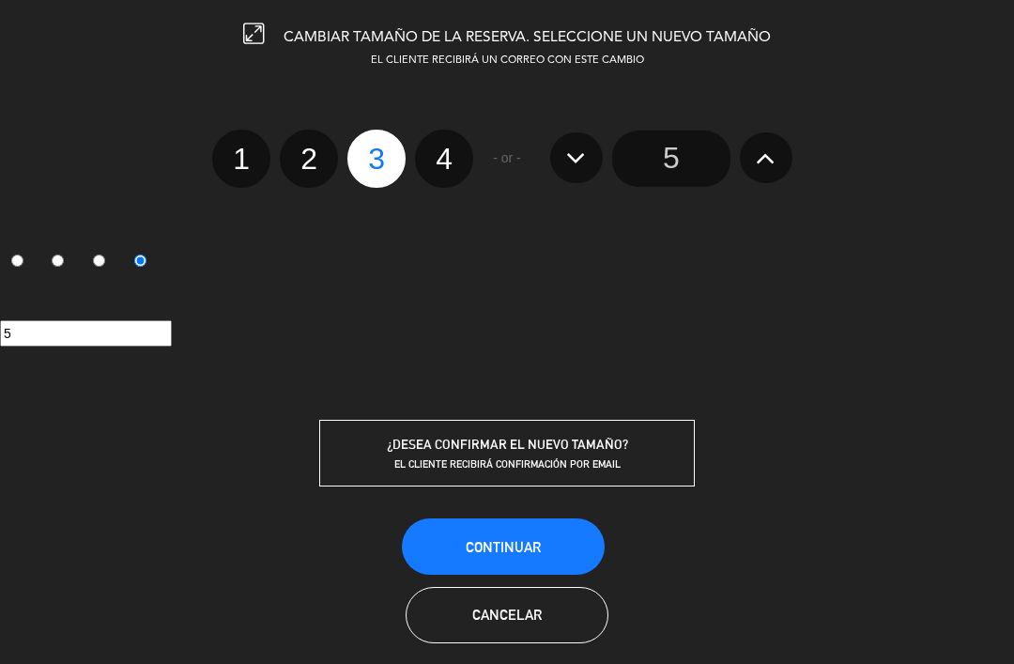
click at [540, 534] on button "Continuar" at bounding box center [503, 546] width 203 height 56
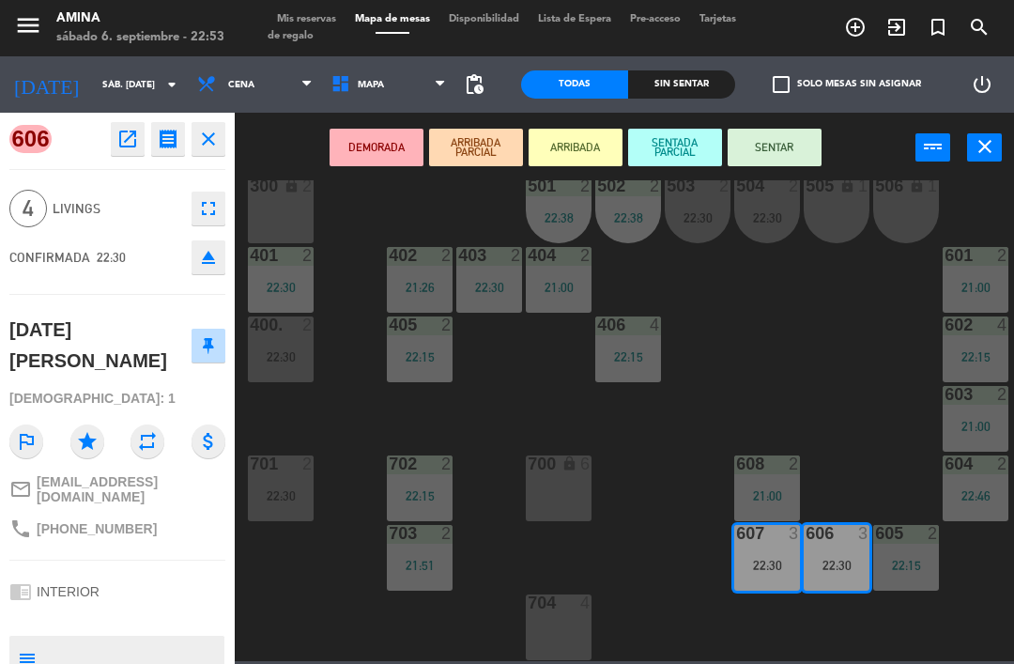
click at [783, 155] on button "SENTAR" at bounding box center [774, 148] width 94 height 38
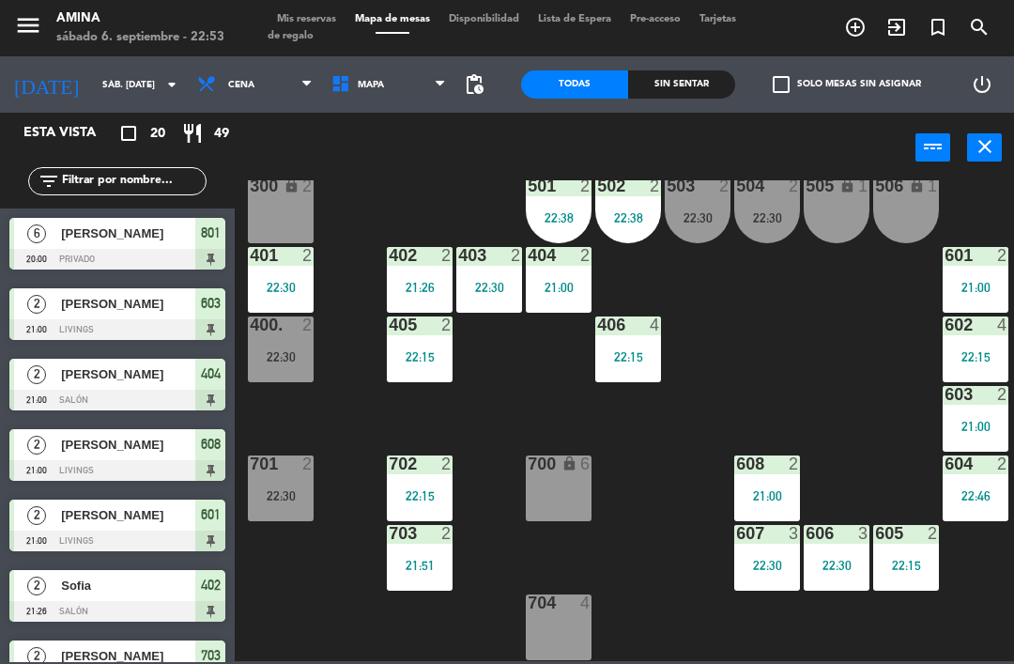
scroll to position [79, 0]
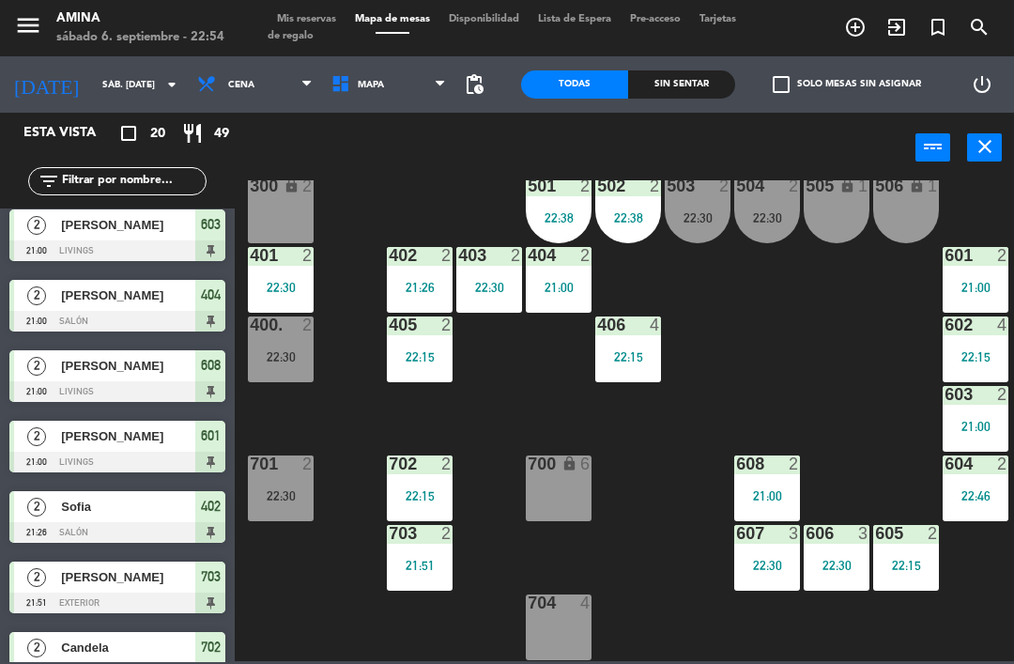
click at [280, 353] on div "22:30" at bounding box center [281, 356] width 66 height 13
click at [811, 321] on div "101 lock 6 102 lock 6 103 lock 6 301 lock 6 307 lock 2 302 lock 6 308 lock 2 20…" at bounding box center [629, 420] width 769 height 481
click at [710, 218] on div "22:30" at bounding box center [698, 217] width 66 height 13
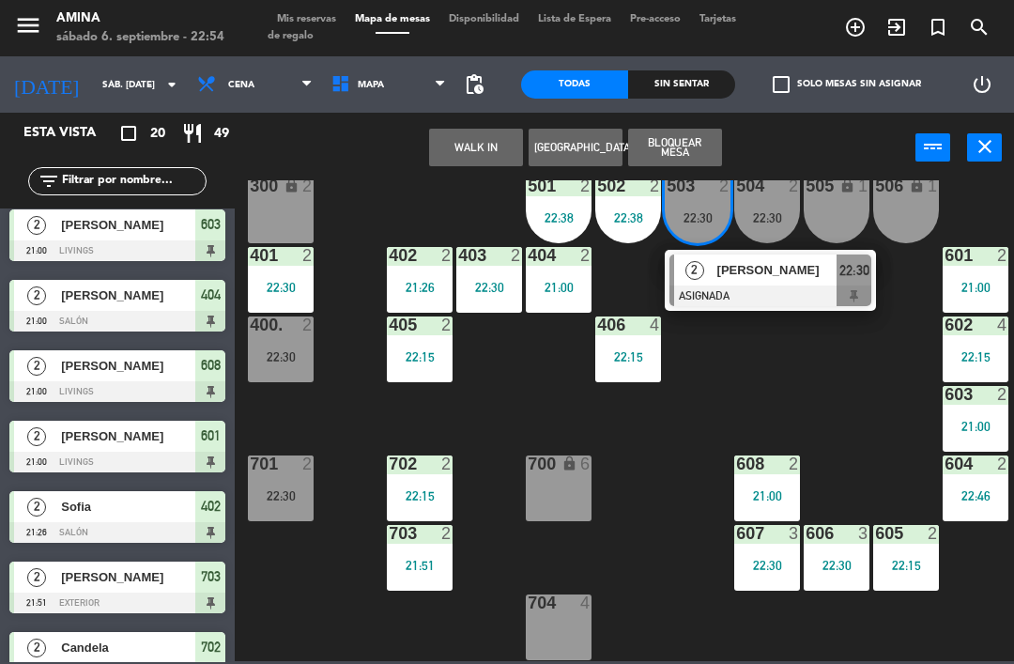
click at [757, 280] on span "[PERSON_NAME]" at bounding box center [777, 270] width 120 height 20
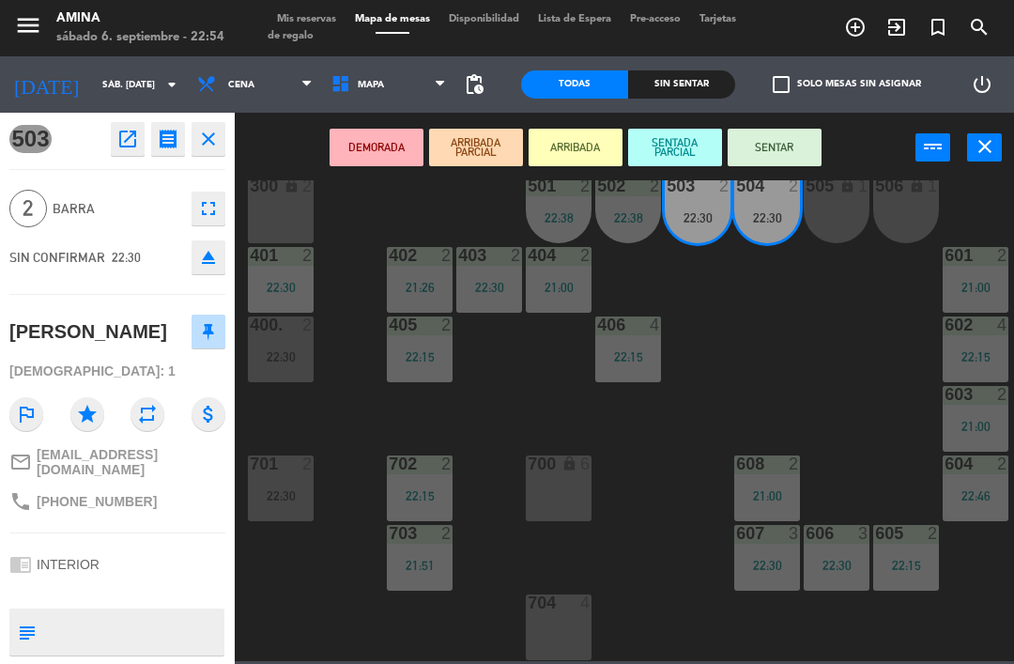
click at [270, 350] on div "22:30" at bounding box center [281, 356] width 66 height 13
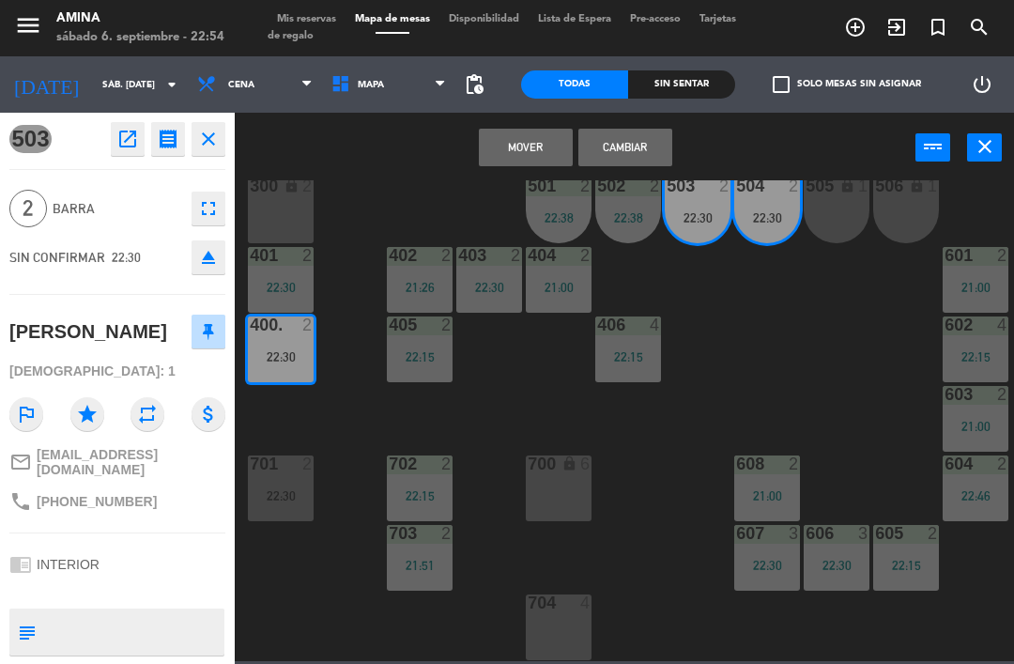
click at [624, 149] on button "Cambiar" at bounding box center [625, 148] width 94 height 38
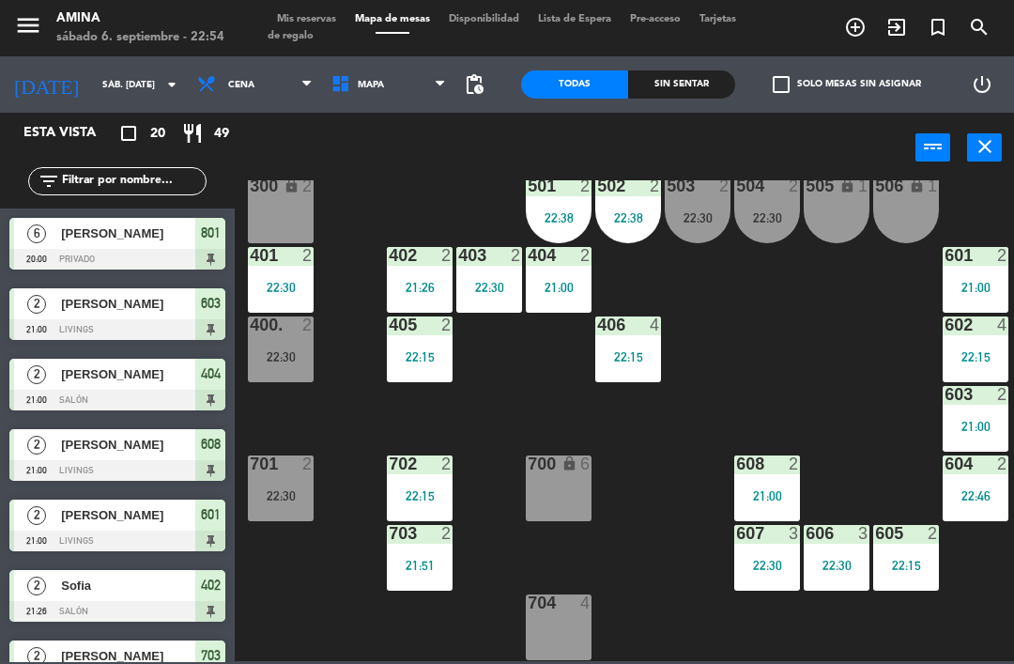
scroll to position [220, 0]
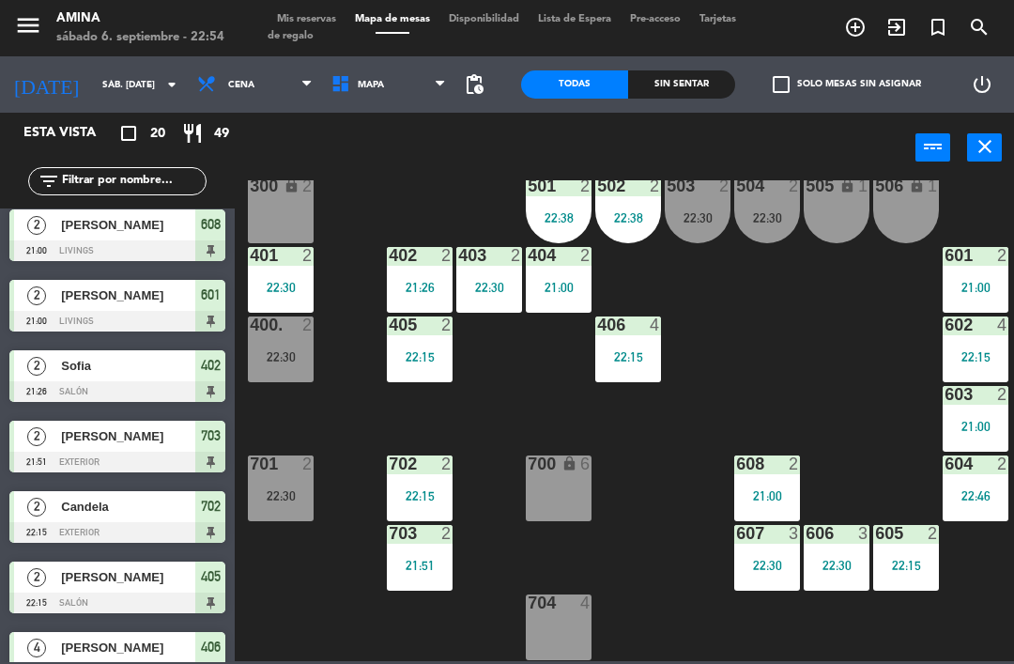
click at [264, 353] on div "22:30" at bounding box center [281, 356] width 66 height 13
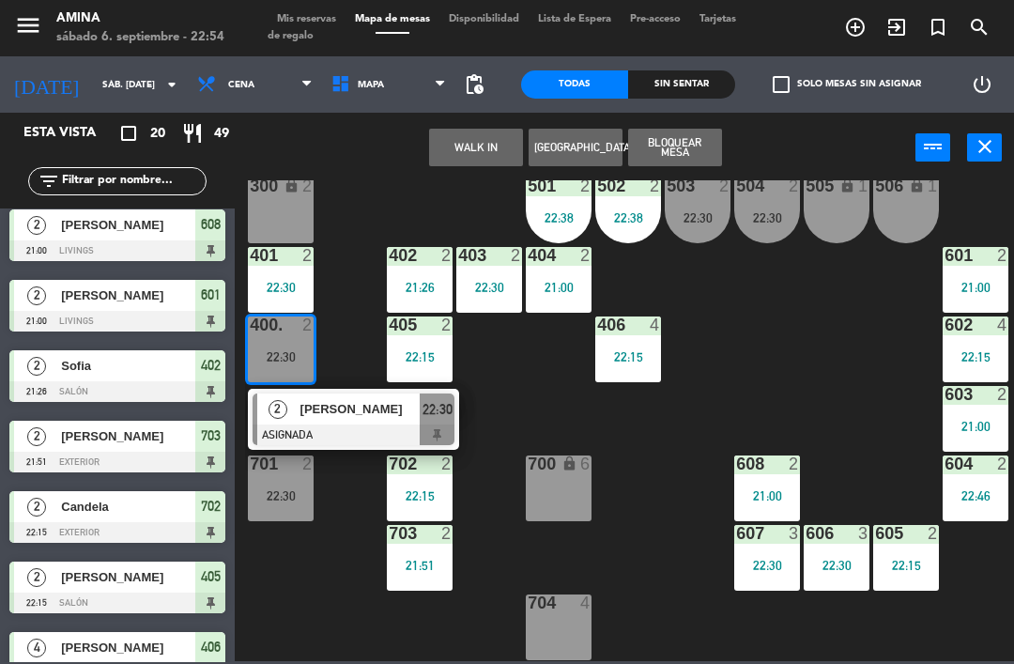
click at [361, 410] on span "[PERSON_NAME]" at bounding box center [360, 409] width 120 height 20
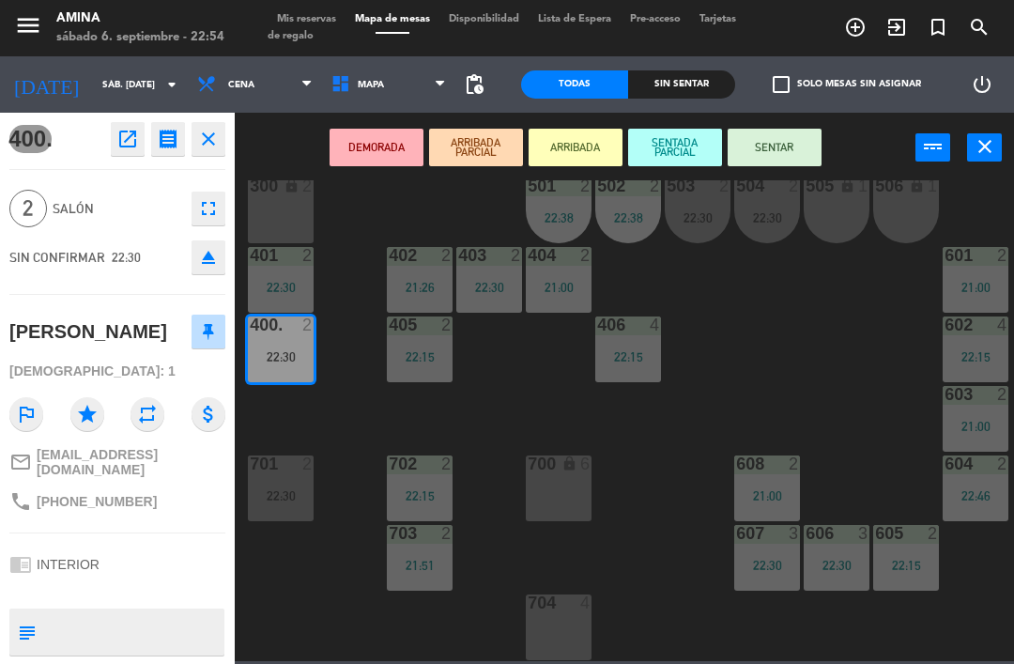
click at [775, 146] on button "SENTAR" at bounding box center [774, 148] width 94 height 38
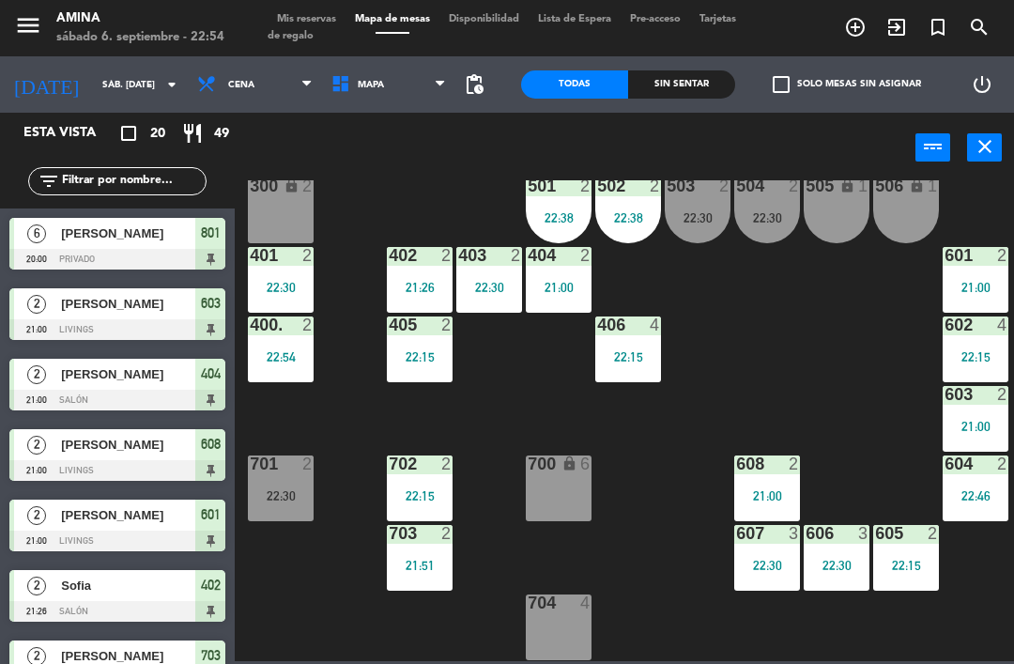
scroll to position [0, 0]
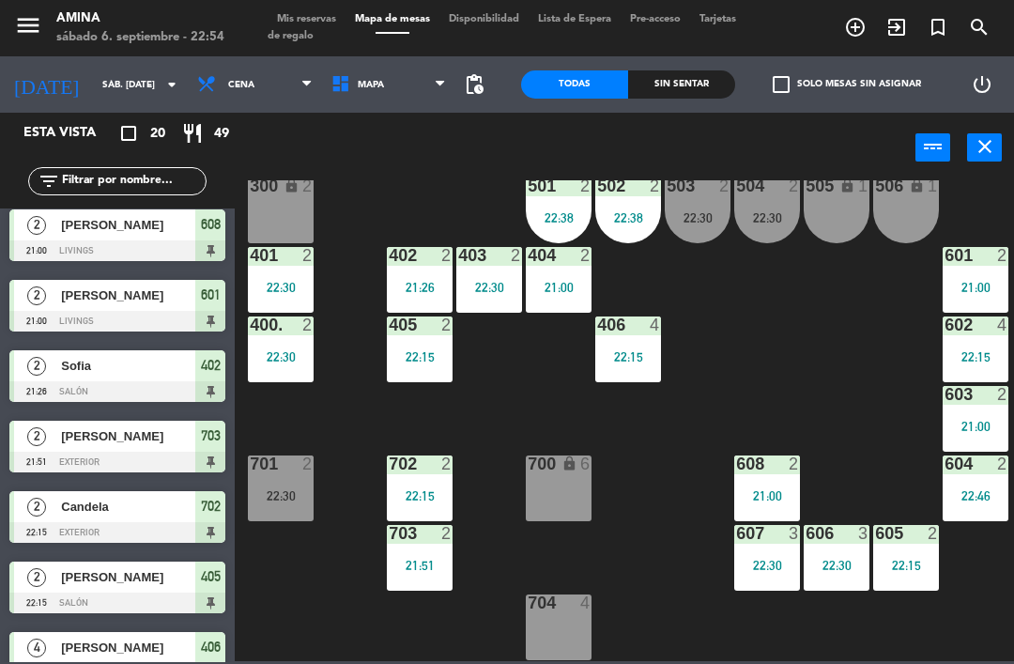
click at [295, 477] on div "701 2 22:30" at bounding box center [281, 488] width 66 height 66
click at [331, 605] on div "101 lock 6 102 lock 6 103 lock 6 301 lock 6 307 lock 2 302 lock 6 308 lock 2 20…" at bounding box center [629, 420] width 769 height 481
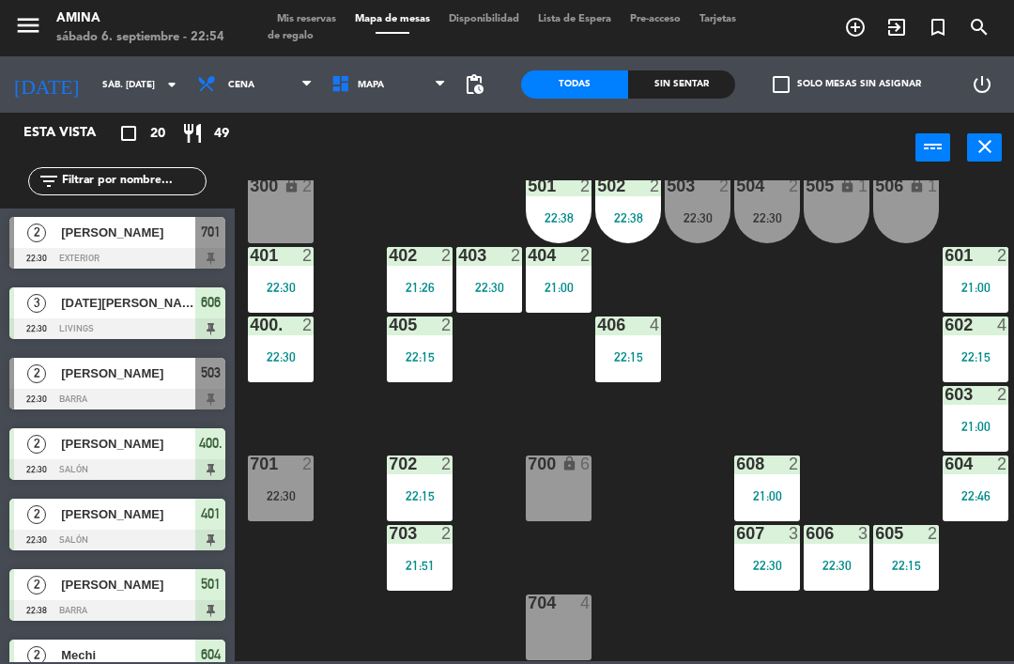
scroll to position [921, 0]
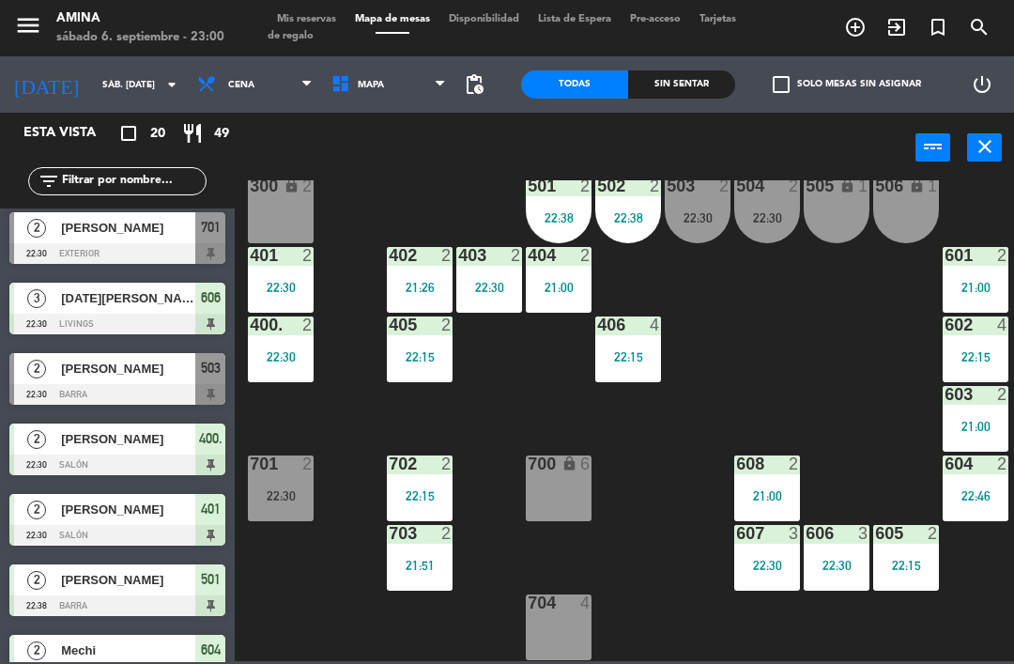
click at [332, 24] on span "Mis reservas" at bounding box center [306, 19] width 78 height 10
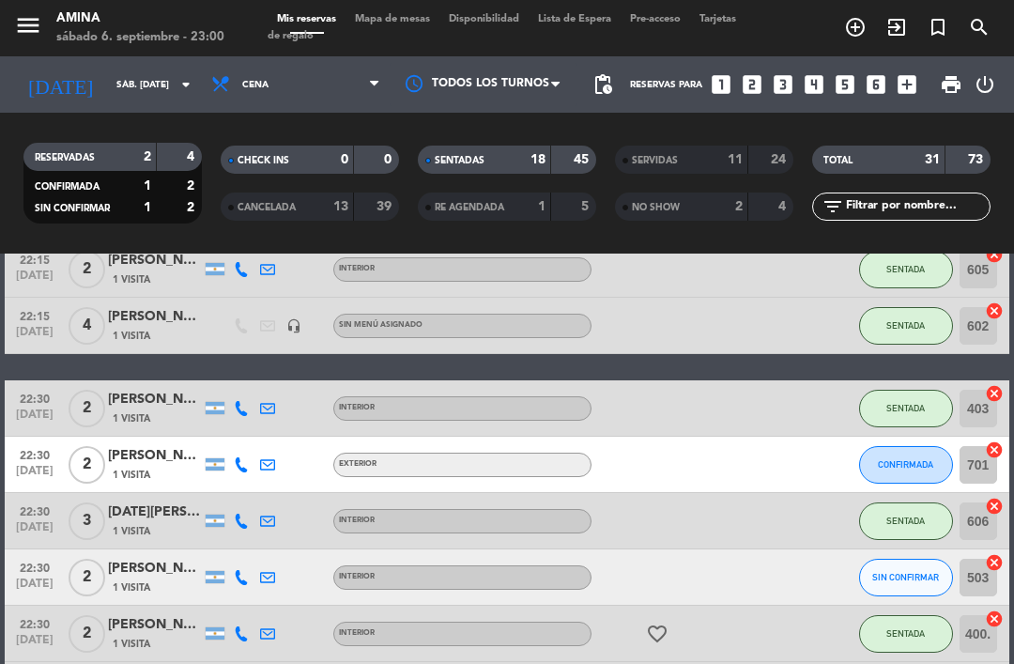
scroll to position [816, 0]
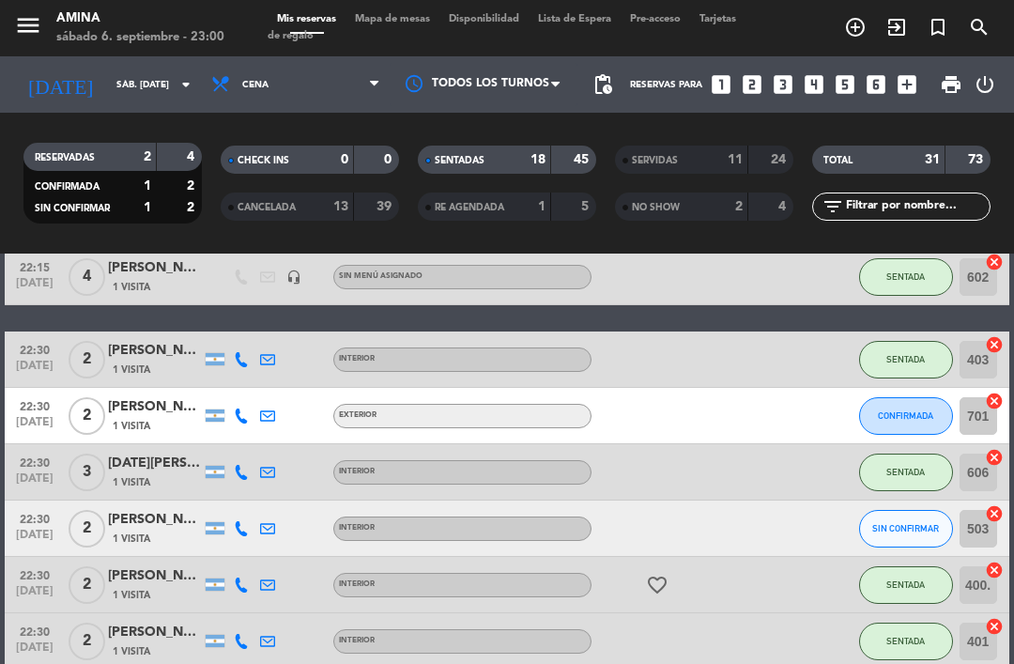
click at [911, 414] on span "CONFIRMADA" at bounding box center [905, 415] width 55 height 10
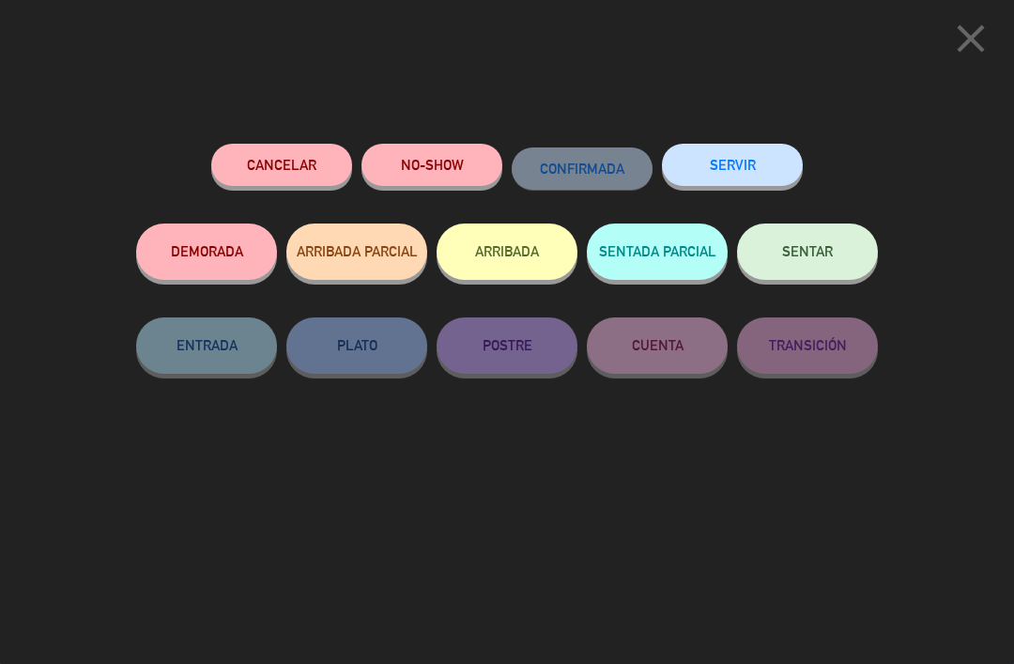
click at [449, 164] on button "NO-SHOW" at bounding box center [431, 165] width 141 height 42
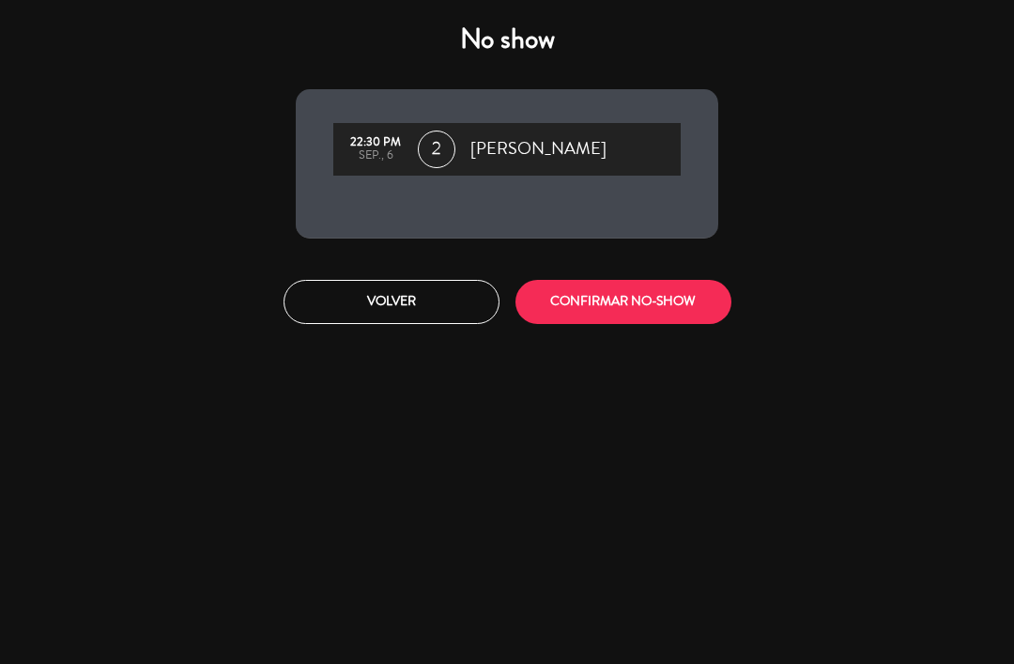
click at [686, 314] on button "CONFIRMAR NO-SHOW" at bounding box center [623, 302] width 216 height 44
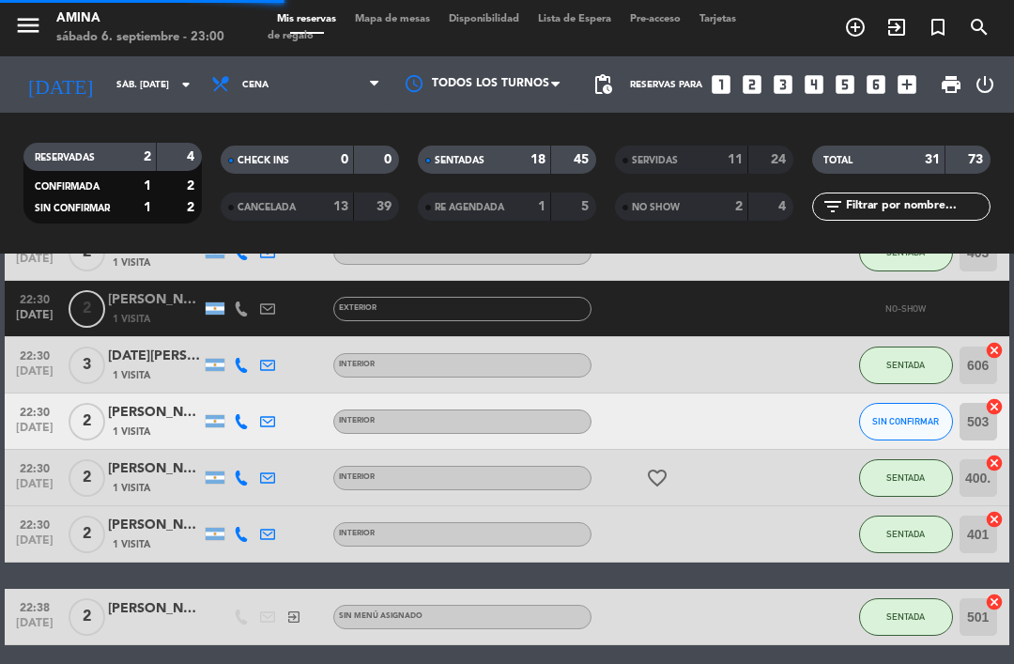
scroll to position [922, 0]
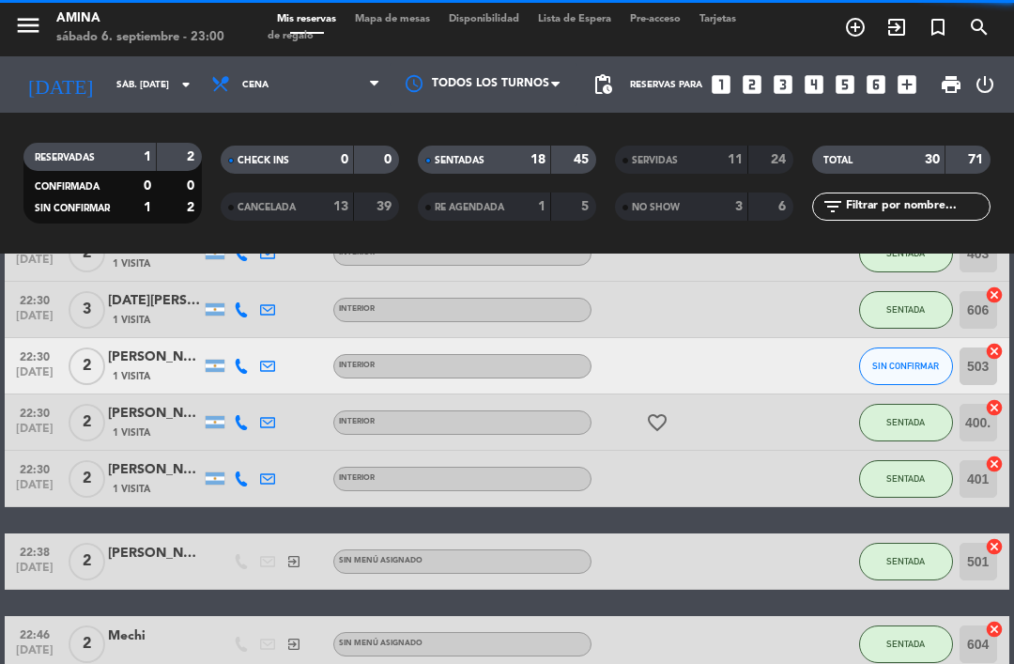
click at [909, 418] on span "SENTADA" at bounding box center [905, 422] width 38 height 10
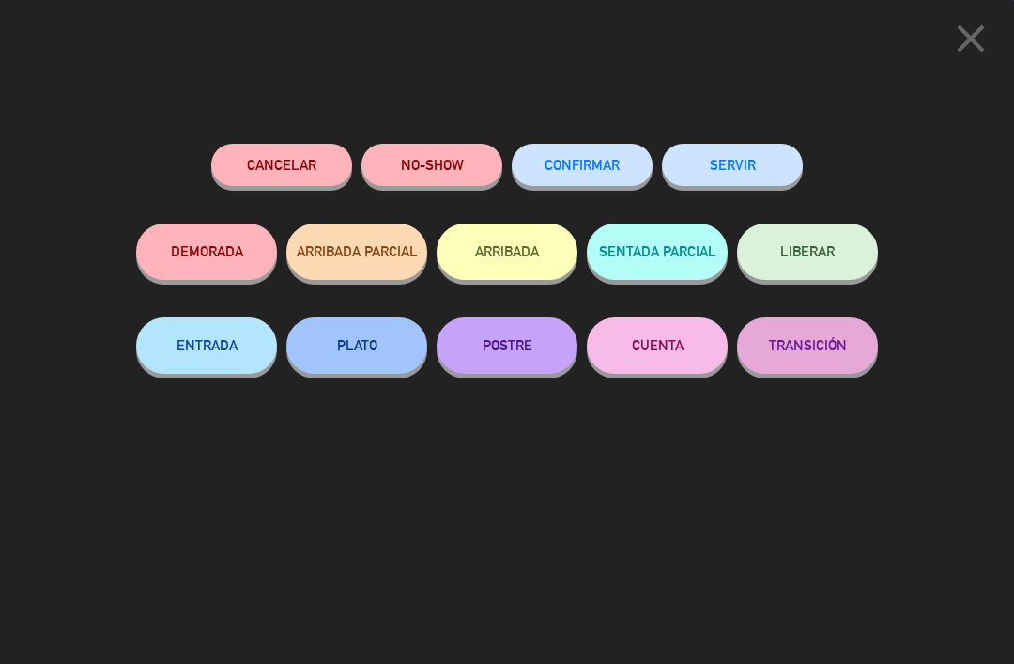
click at [778, 490] on div "Cancelar NO-SHOW CONFIRMAR SERVIR DEMORADA ARRIBADA PARCIAL ARRIBADA SENTADA PA…" at bounding box center [507, 396] width 768 height 533
click at [973, 34] on icon "close" at bounding box center [970, 38] width 47 height 47
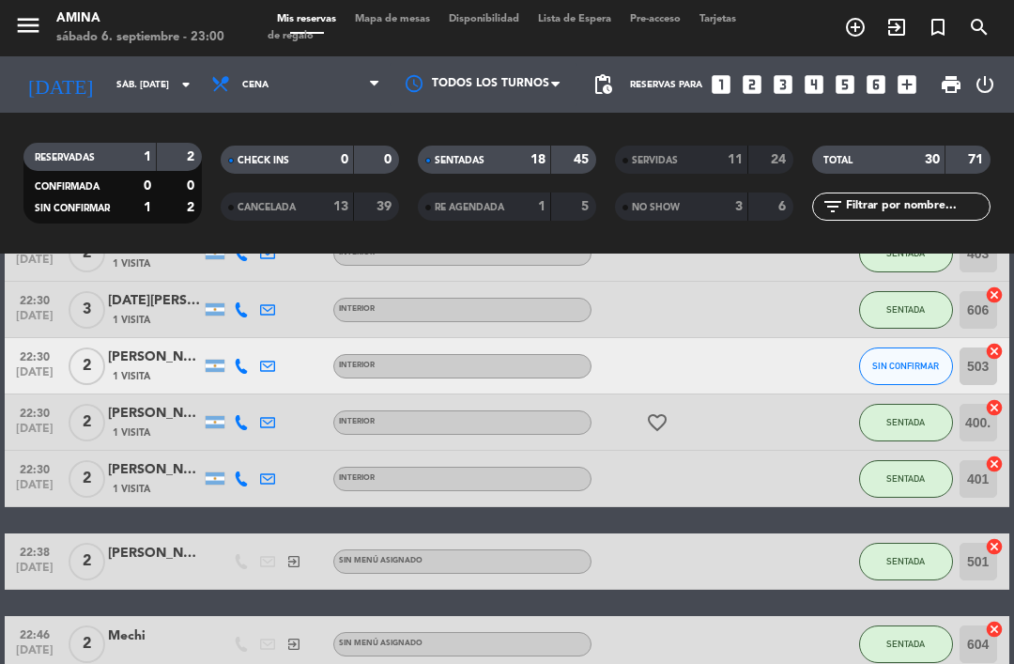
click at [878, 360] on span "SIN CONFIRMAR" at bounding box center [905, 365] width 67 height 10
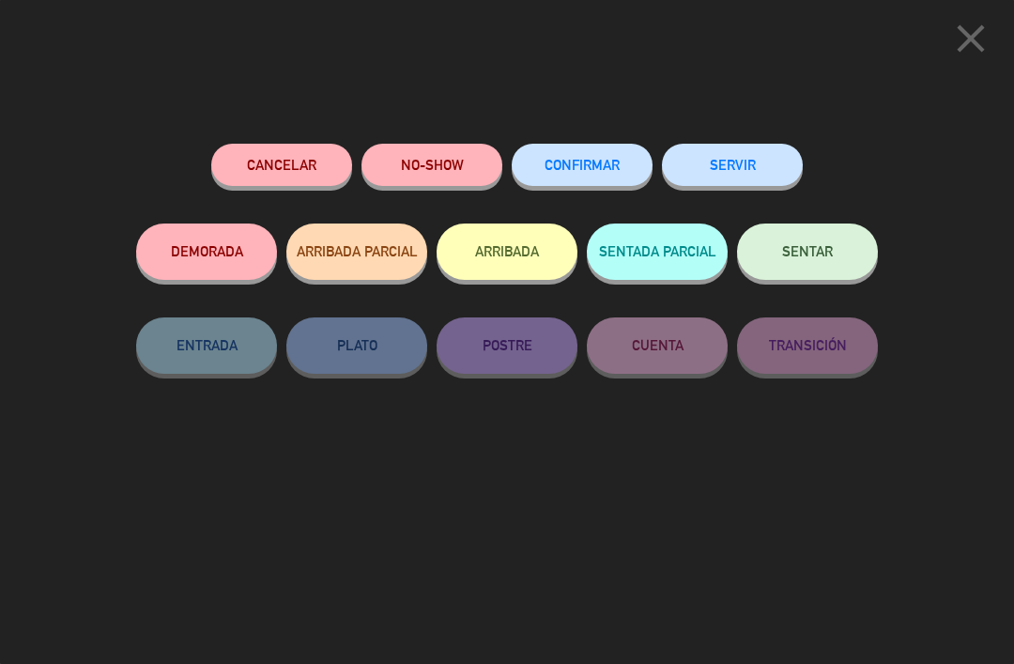
click at [463, 175] on button "NO-SHOW" at bounding box center [431, 165] width 141 height 42
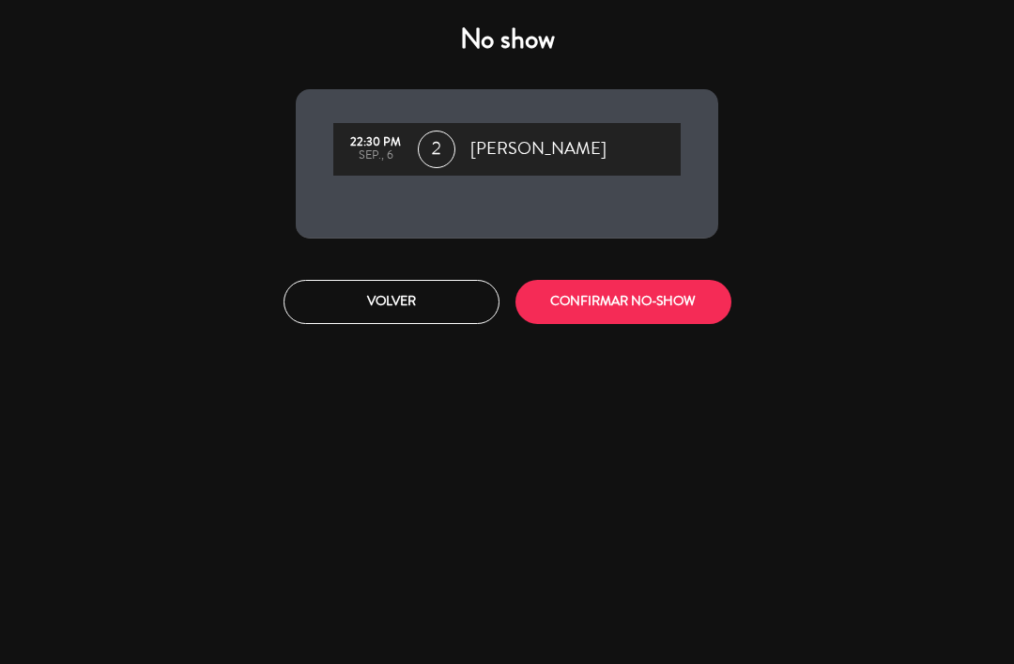
click at [628, 302] on button "CONFIRMAR NO-SHOW" at bounding box center [623, 302] width 216 height 44
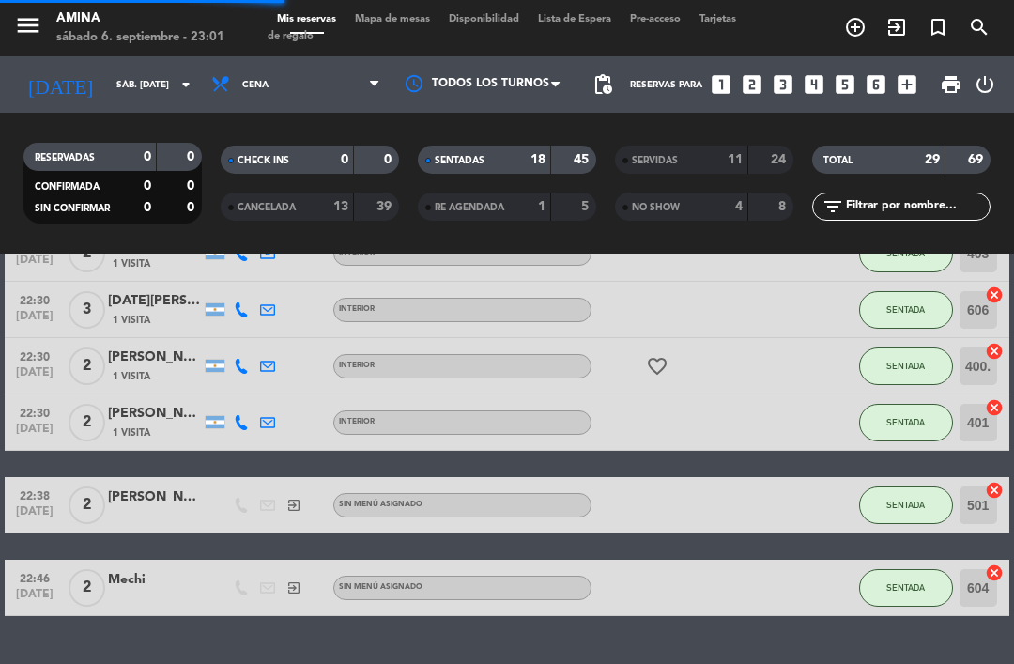
scroll to position [908, 0]
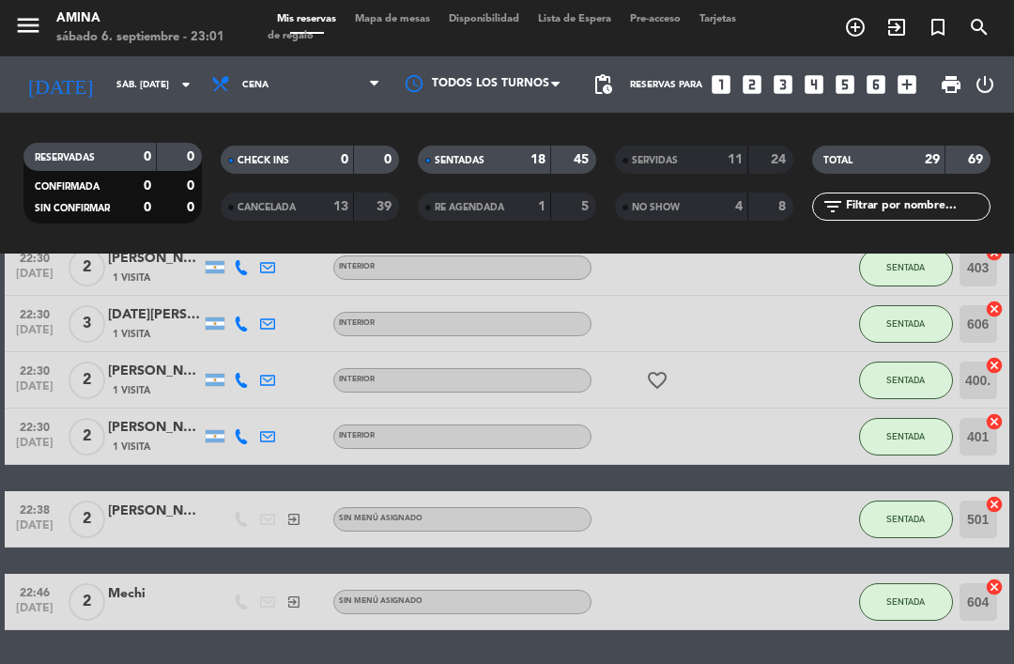
click at [684, 203] on div "NO SHOW" at bounding box center [662, 207] width 86 height 22
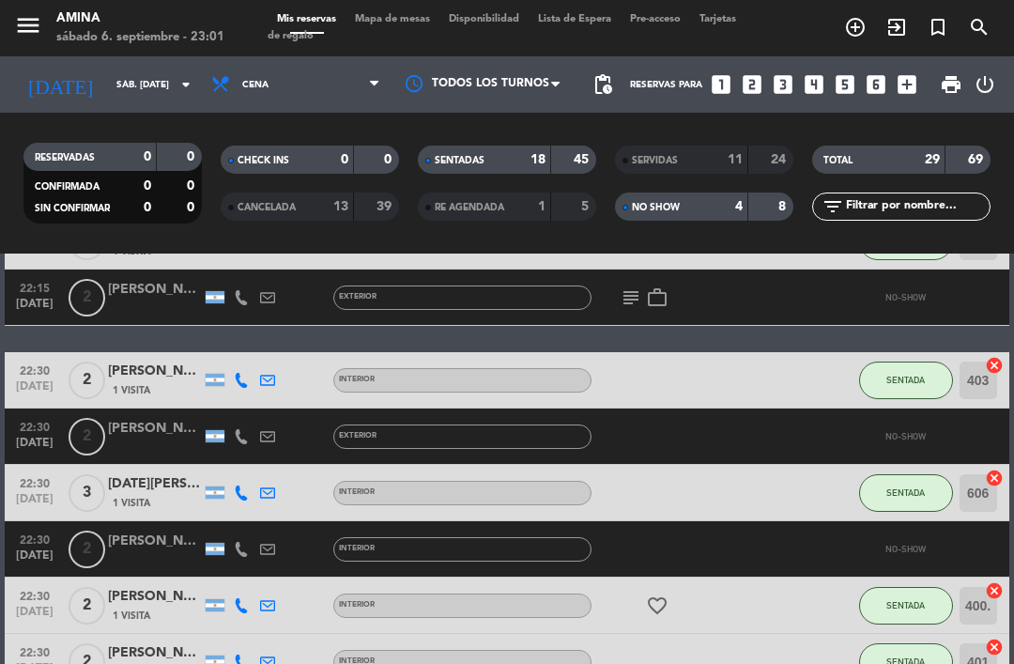
click at [167, 434] on div "[PERSON_NAME]" at bounding box center [155, 429] width 94 height 22
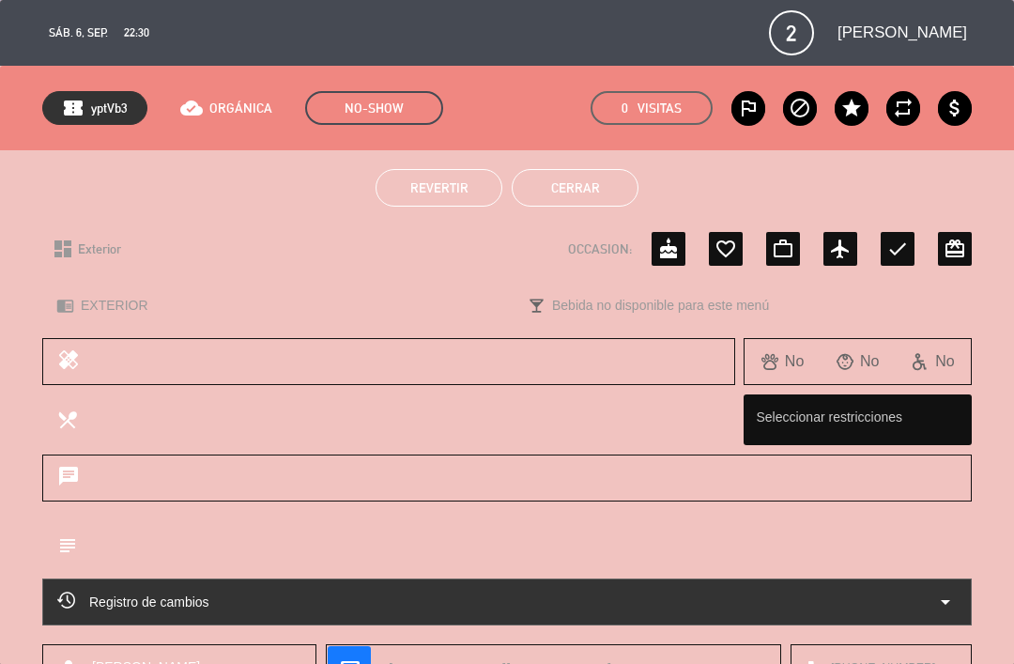
click at [431, 181] on span "Revertir" at bounding box center [439, 187] width 58 height 15
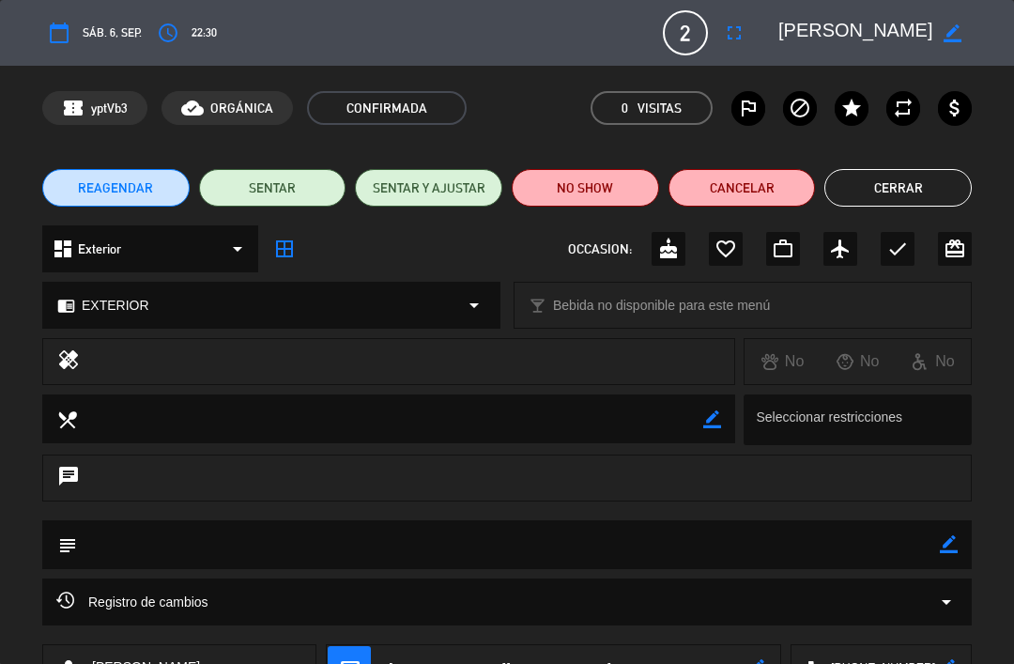
click at [924, 189] on button "Cerrar" at bounding box center [897, 188] width 147 height 38
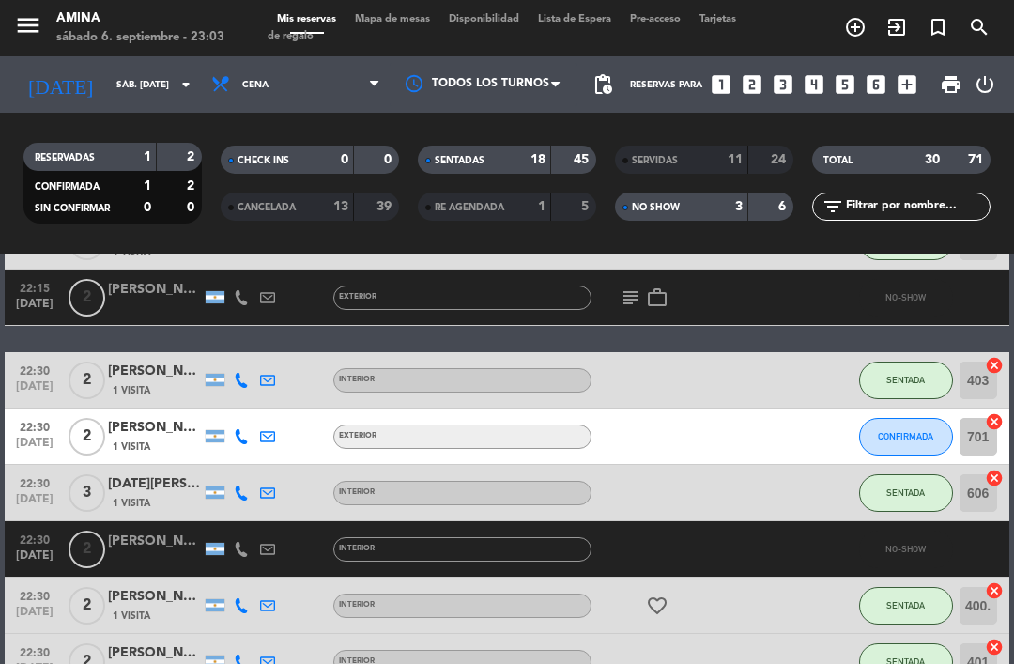
click at [388, 24] on span "Mapa de mesas" at bounding box center [392, 19] width 94 height 10
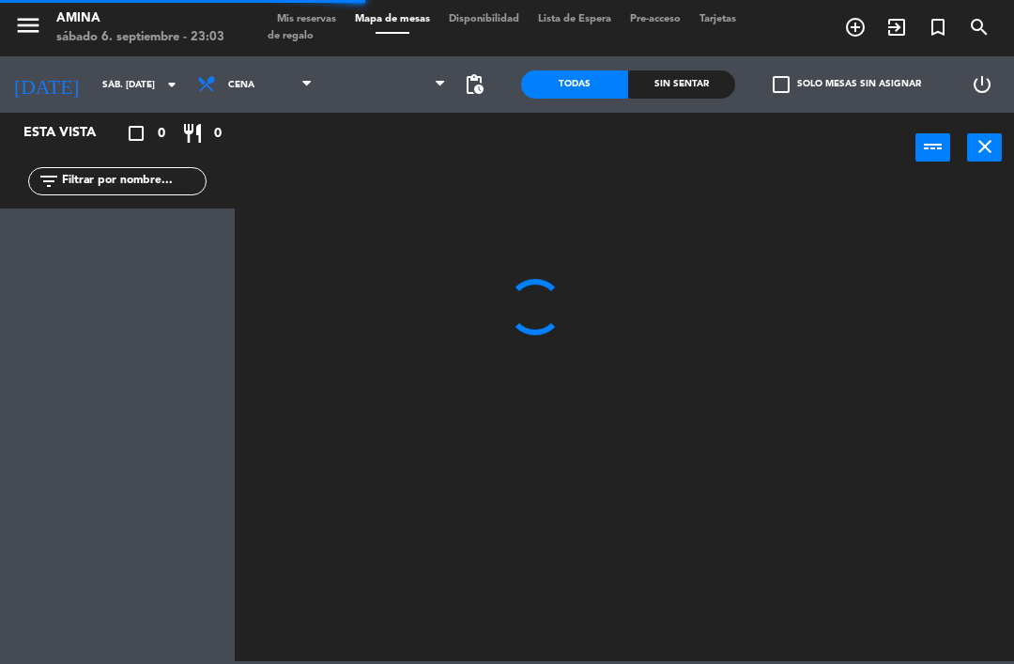
click at [299, 20] on span "Mis reservas" at bounding box center [306, 19] width 78 height 10
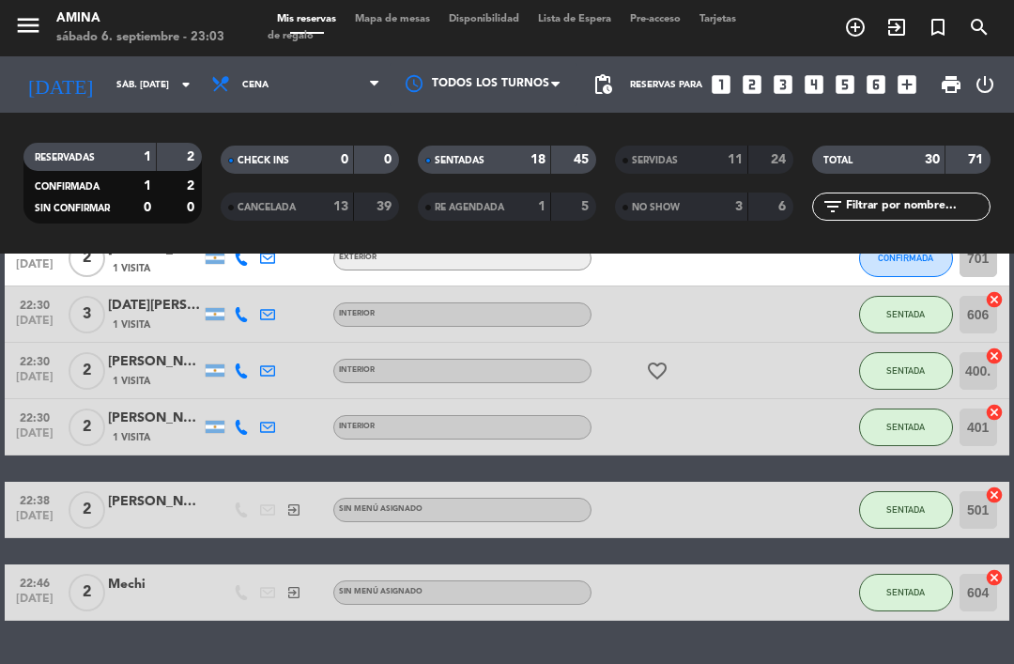
scroll to position [892, 0]
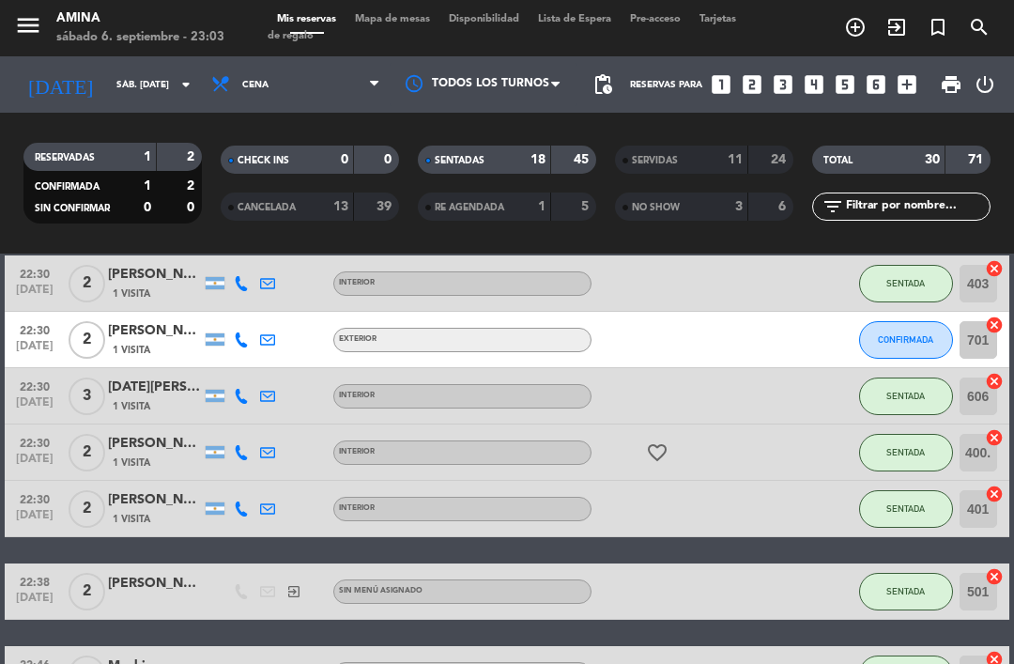
click at [399, 18] on span "Mapa de mesas" at bounding box center [392, 19] width 94 height 10
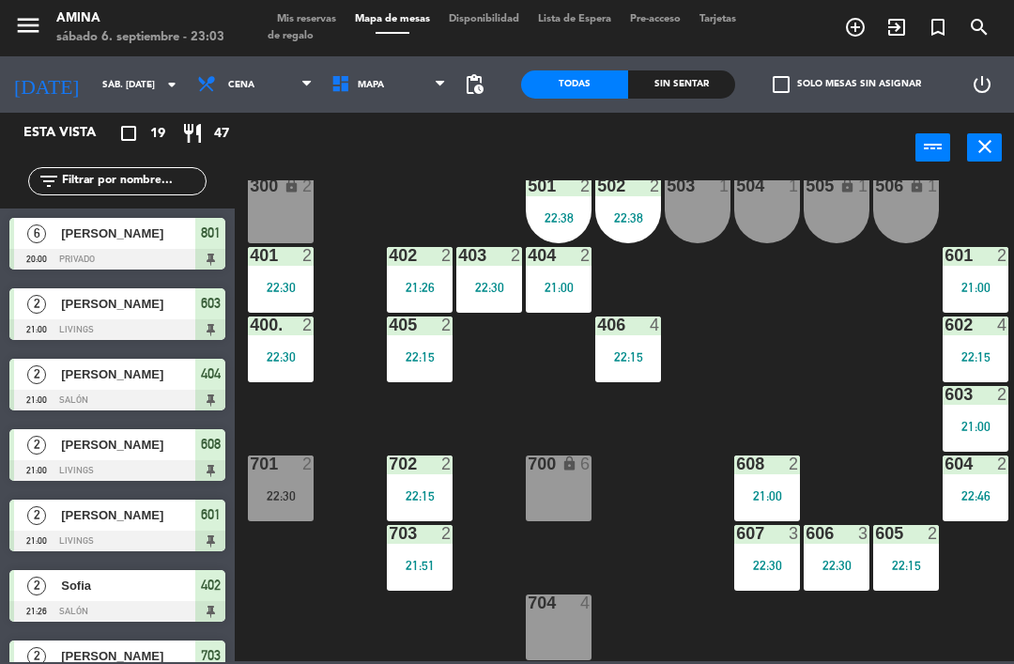
scroll to position [522, 0]
click at [567, 267] on div "404 2 21:00" at bounding box center [559, 280] width 66 height 66
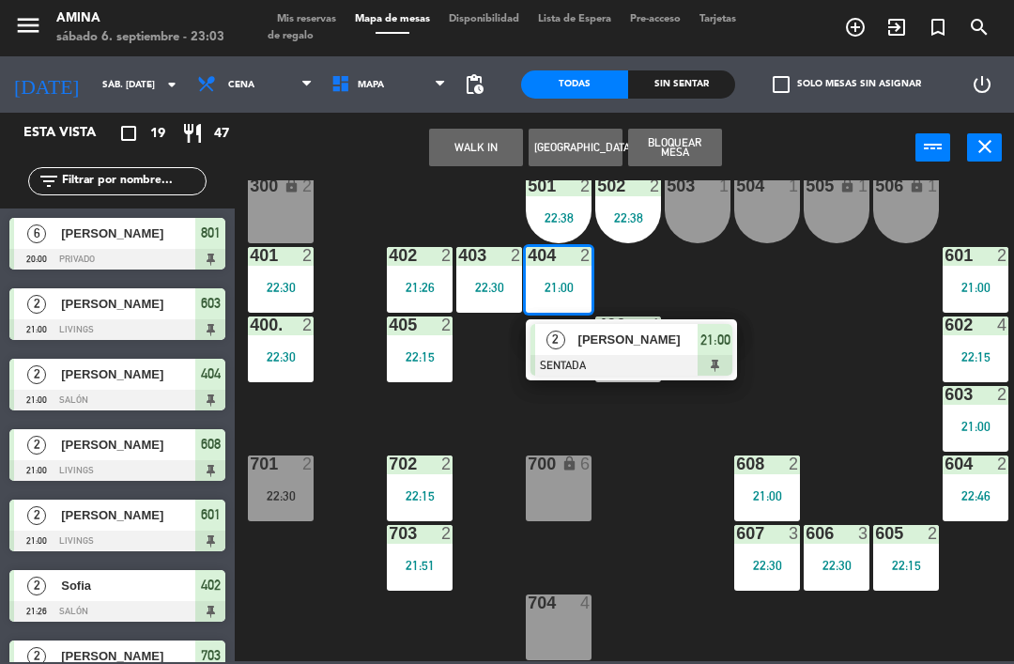
click at [649, 344] on span "[PERSON_NAME]" at bounding box center [638, 339] width 120 height 20
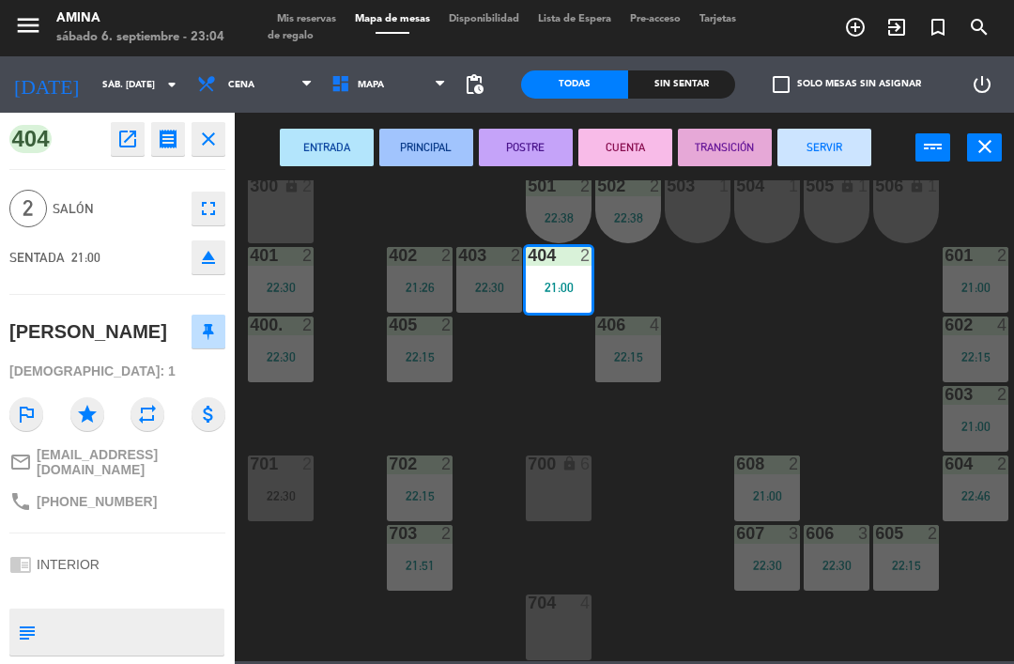
click at [820, 139] on button "SERVIR" at bounding box center [824, 148] width 94 height 38
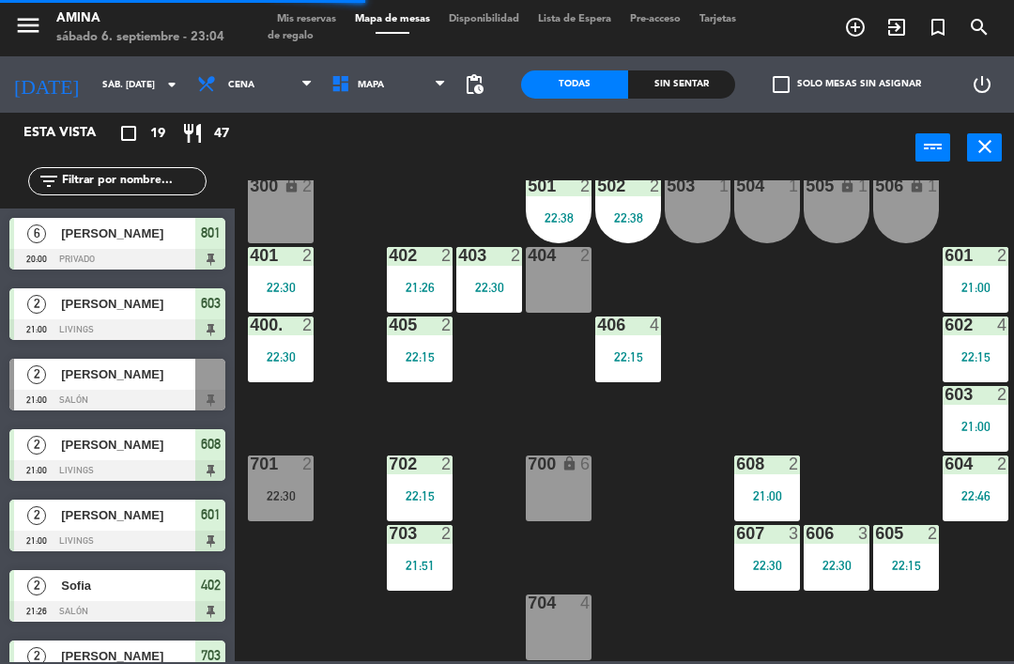
click at [277, 483] on div "701 2 22:30" at bounding box center [281, 488] width 66 height 66
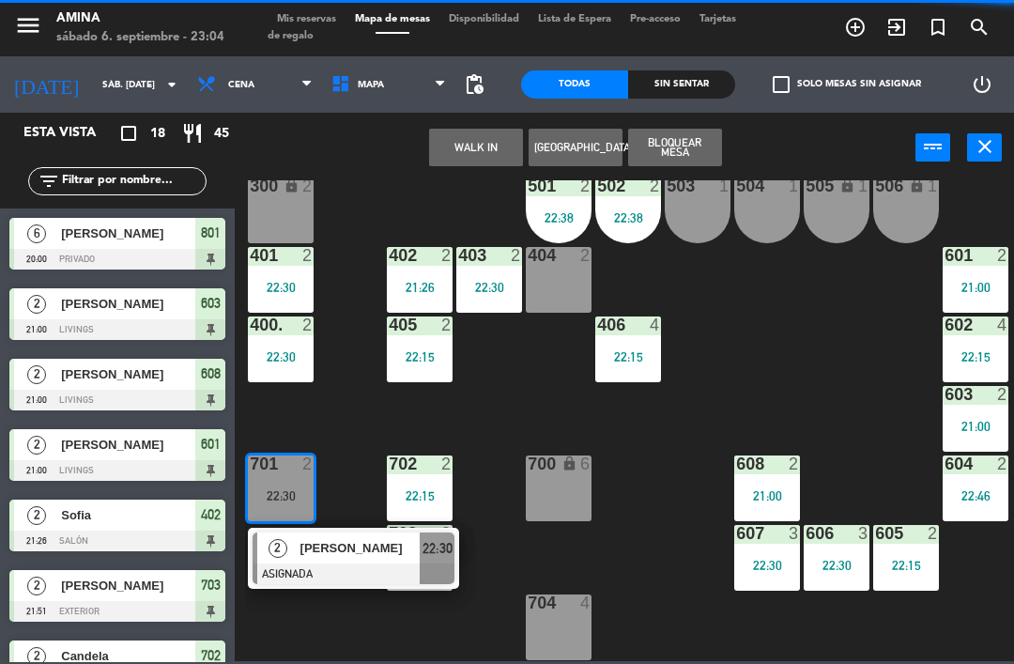
click at [371, 551] on span "[PERSON_NAME]" at bounding box center [360, 548] width 120 height 20
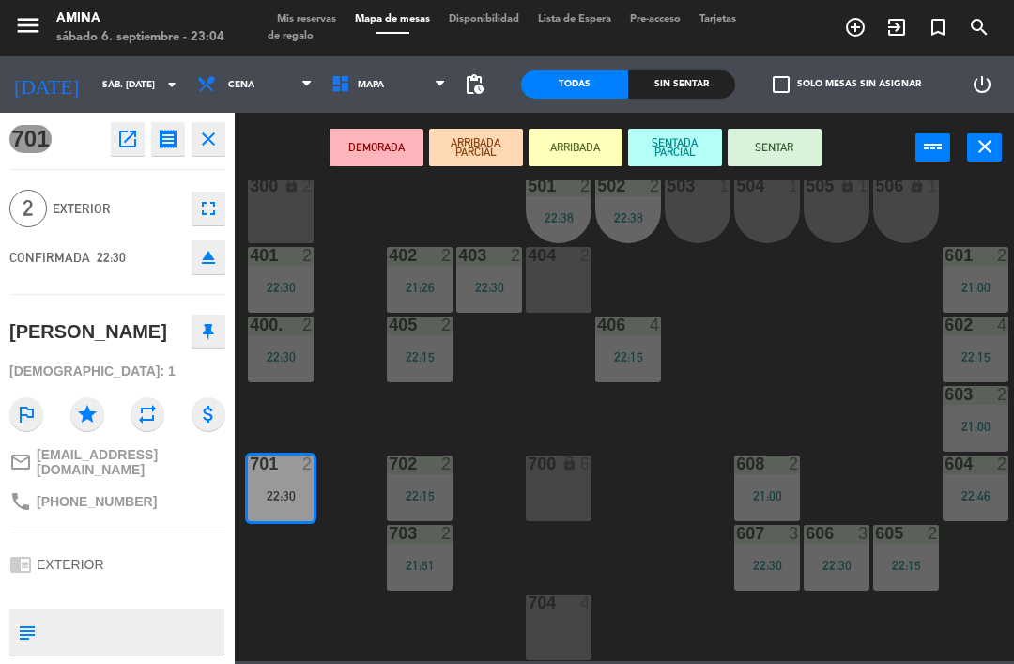
click at [544, 291] on div "404 2" at bounding box center [559, 280] width 66 height 66
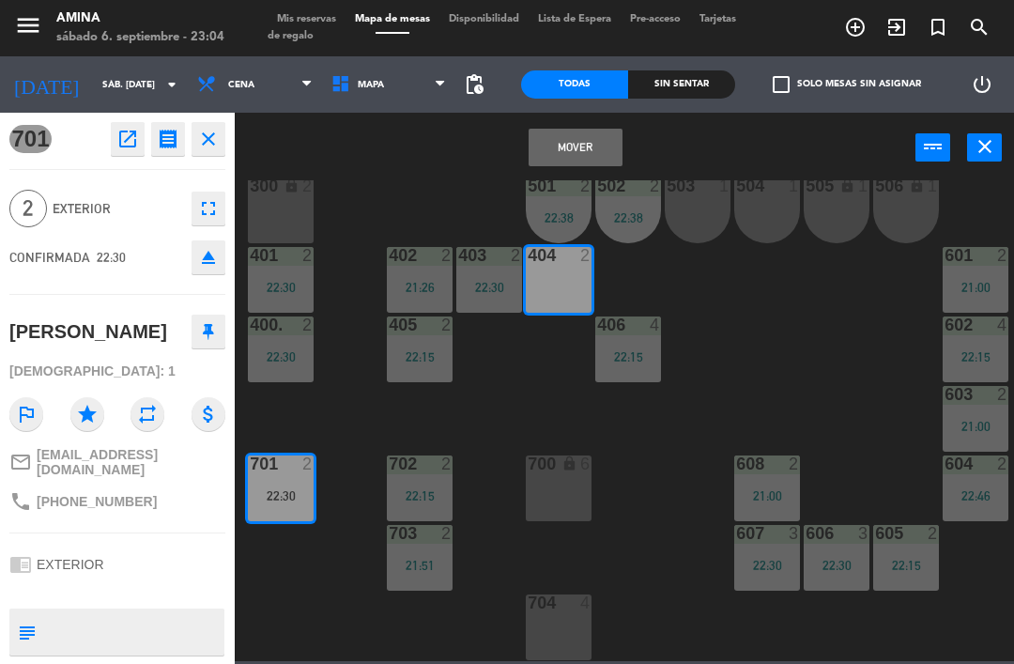
click at [574, 149] on button "Mover" at bounding box center [575, 148] width 94 height 38
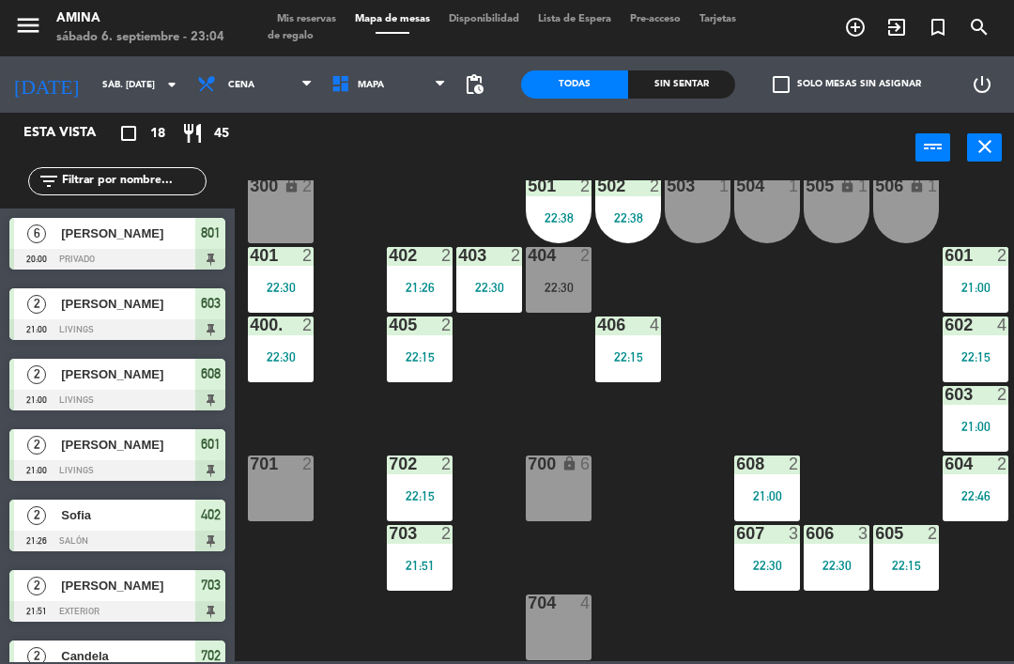
scroll to position [29, 0]
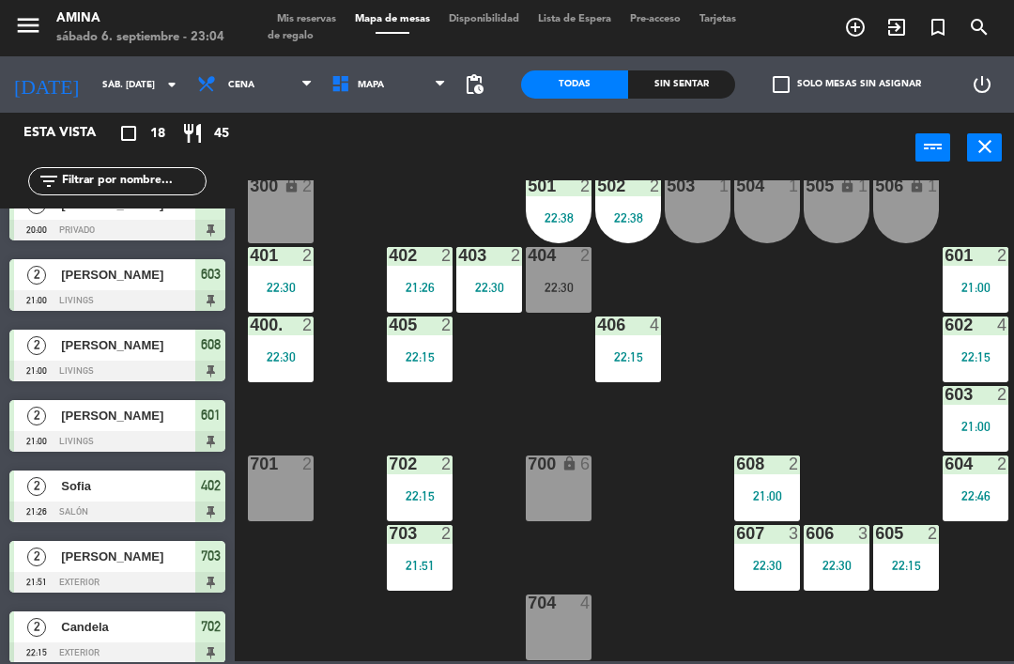
click at [560, 281] on div "22:30" at bounding box center [559, 287] width 66 height 13
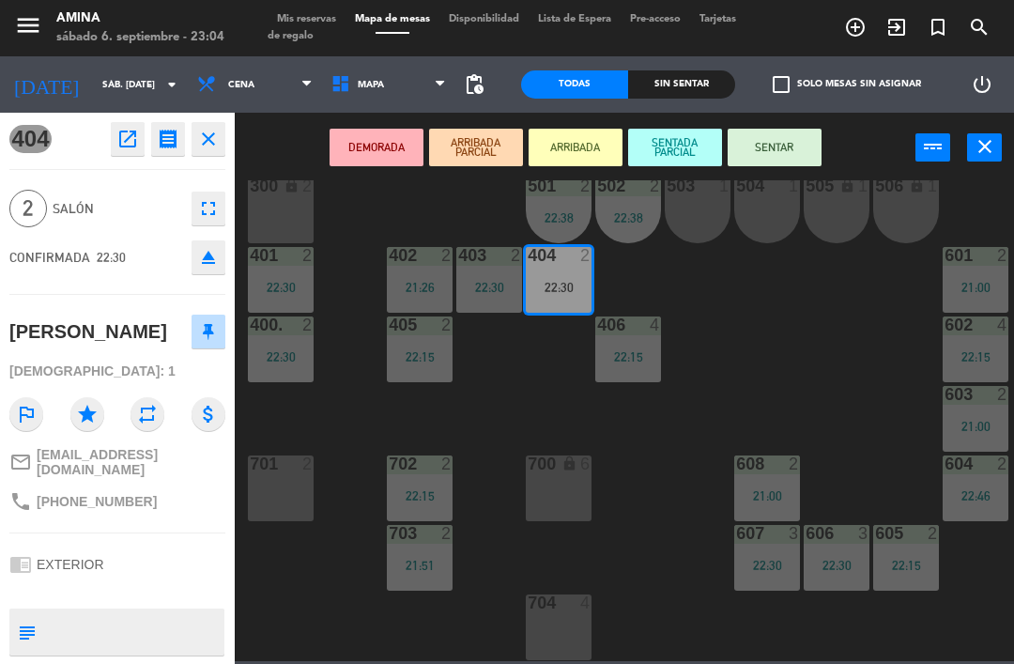
click at [793, 140] on button "SENTAR" at bounding box center [774, 148] width 94 height 38
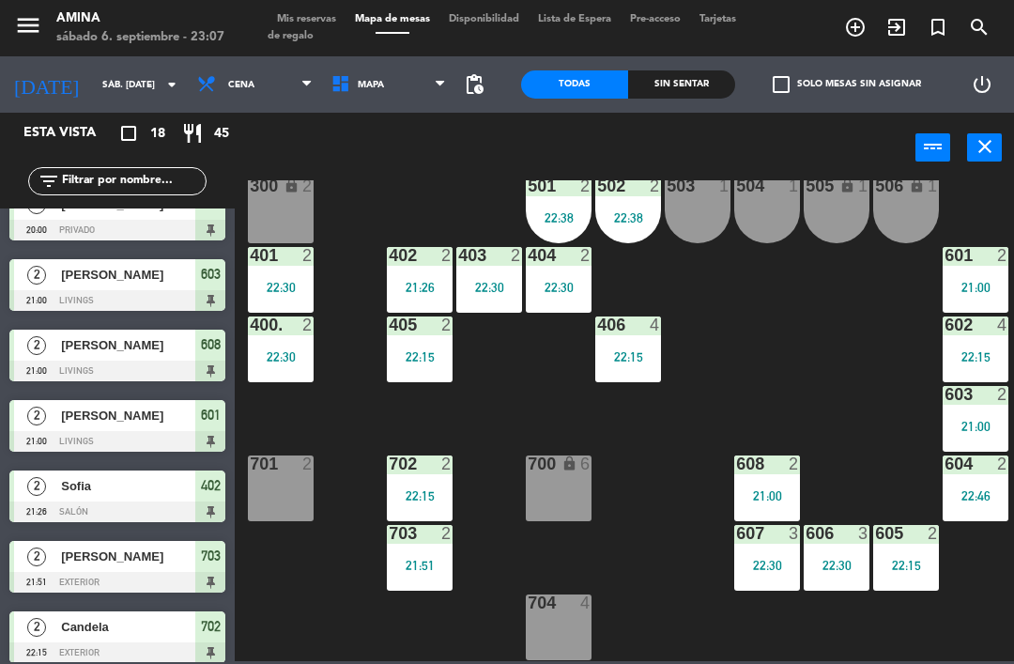
click at [962, 281] on div "21:00" at bounding box center [975, 287] width 66 height 13
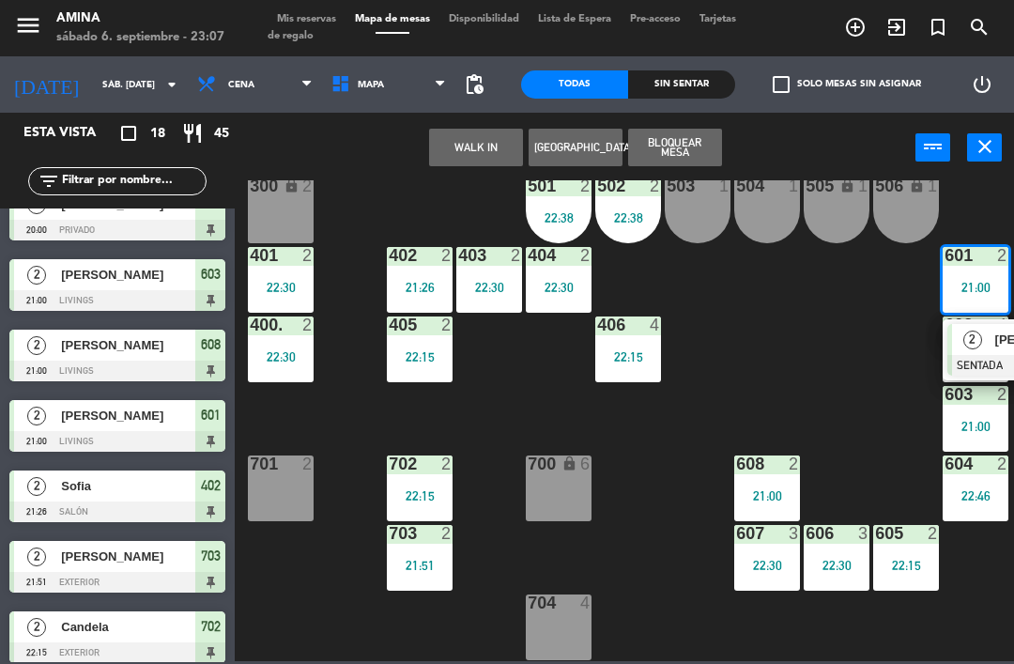
click at [962, 346] on div "2" at bounding box center [972, 339] width 40 height 31
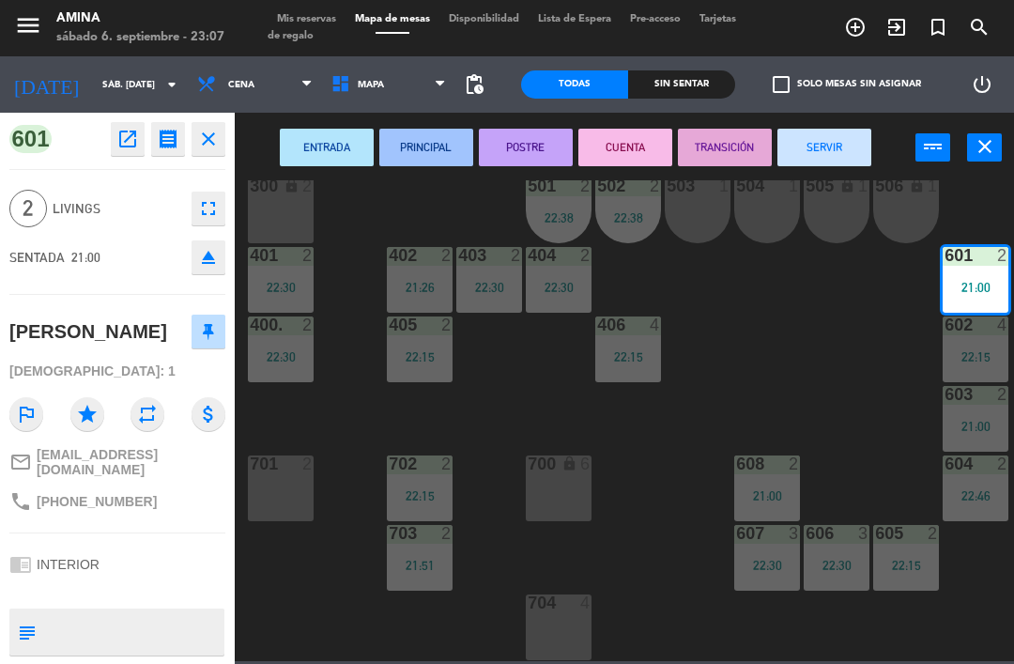
click at [823, 145] on button "SERVIR" at bounding box center [824, 148] width 94 height 38
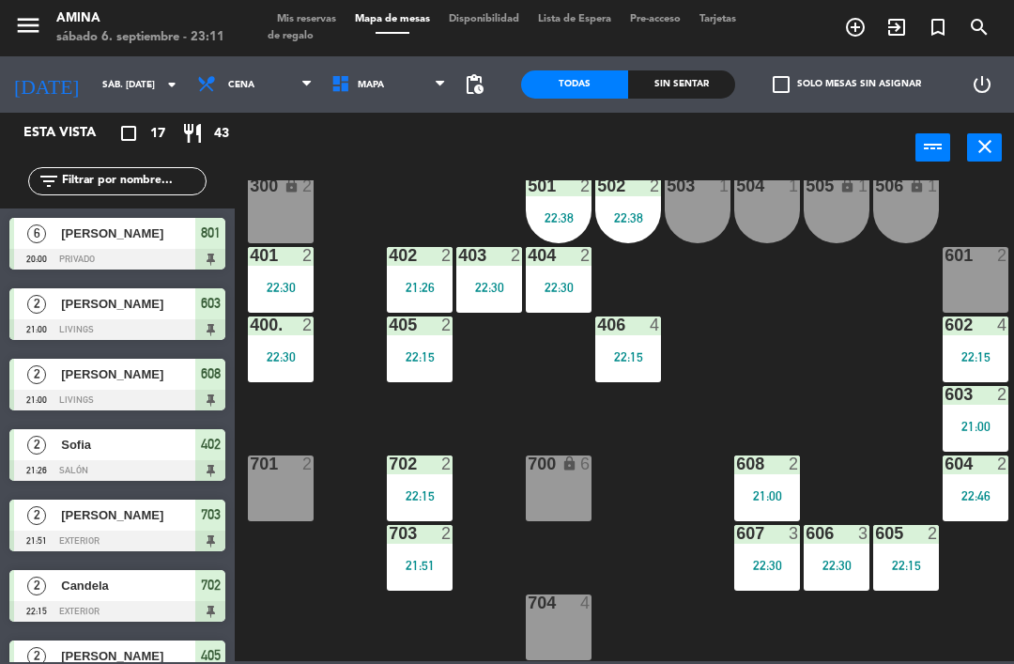
click at [974, 281] on div "601 2" at bounding box center [975, 280] width 66 height 66
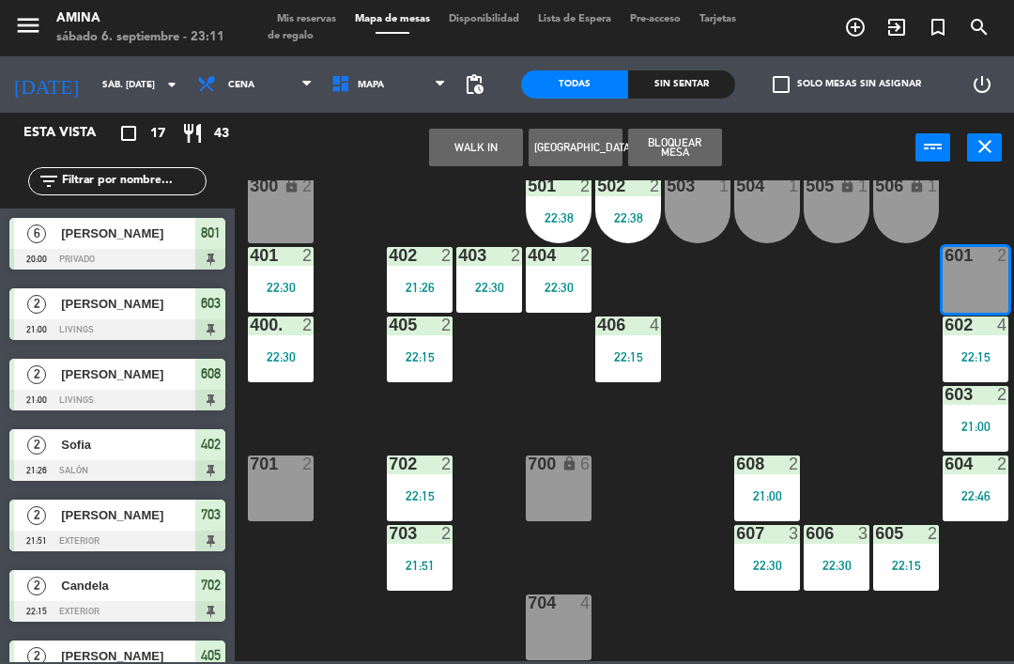
click at [467, 147] on button "WALK IN" at bounding box center [476, 148] width 94 height 38
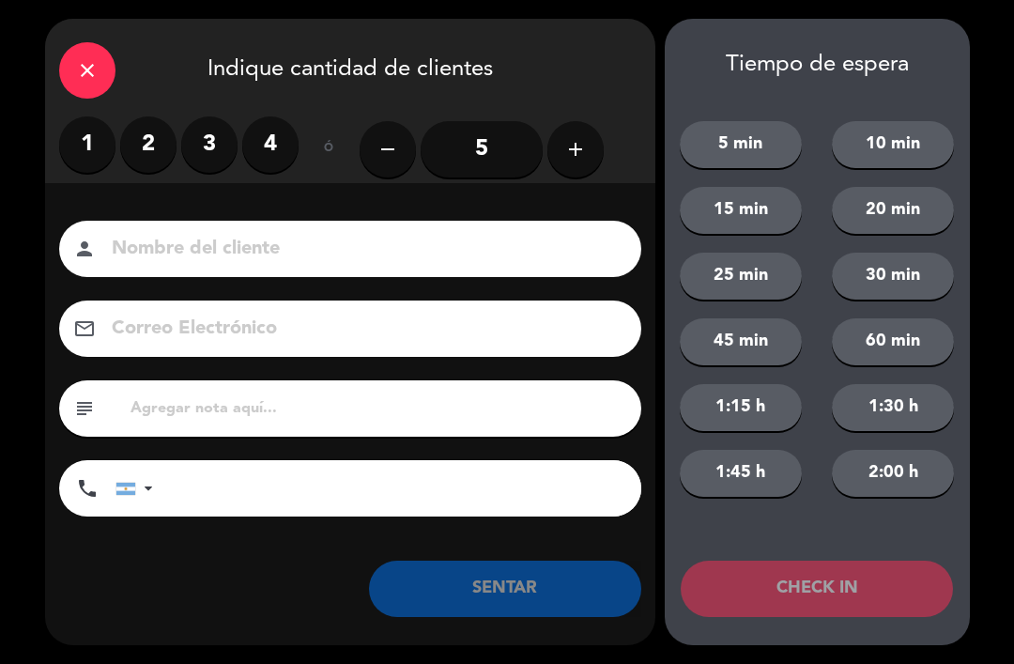
click at [127, 176] on div "1 2 3 4" at bounding box center [178, 149] width 239 height 66
click at [149, 150] on label "2" at bounding box center [148, 144] width 56 height 56
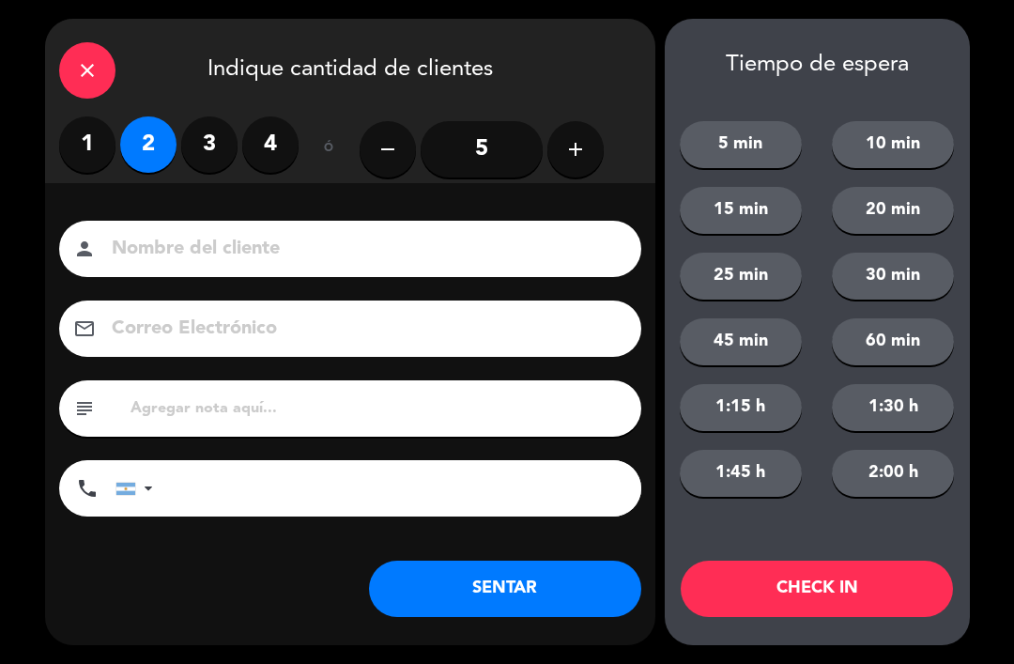
click at [306, 251] on input at bounding box center [363, 249] width 507 height 33
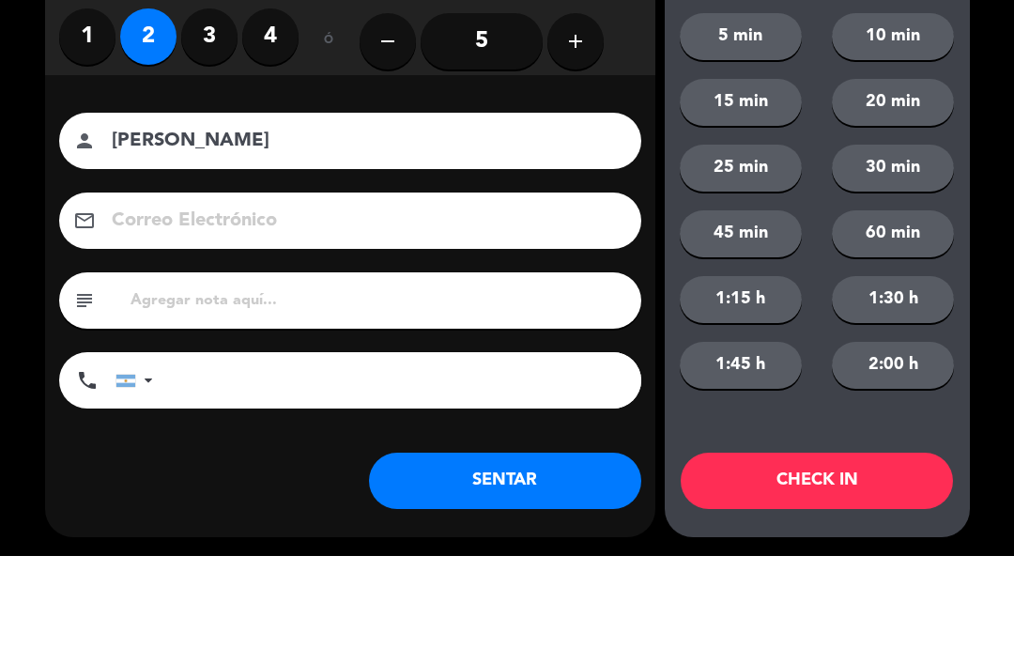
type input "[PERSON_NAME]"
click at [642, 116] on div "1 2 3 4 ó remove 5 add" at bounding box center [350, 149] width 610 height 67
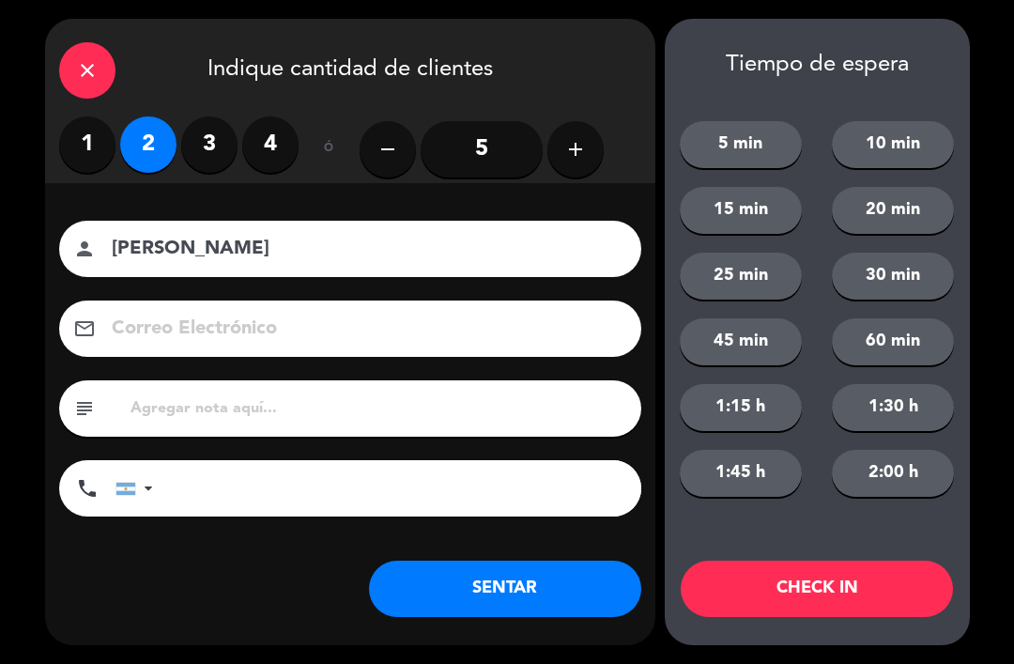
click at [516, 576] on button "SENTAR" at bounding box center [505, 588] width 272 height 56
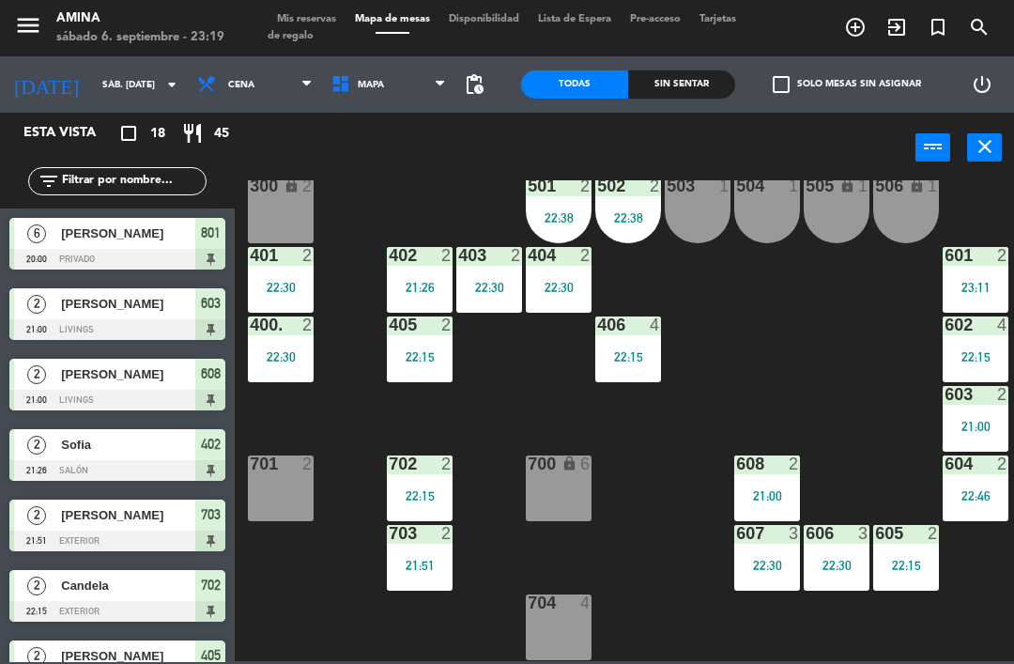
click at [976, 420] on div "21:00" at bounding box center [975, 426] width 66 height 13
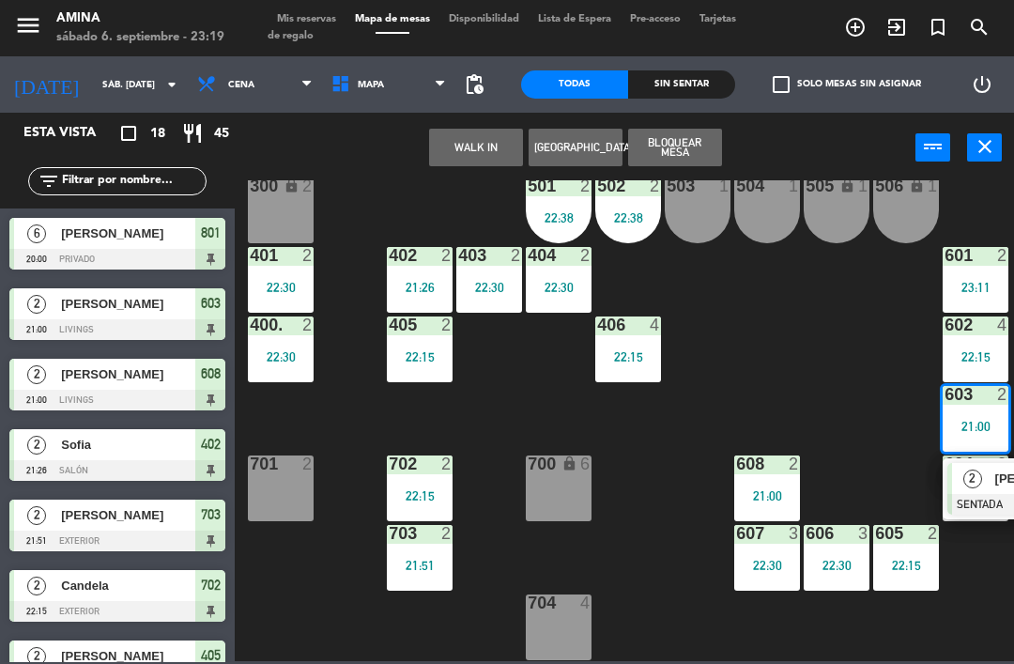
click at [980, 481] on span "2" at bounding box center [972, 478] width 19 height 19
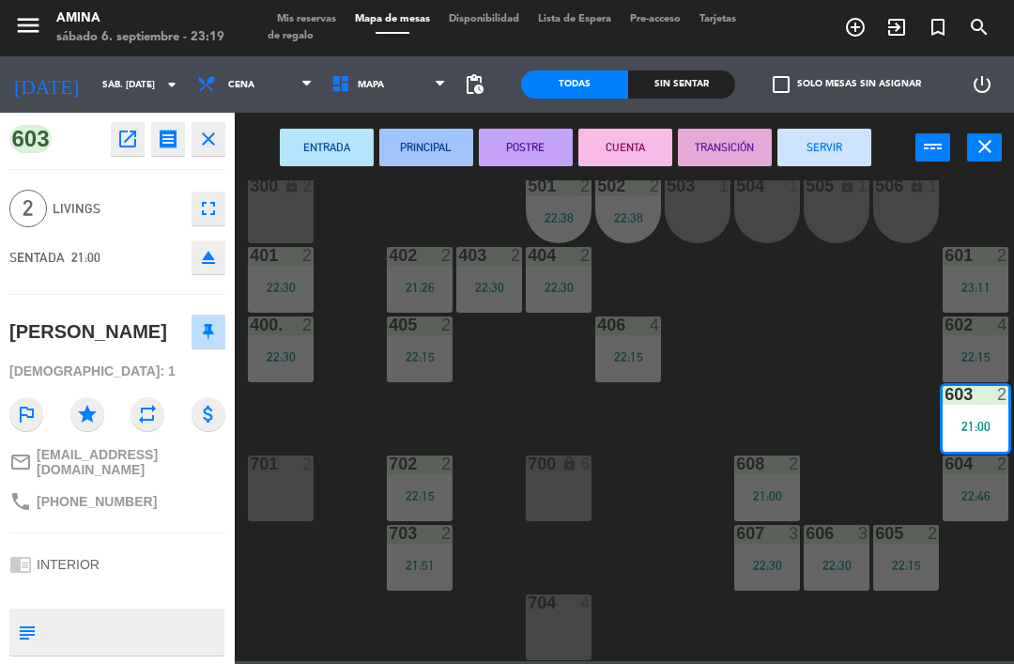
click at [843, 130] on button "SERVIR" at bounding box center [824, 148] width 94 height 38
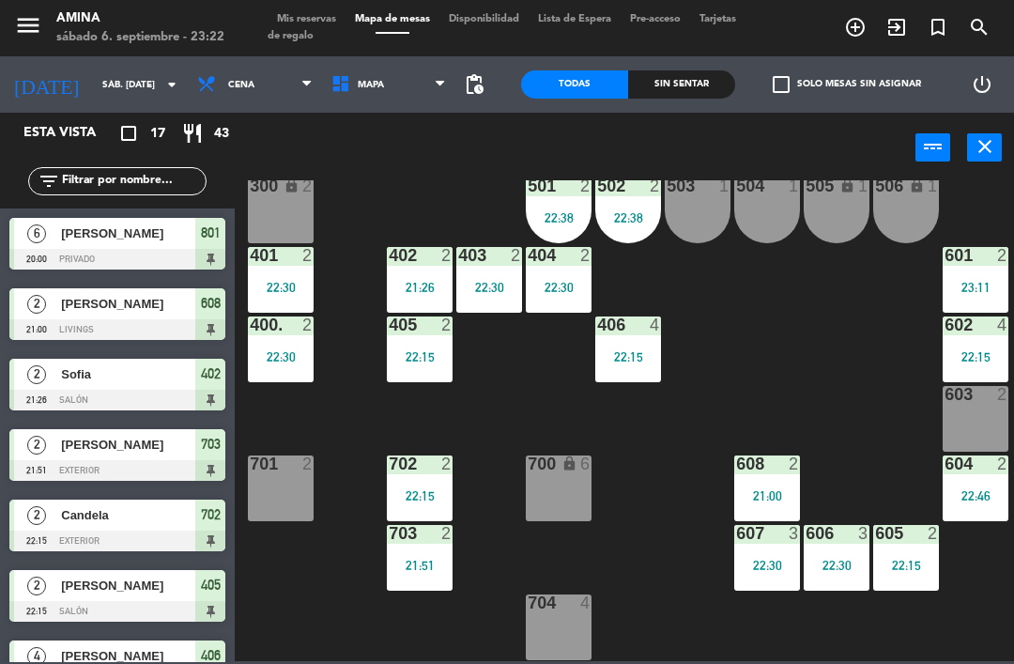
click at [709, 200] on div "503 1" at bounding box center [698, 210] width 66 height 66
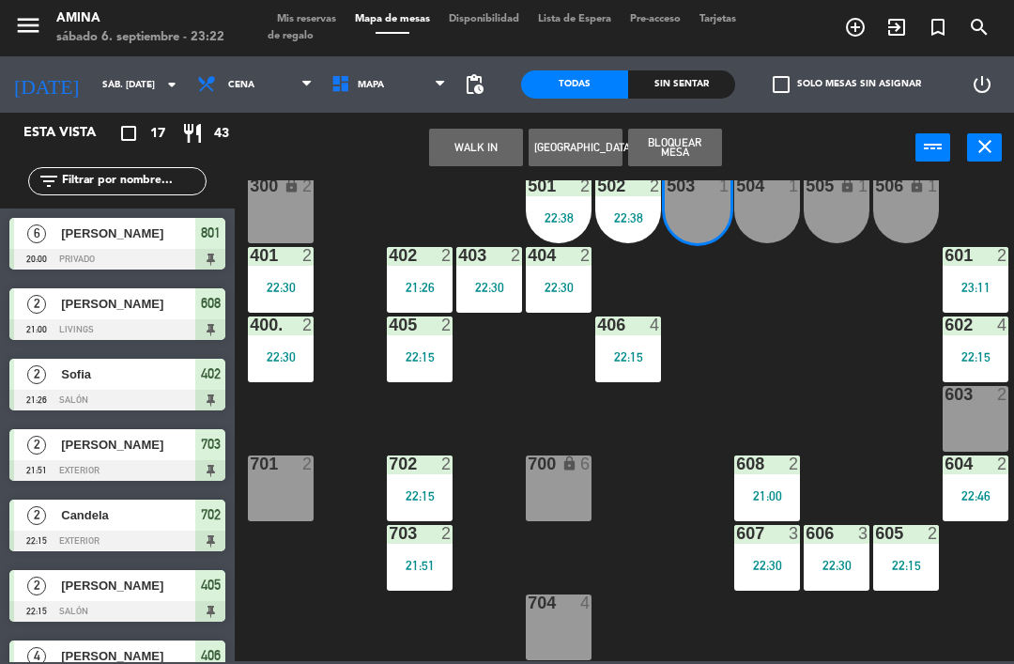
click at [469, 143] on button "WALK IN" at bounding box center [476, 148] width 94 height 38
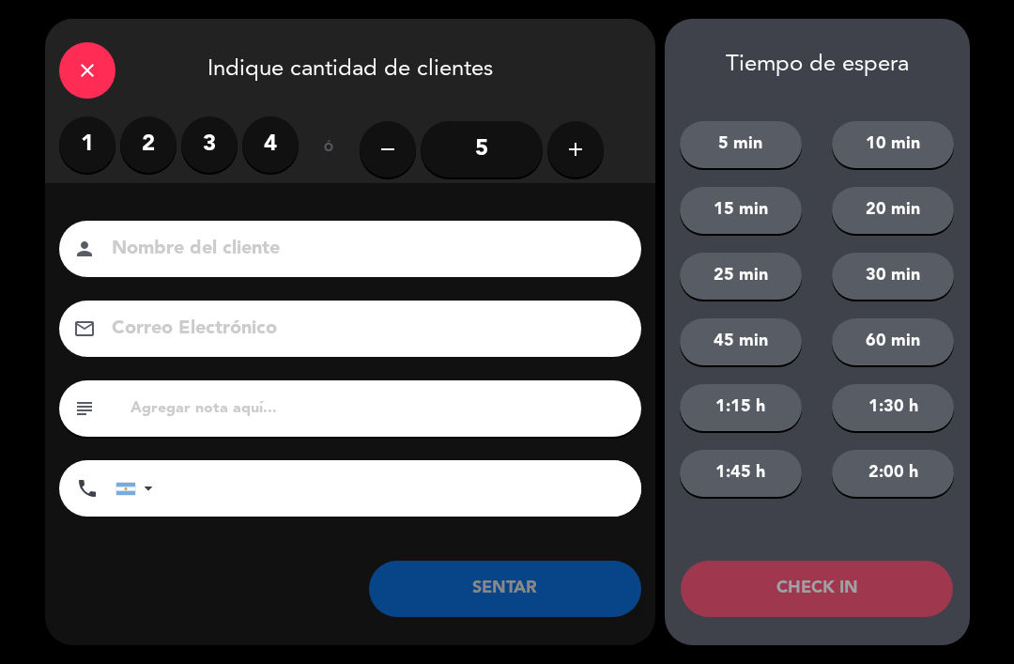
click at [85, 134] on label "1" at bounding box center [87, 144] width 56 height 56
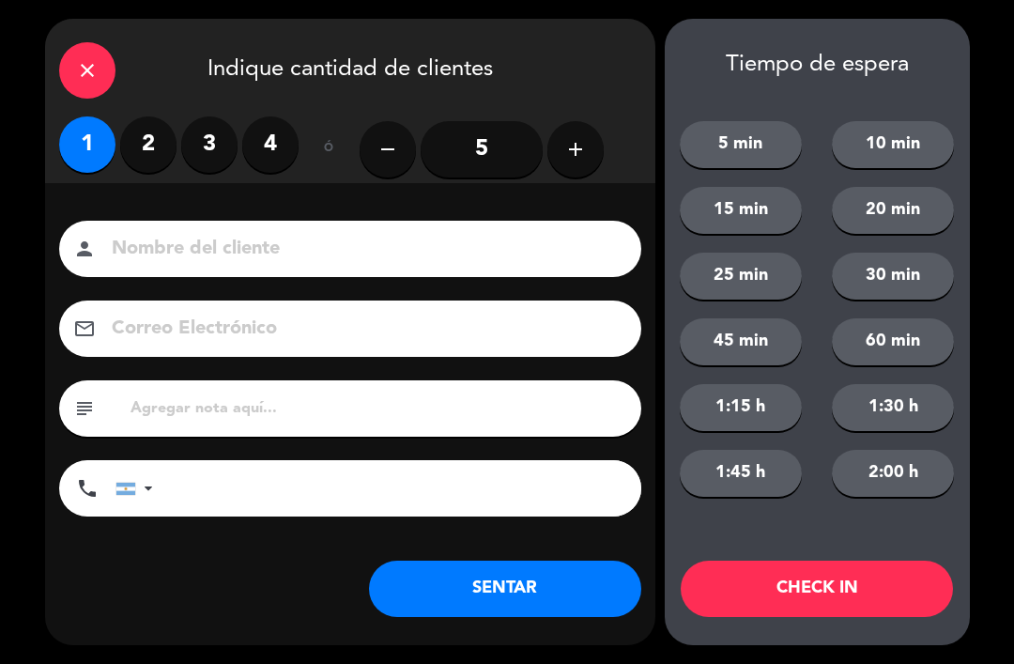
click at [227, 250] on input at bounding box center [363, 249] width 507 height 33
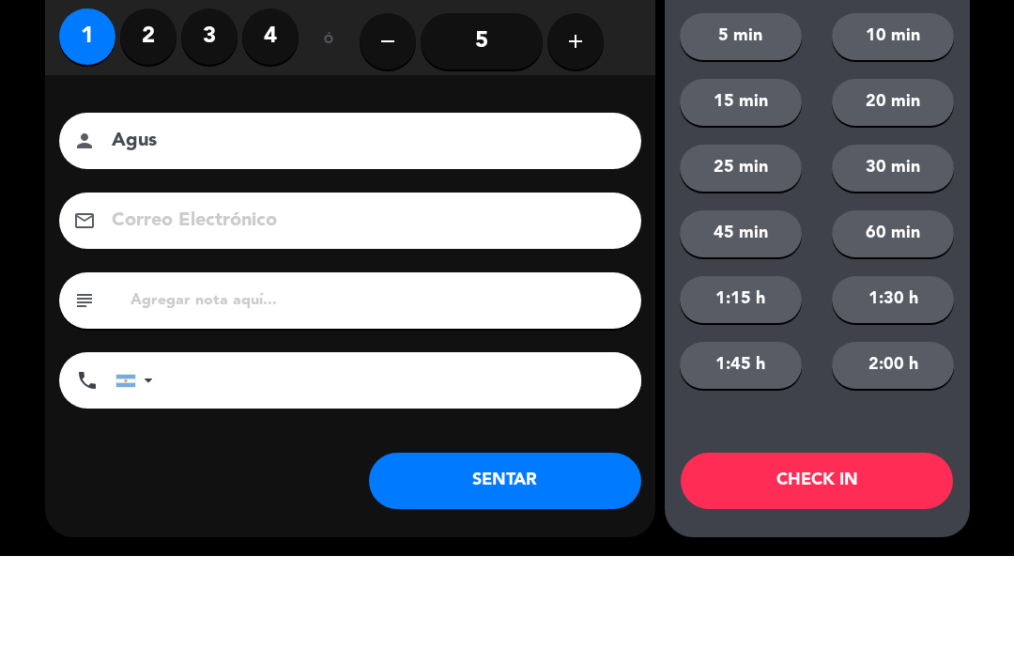
type input "Agus"
click at [652, 183] on div "Nombre del cliente person Agus Correo Electrónico email subject phone [GEOGRAPH…" at bounding box center [350, 399] width 610 height 433
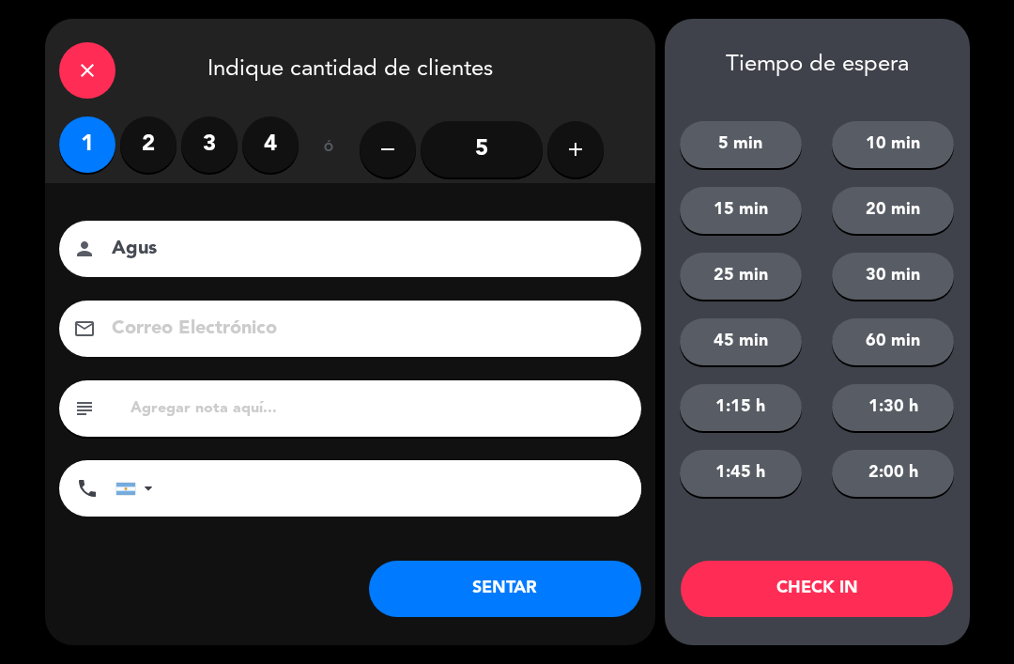
click at [500, 569] on button "SENTAR" at bounding box center [505, 588] width 272 height 56
